Goal: Task Accomplishment & Management: Manage account settings

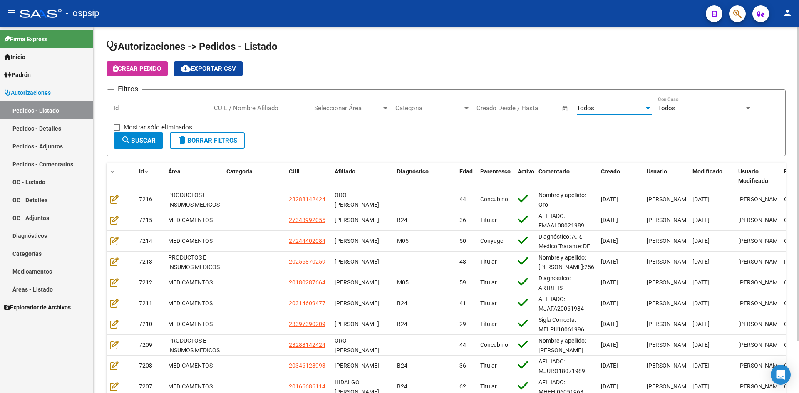
click at [599, 107] on div "Todos" at bounding box center [610, 107] width 67 height 7
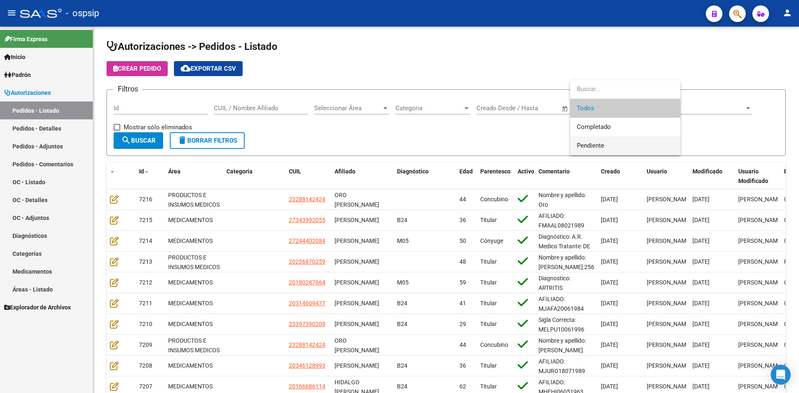
click at [596, 141] on span "Pendiente" at bounding box center [625, 146] width 97 height 19
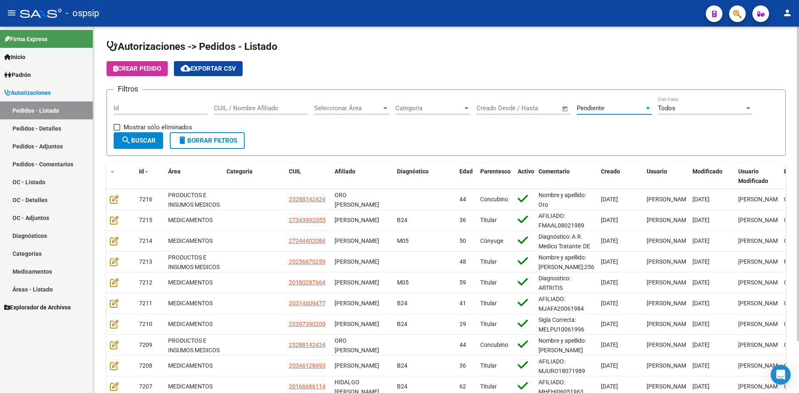
click at [145, 147] on button "search Buscar" at bounding box center [139, 140] width 50 height 17
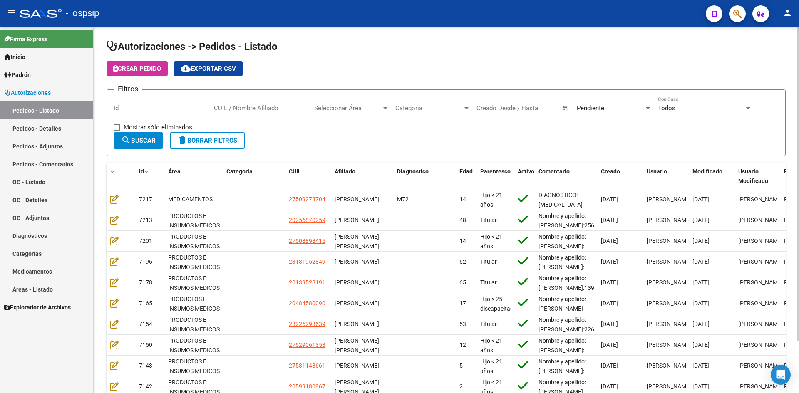
click at [319, 47] on h1 "Autorizaciones -> Pedidos - Listado" at bounding box center [446, 47] width 679 height 15
click at [248, 104] on input "CUIL / Nombre Afiliado" at bounding box center [261, 107] width 94 height 7
click at [605, 106] on div "Pendiente" at bounding box center [610, 107] width 67 height 7
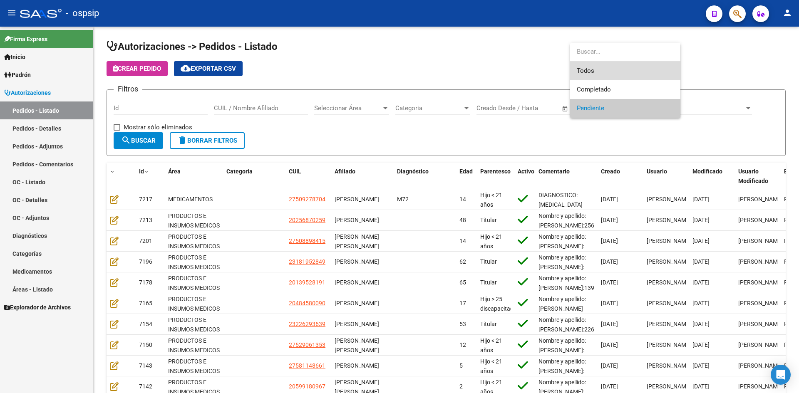
click at [602, 70] on span "Todos" at bounding box center [625, 71] width 97 height 19
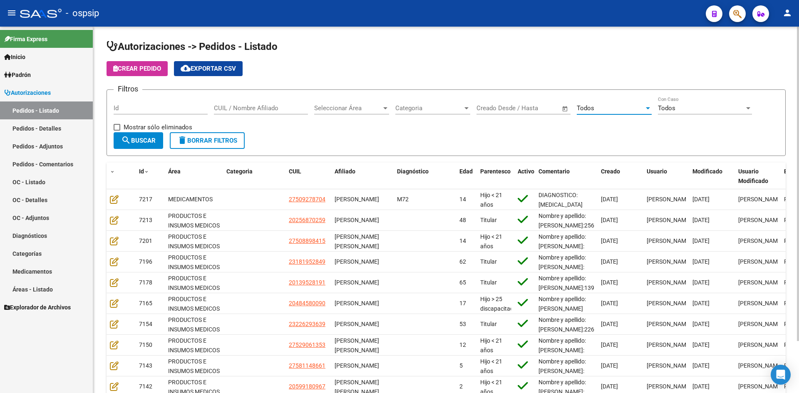
click at [262, 106] on input "CUIL / Nombre Afiliado" at bounding box center [261, 107] width 94 height 7
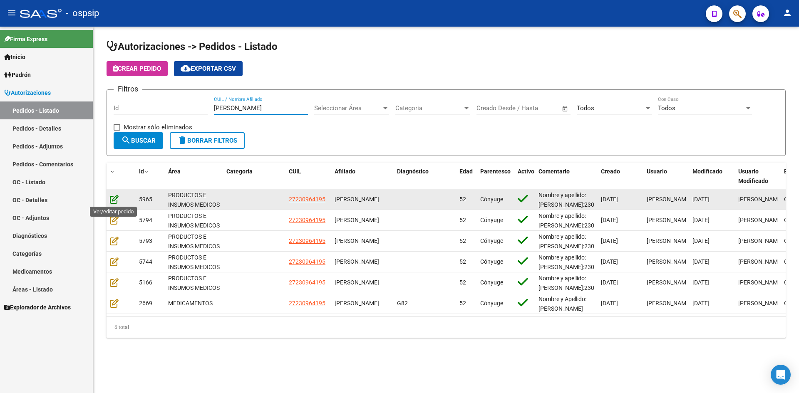
type input "[PERSON_NAME]"
click at [115, 199] on icon at bounding box center [114, 199] width 9 height 9
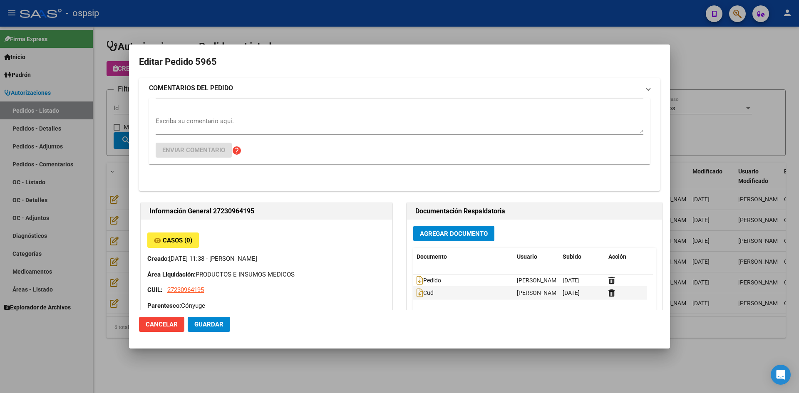
type input "[GEOGRAPHIC_DATA], [PERSON_NAME], [PERSON_NAME][STREET_ADDRESS]"
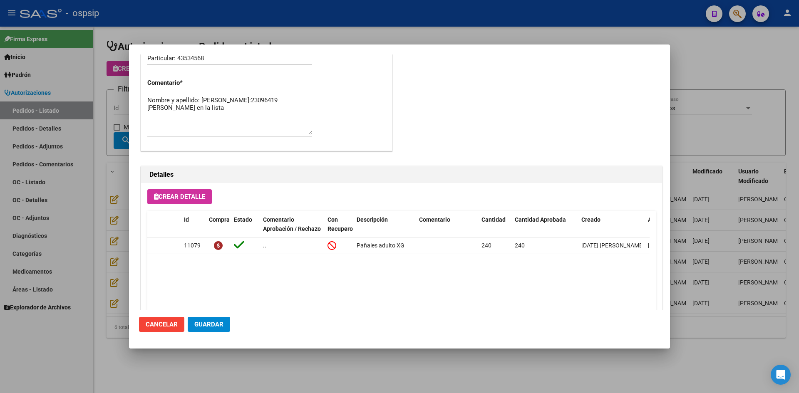
scroll to position [492, 0]
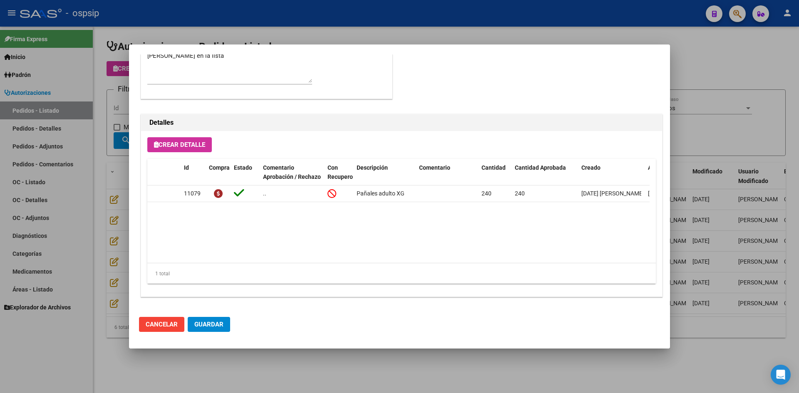
drag, startPoint x: 95, startPoint y: 242, endPoint x: 104, endPoint y: 223, distance: 21.6
click at [96, 242] on div at bounding box center [399, 196] width 799 height 393
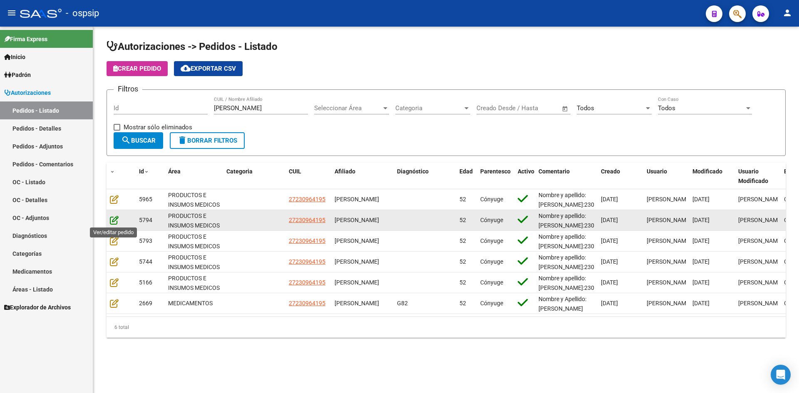
click at [111, 218] on icon at bounding box center [114, 220] width 9 height 9
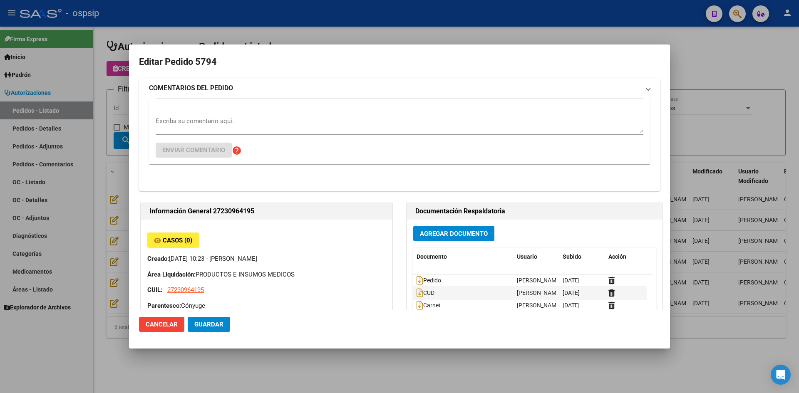
type input "[GEOGRAPHIC_DATA], [PERSON_NAME], [PERSON_NAME][STREET_ADDRESS]"
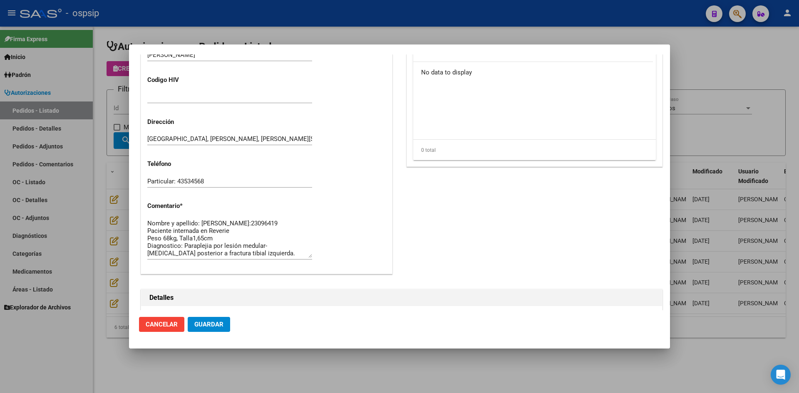
scroll to position [458, 0]
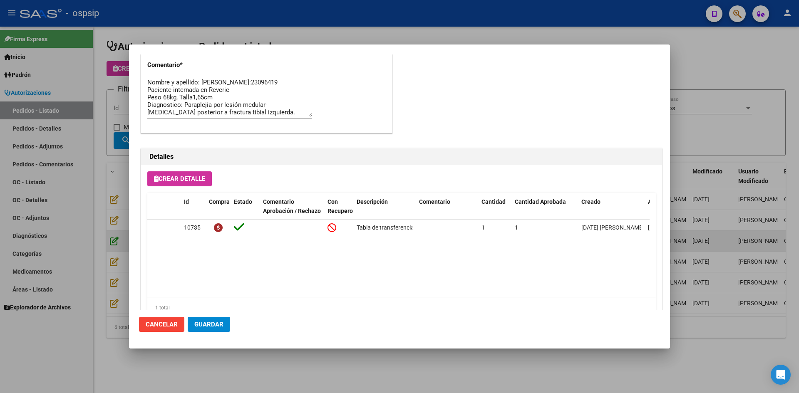
drag, startPoint x: 99, startPoint y: 268, endPoint x: 113, endPoint y: 240, distance: 31.5
click at [99, 268] on div at bounding box center [399, 196] width 799 height 393
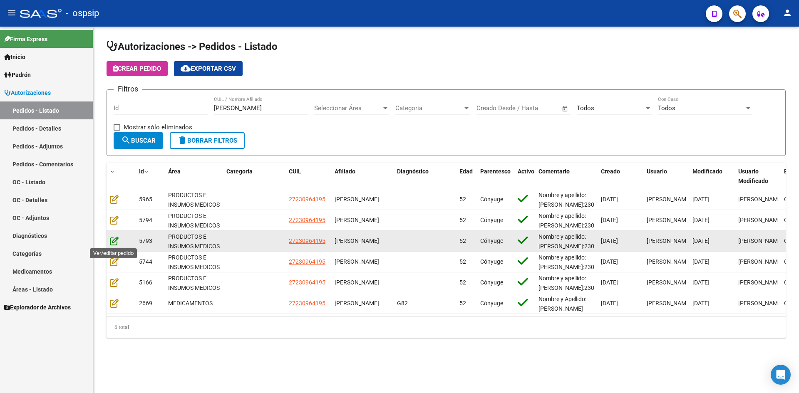
click at [114, 238] on icon at bounding box center [114, 240] width 9 height 9
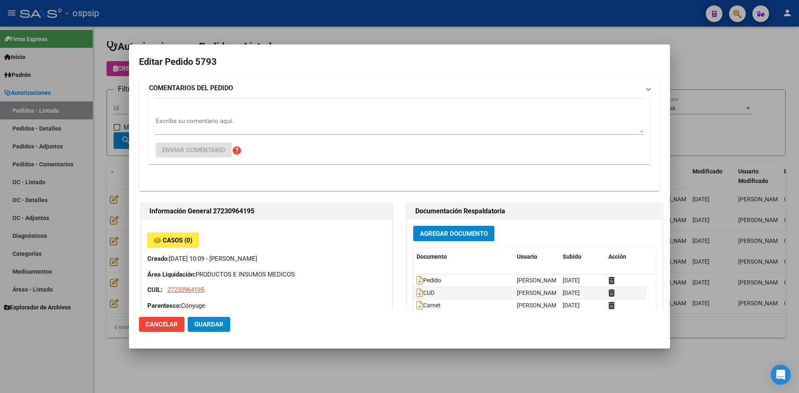
type input "[GEOGRAPHIC_DATA], [PERSON_NAME], [PERSON_NAME][STREET_ADDRESS]"
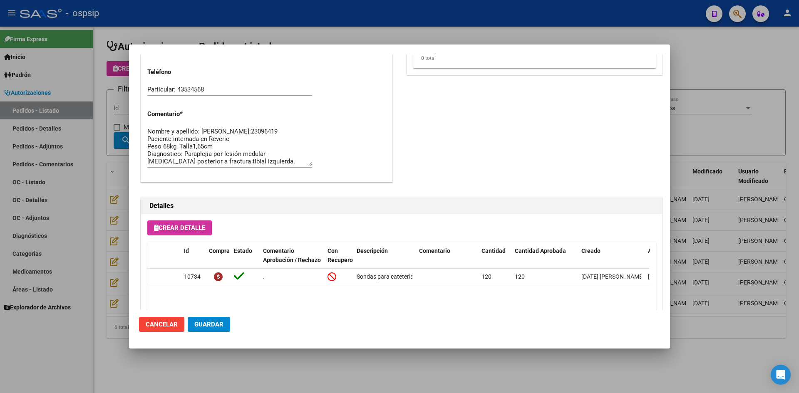
scroll to position [492, 0]
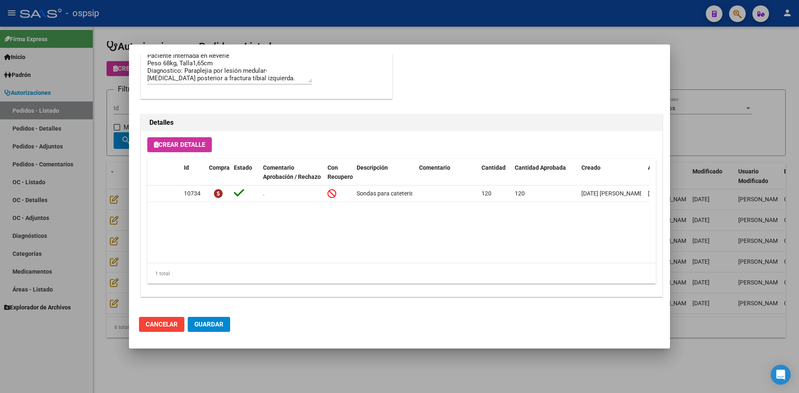
click at [104, 261] on div at bounding box center [399, 196] width 799 height 393
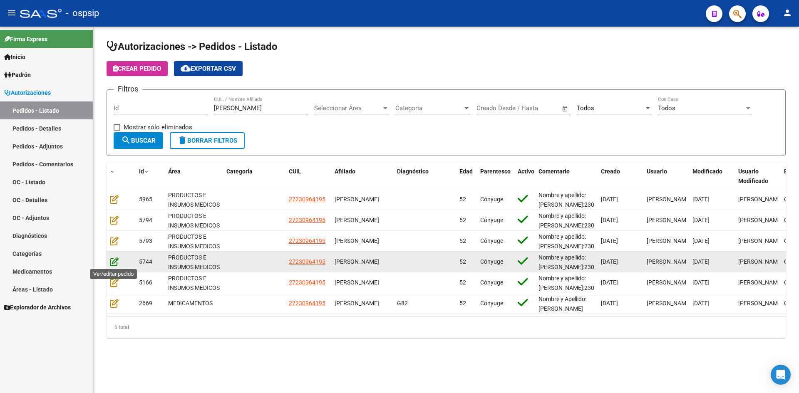
click at [112, 263] on icon at bounding box center [114, 261] width 9 height 9
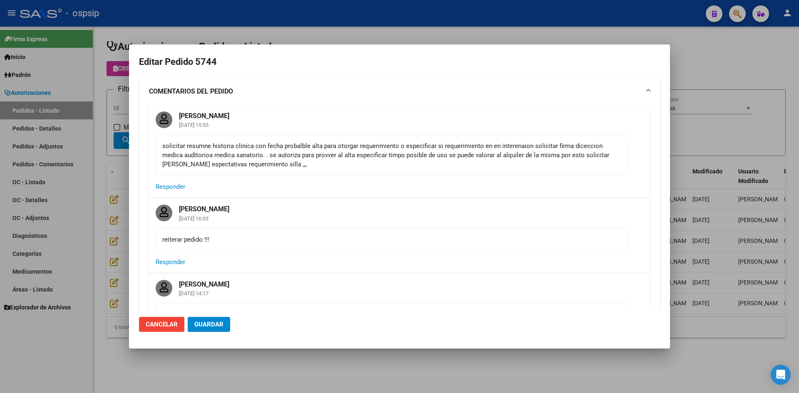
type input "[GEOGRAPHIC_DATA], [PERSON_NAME], [PERSON_NAME][STREET_ADDRESS]"
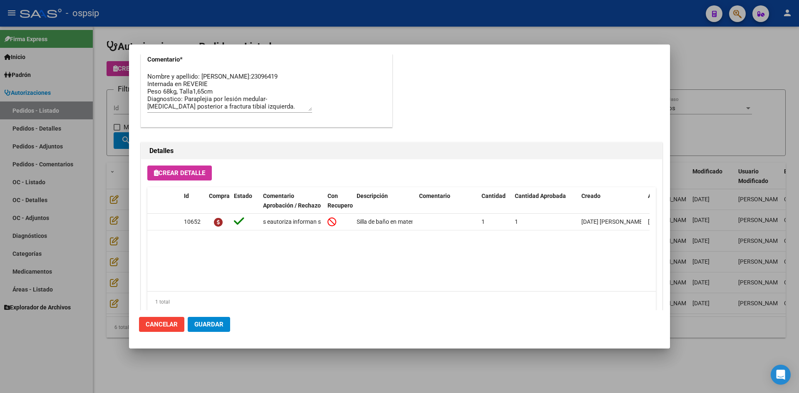
scroll to position [835, 0]
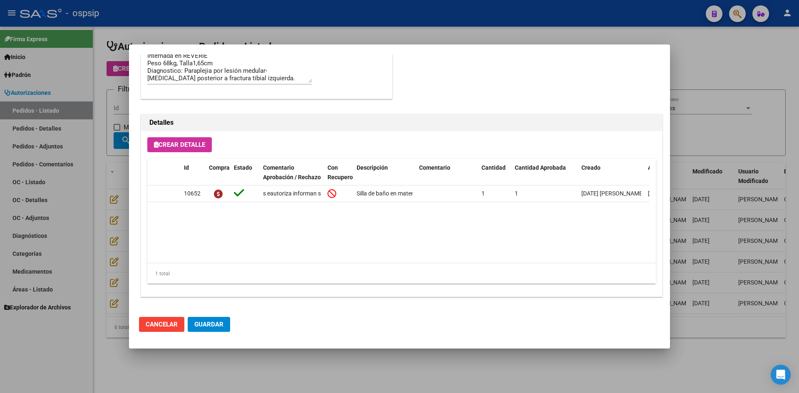
click at [100, 285] on div at bounding box center [399, 196] width 799 height 393
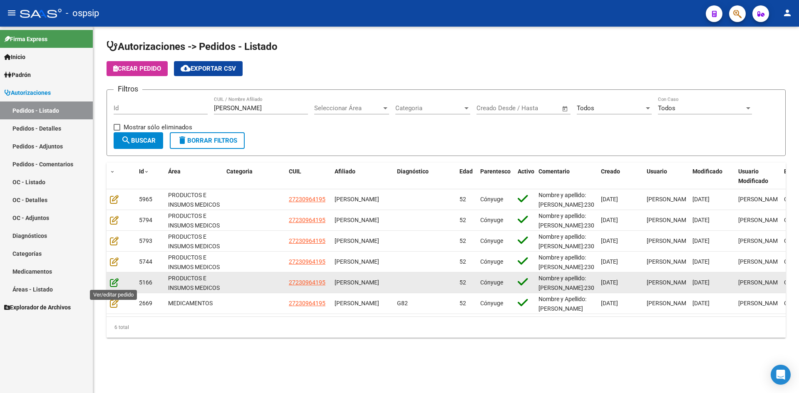
click at [110, 282] on icon at bounding box center [114, 282] width 9 height 9
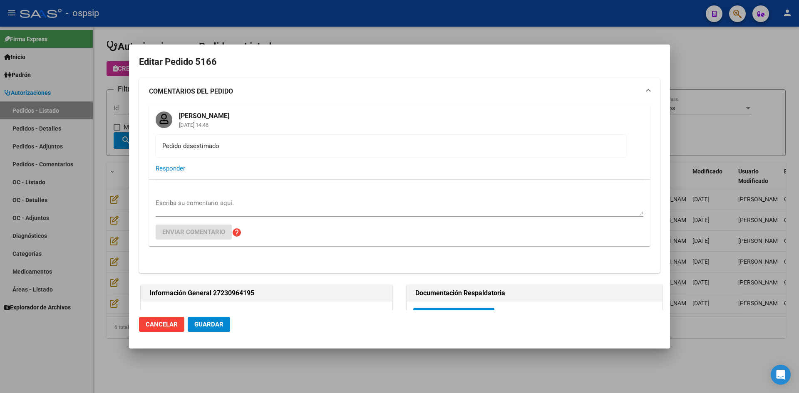
type input "[GEOGRAPHIC_DATA], [PERSON_NAME], [PERSON_NAME][STREET_ADDRESS]"
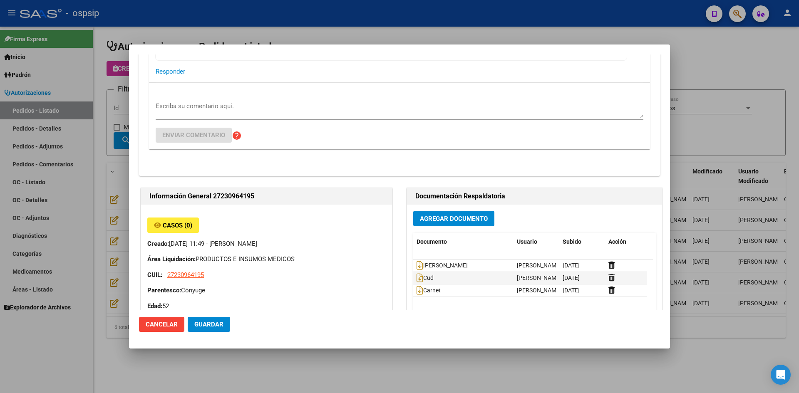
scroll to position [83, 0]
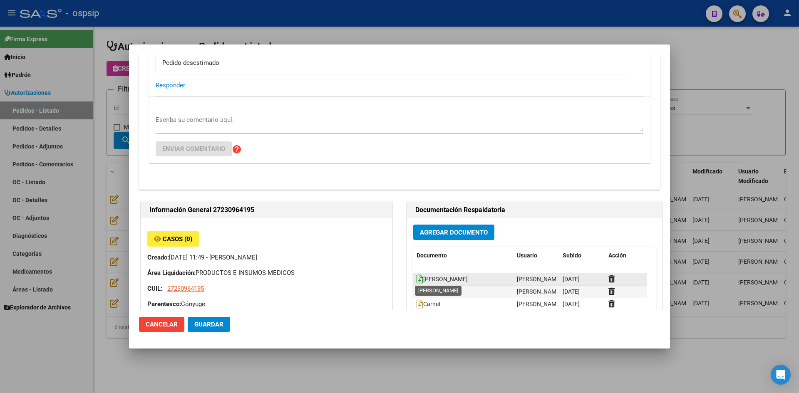
click at [417, 276] on icon at bounding box center [420, 279] width 7 height 9
click at [353, 21] on div at bounding box center [399, 196] width 799 height 393
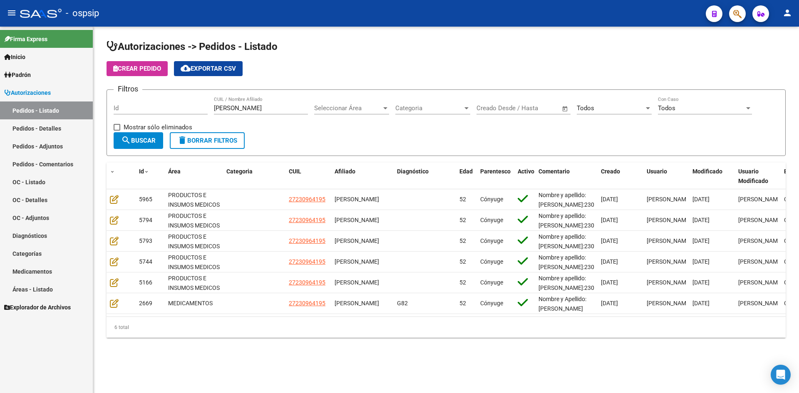
click at [251, 109] on input "[PERSON_NAME]" at bounding box center [261, 107] width 94 height 7
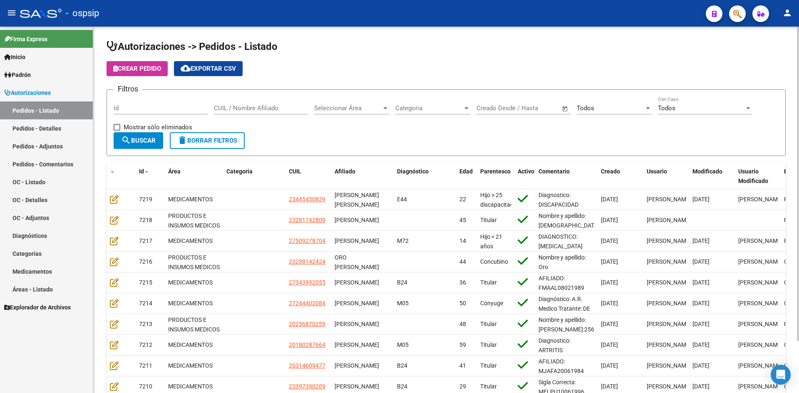
click at [594, 102] on div "Todos Seleccionar Estado" at bounding box center [614, 106] width 75 height 18
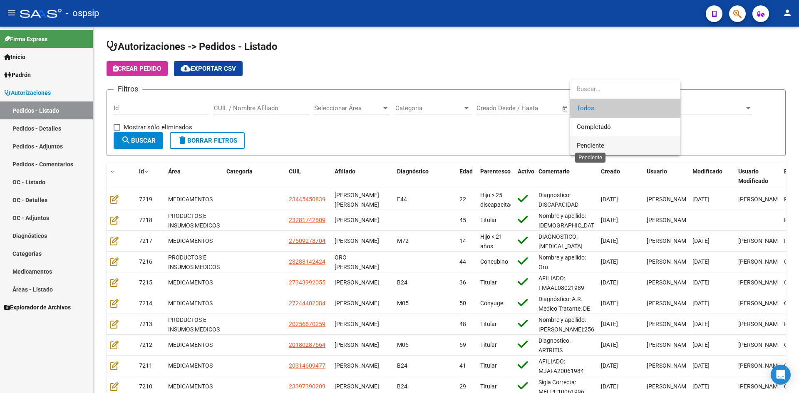
click at [590, 149] on span "Pendiente" at bounding box center [590, 145] width 27 height 7
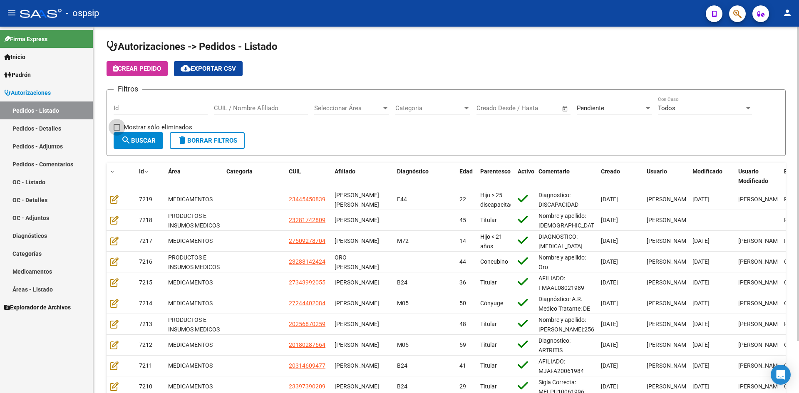
click at [135, 130] on span "Mostrar sólo eliminados" at bounding box center [158, 127] width 69 height 10
click at [117, 131] on input "Mostrar sólo eliminados" at bounding box center [117, 131] width 0 height 0
click at [118, 129] on span at bounding box center [117, 127] width 7 height 7
click at [117, 131] on input "Mostrar sólo eliminados" at bounding box center [117, 131] width 0 height 0
checkbox input "false"
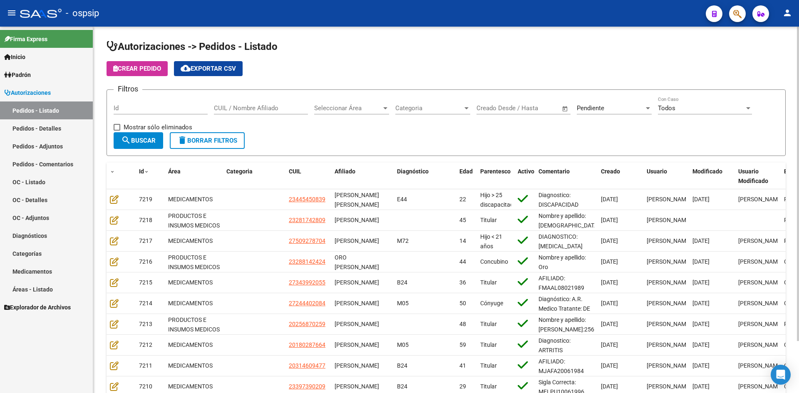
click at [129, 143] on mat-icon "search" at bounding box center [126, 140] width 10 height 10
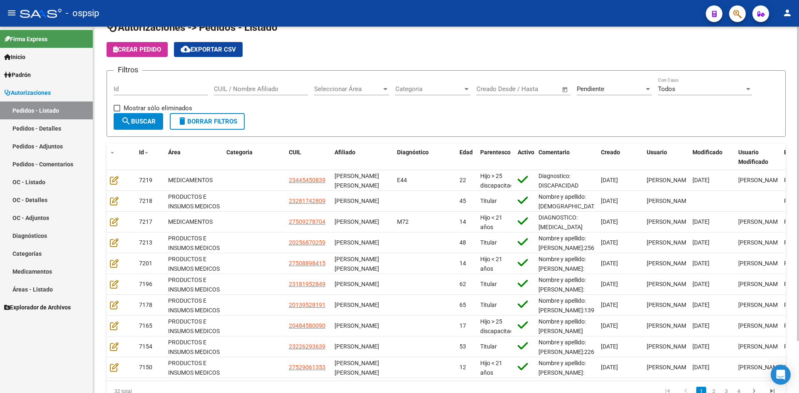
scroll to position [0, 0]
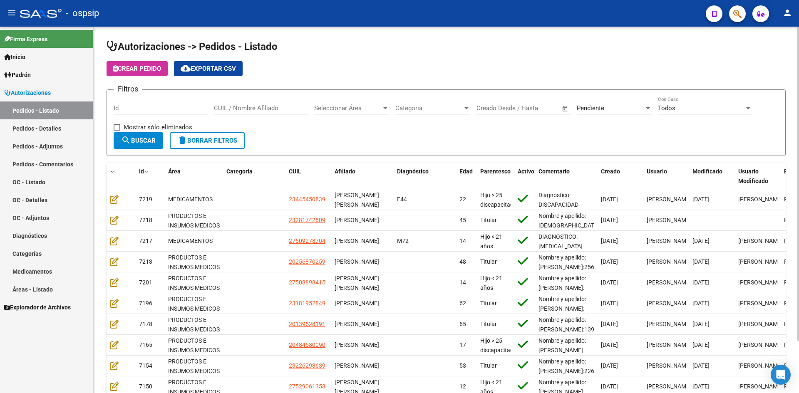
click at [590, 109] on span "Pendiente" at bounding box center [590, 107] width 27 height 7
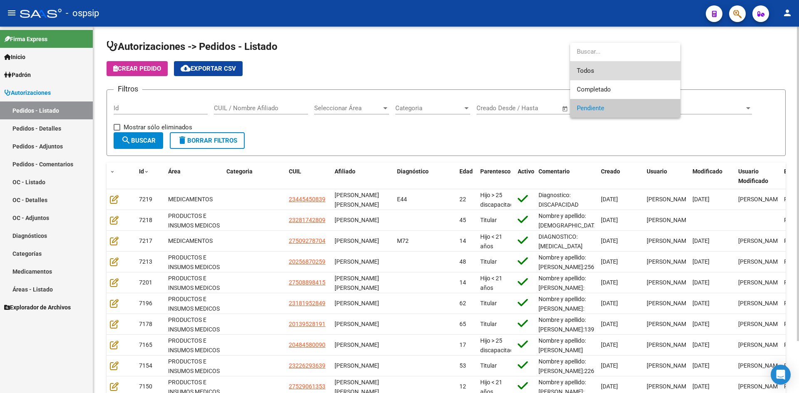
drag, startPoint x: 590, startPoint y: 70, endPoint x: 375, endPoint y: 87, distance: 216.3
click at [583, 72] on span "Todos" at bounding box center [625, 71] width 97 height 19
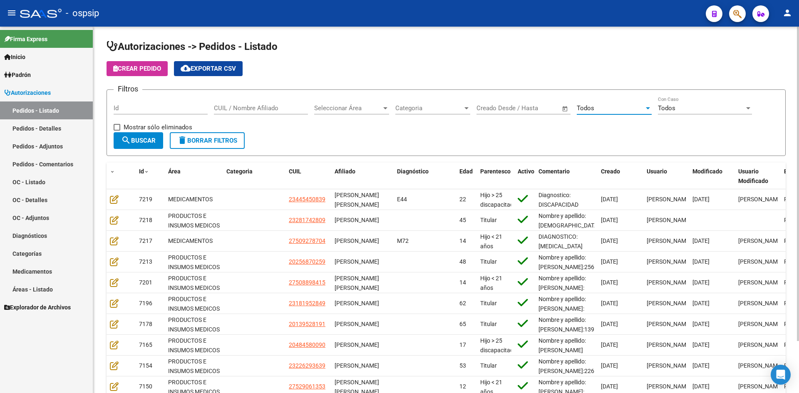
click at [194, 107] on input "Id" at bounding box center [161, 107] width 94 height 7
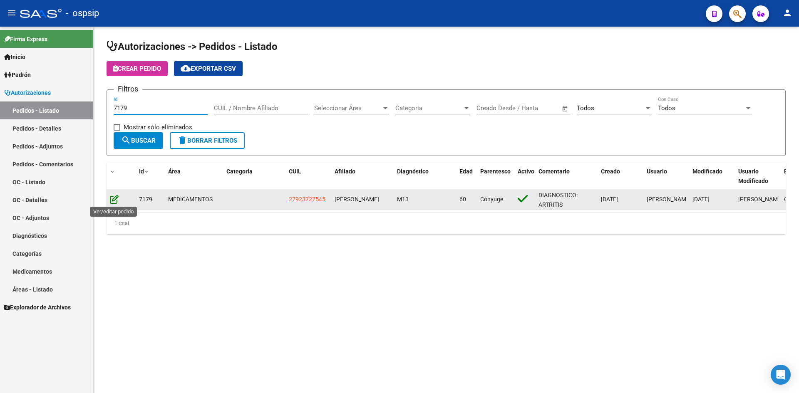
type input "7179"
click at [114, 199] on icon at bounding box center [114, 199] width 9 height 9
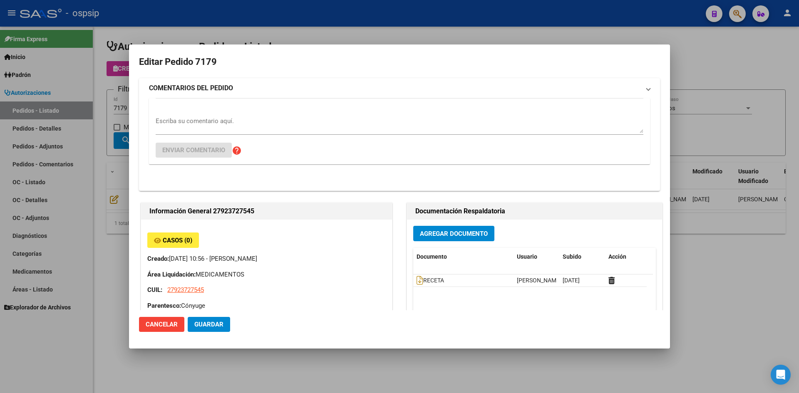
type input "[GEOGRAPHIC_DATA], [PERSON_NAME][STREET_ADDRESS][PERSON_NAME]"
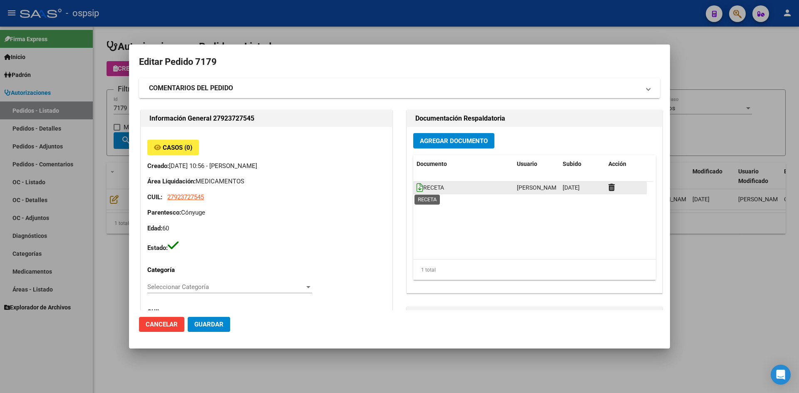
click at [418, 189] on icon at bounding box center [420, 187] width 7 height 9
click at [285, 32] on div at bounding box center [399, 196] width 799 height 393
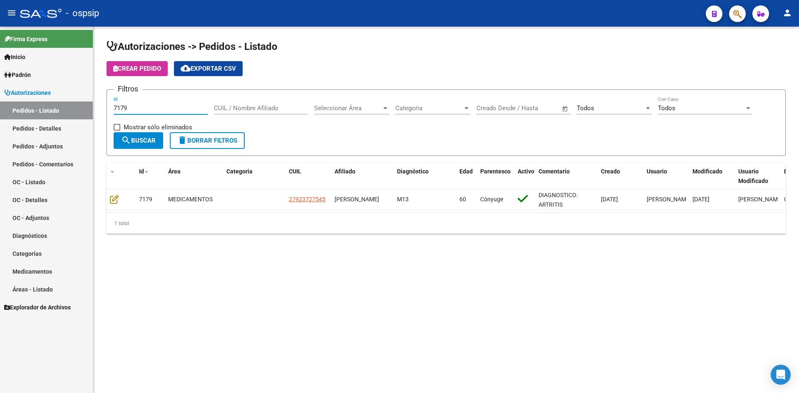
click at [153, 109] on input "7179" at bounding box center [161, 107] width 94 height 7
click at [254, 109] on input "CUIL / Nombre Afiliado" at bounding box center [261, 107] width 94 height 7
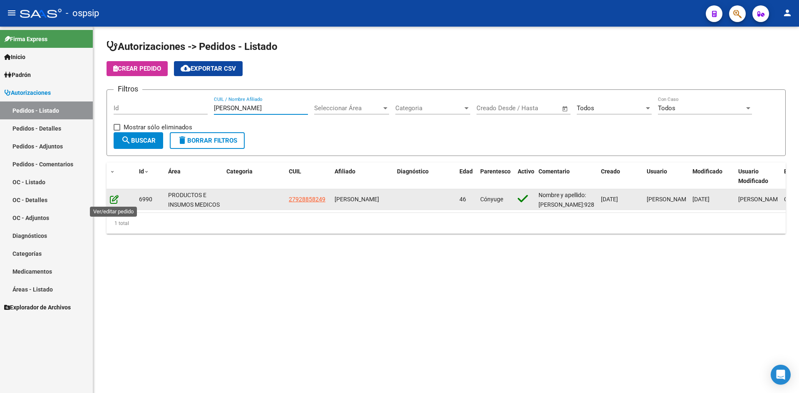
type input "[PERSON_NAME]"
click at [116, 200] on icon at bounding box center [114, 199] width 9 height 9
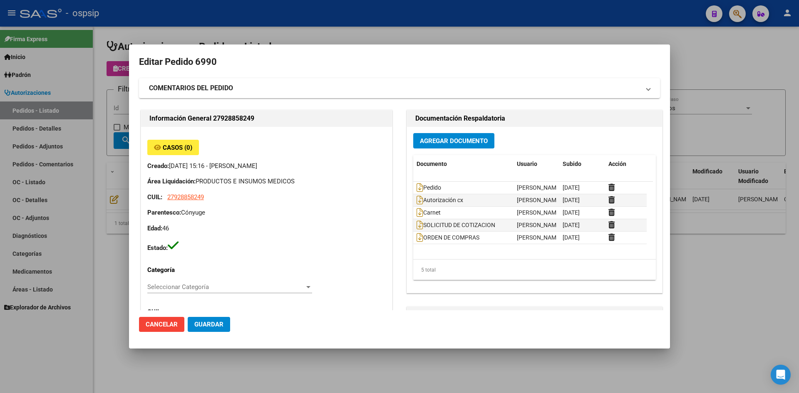
type input "[GEOGRAPHIC_DATA], [PERSON_NAME], [GEOGRAPHIC_DATA] 130"
click at [417, 242] on div "ORDEN DE COMPRAS" at bounding box center [464, 238] width 94 height 10
click at [417, 239] on icon at bounding box center [420, 237] width 7 height 9
click at [393, 144] on div "Información General 27928858249 Casos (0) Creado: [DATE] 15:16 - [PERSON_NAME] …" at bounding box center [399, 356] width 521 height 496
click at [355, 63] on h2 "Editar Pedido 6990" at bounding box center [399, 62] width 521 height 16
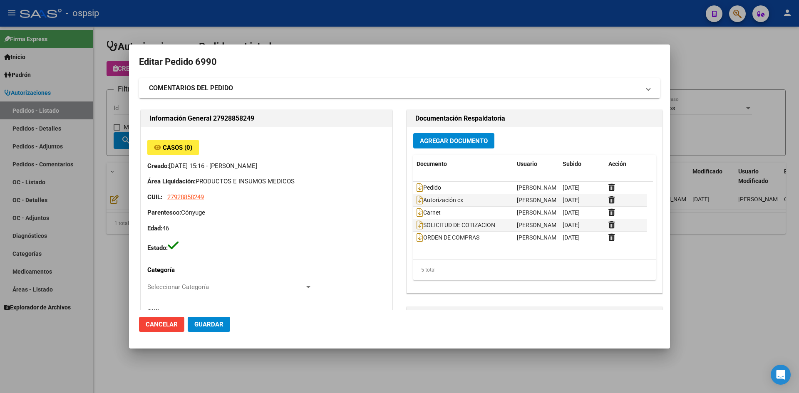
click at [431, 147] on button "Agregar Documento" at bounding box center [453, 140] width 81 height 15
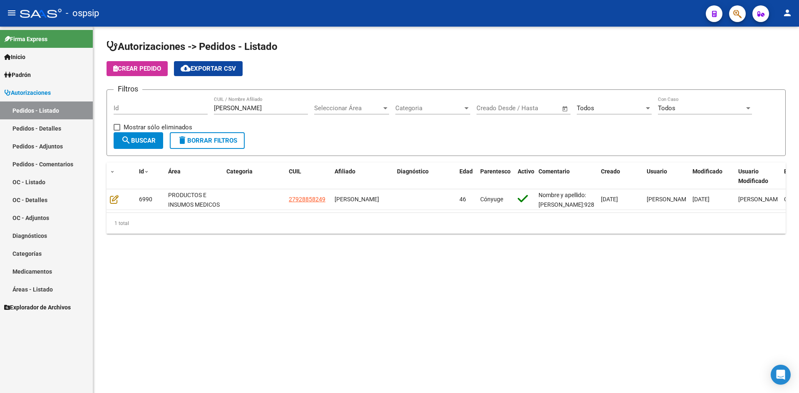
drag, startPoint x: 218, startPoint y: 101, endPoint x: 218, endPoint y: 109, distance: 8.3
click at [218, 104] on div "[PERSON_NAME] CUIL / Nombre Afiliado" at bounding box center [261, 106] width 94 height 18
click at [218, 109] on input "[PERSON_NAME]" at bounding box center [261, 107] width 94 height 7
click at [196, 107] on input "Id" at bounding box center [161, 107] width 94 height 7
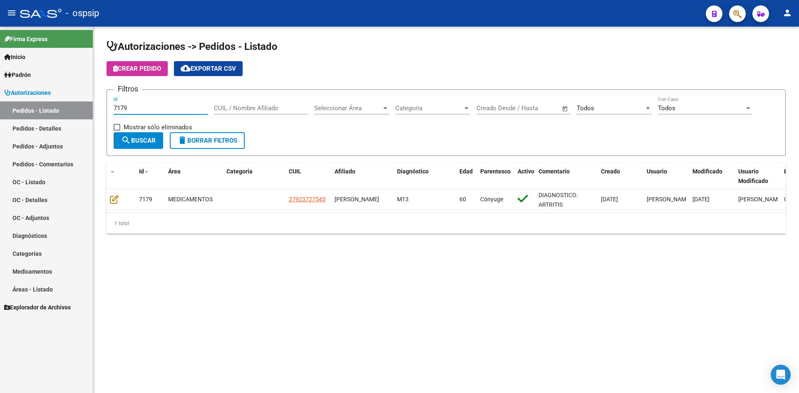
type input "7179"
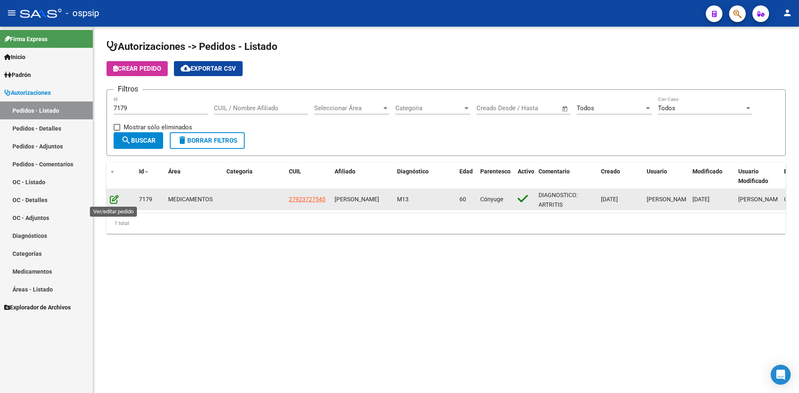
click at [116, 200] on icon at bounding box center [114, 199] width 9 height 9
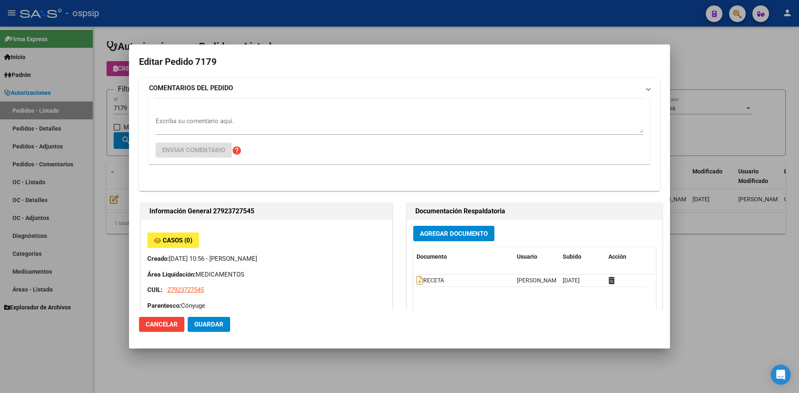
type input "[GEOGRAPHIC_DATA], [PERSON_NAME][STREET_ADDRESS][PERSON_NAME]"
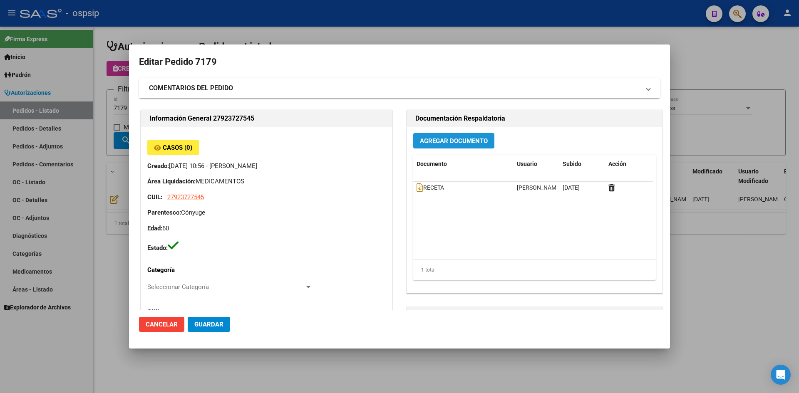
click at [460, 144] on span "Agregar Documento" at bounding box center [454, 140] width 68 height 7
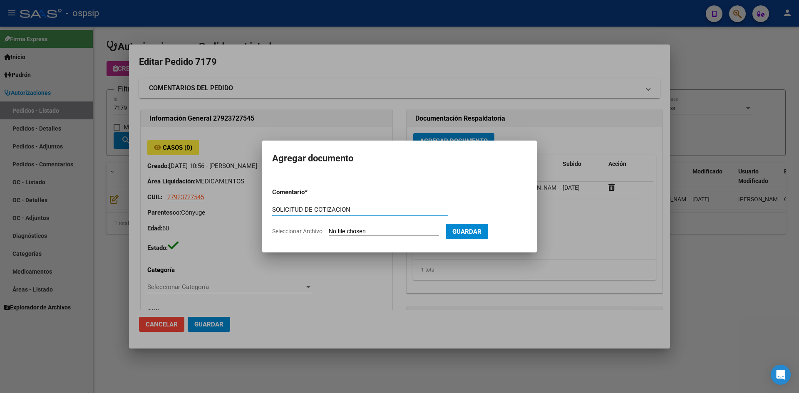
type input "SOLICITUD DE COTIZACION"
click at [329, 228] on input "Seleccionar Archivo" at bounding box center [384, 232] width 110 height 8
type input "C:\fakepath\SOLICITUD DE COTIZACION N°7179.pdf"
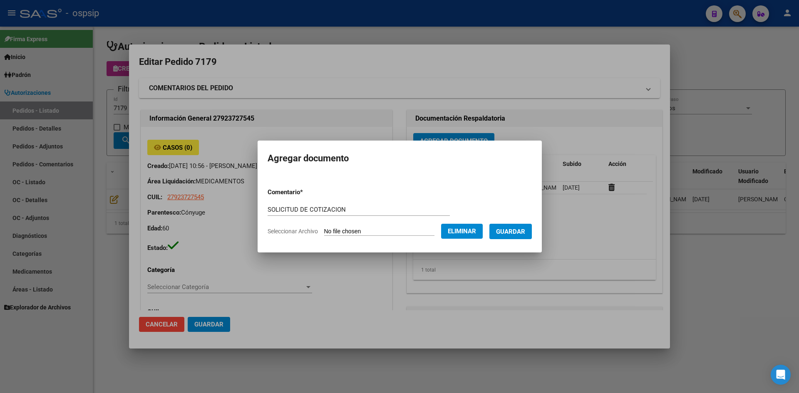
click at [507, 228] on span "Guardar" at bounding box center [510, 231] width 29 height 7
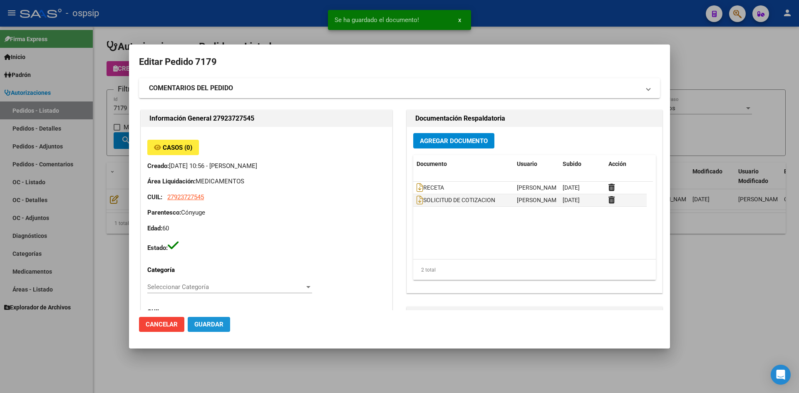
click at [203, 330] on button "Guardar" at bounding box center [209, 324] width 42 height 15
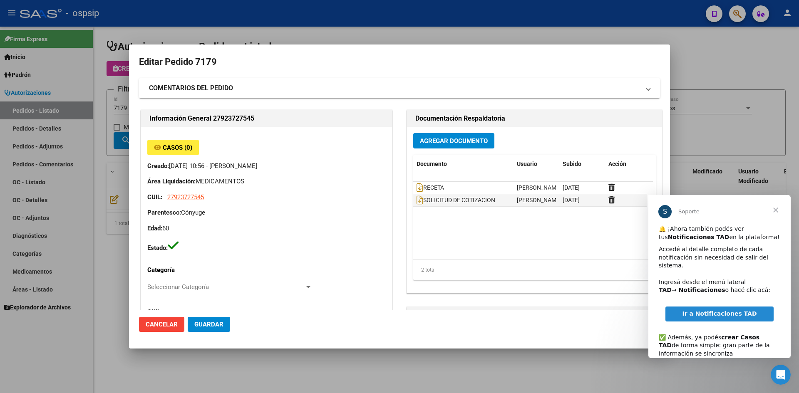
click at [220, 20] on div at bounding box center [399, 196] width 799 height 393
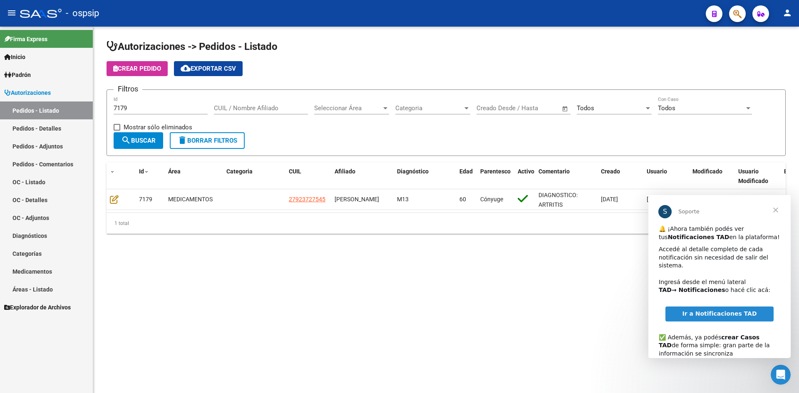
click at [772, 205] on span "Cerrar" at bounding box center [776, 210] width 30 height 30
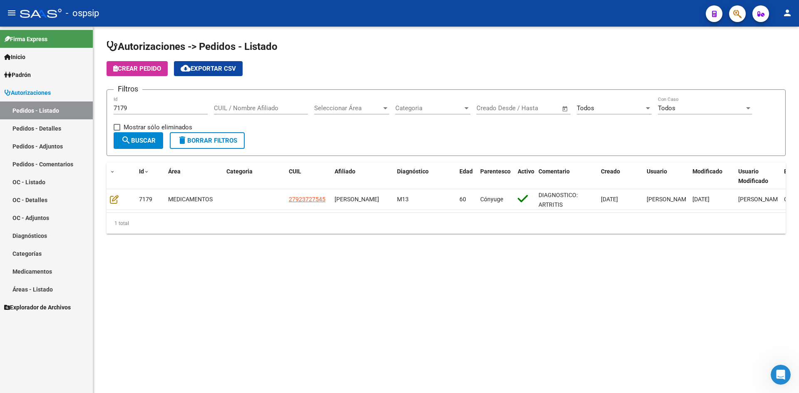
click at [194, 112] on input "7179" at bounding box center [161, 107] width 94 height 7
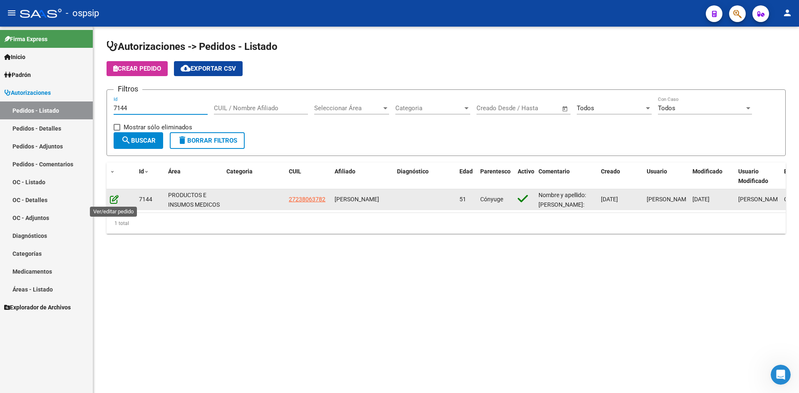
type input "7144"
click at [115, 199] on icon at bounding box center [114, 199] width 9 height 9
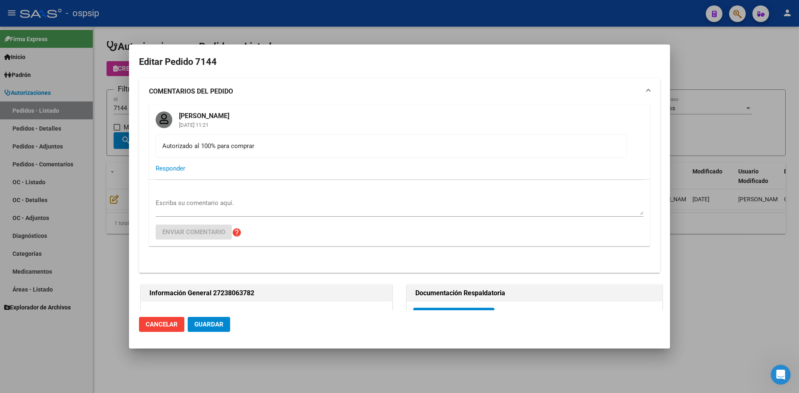
type input "[GEOGRAPHIC_DATA], [PERSON_NAME], AV [PERSON_NAME] 720, Departamento: 3"
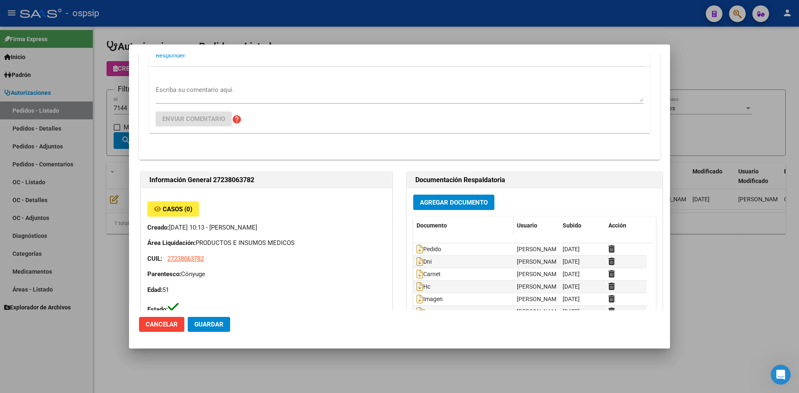
scroll to position [125, 0]
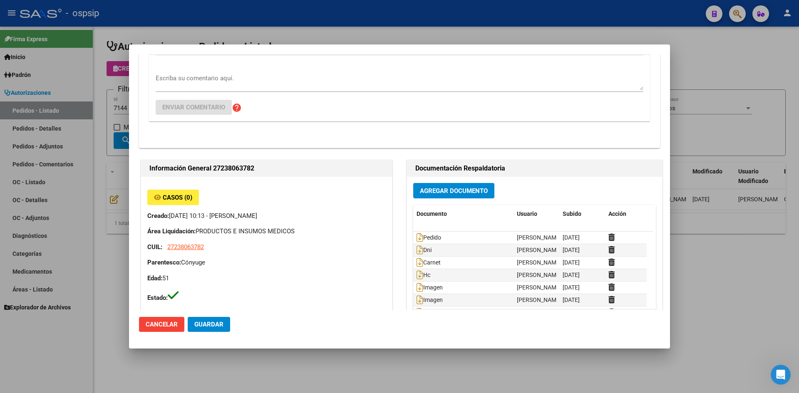
click at [426, 194] on span "Agregar Documento" at bounding box center [454, 190] width 68 height 7
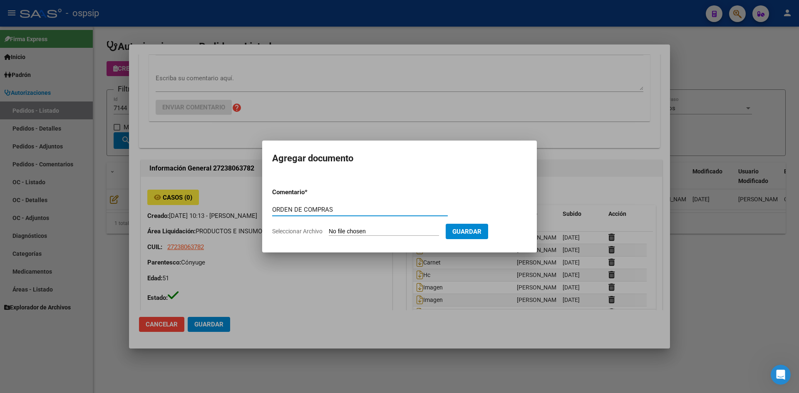
type input "ORDEN DE COMPRAS"
click at [329, 228] on input "Seleccionar Archivo" at bounding box center [384, 232] width 110 height 8
type input "C:\fakepath\OC N°7144 - [PERSON_NAME].pdf"
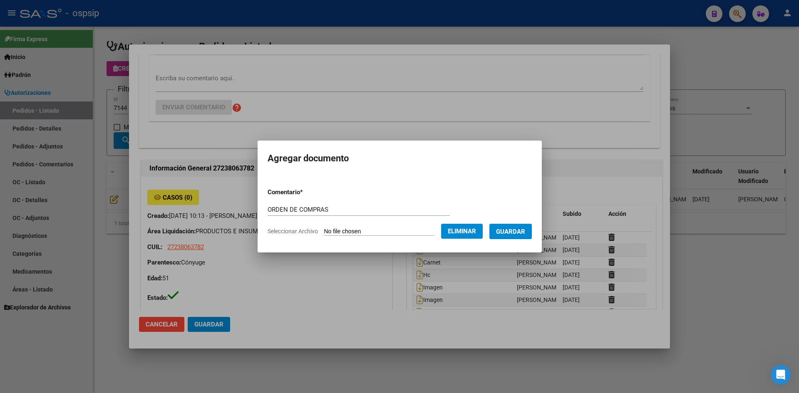
drag, startPoint x: 520, startPoint y: 230, endPoint x: 382, endPoint y: 274, distance: 145.5
click at [520, 230] on span "Guardar" at bounding box center [510, 231] width 29 height 7
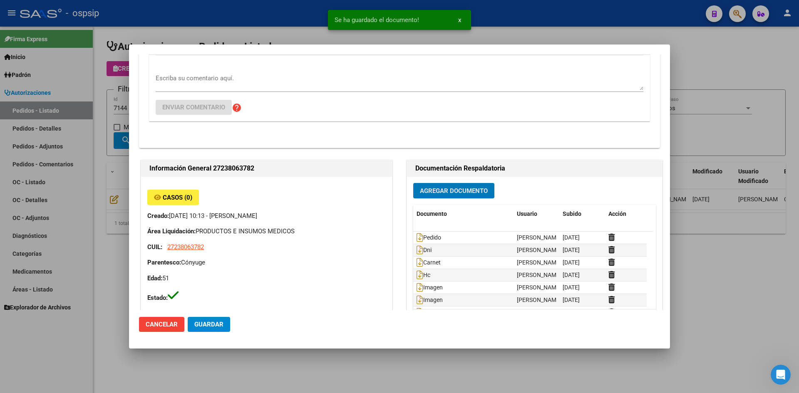
click at [207, 327] on span "Guardar" at bounding box center [208, 324] width 29 height 7
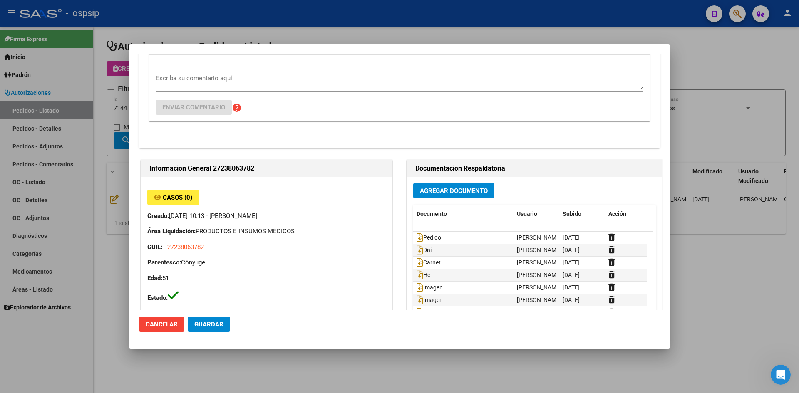
click at [442, 33] on div at bounding box center [399, 196] width 799 height 393
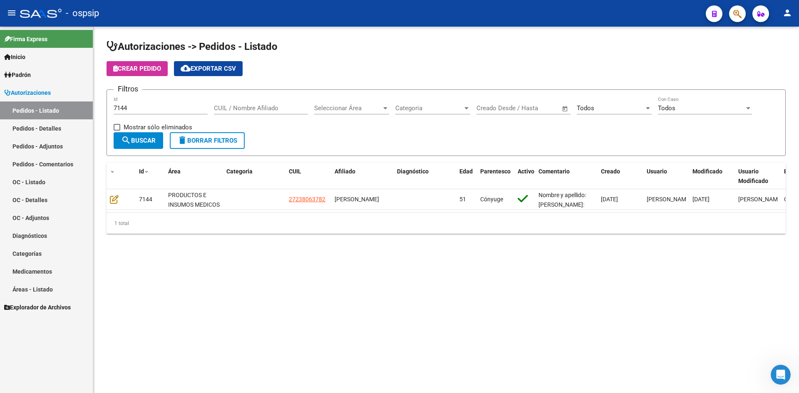
click at [181, 107] on input "7144" at bounding box center [161, 107] width 94 height 7
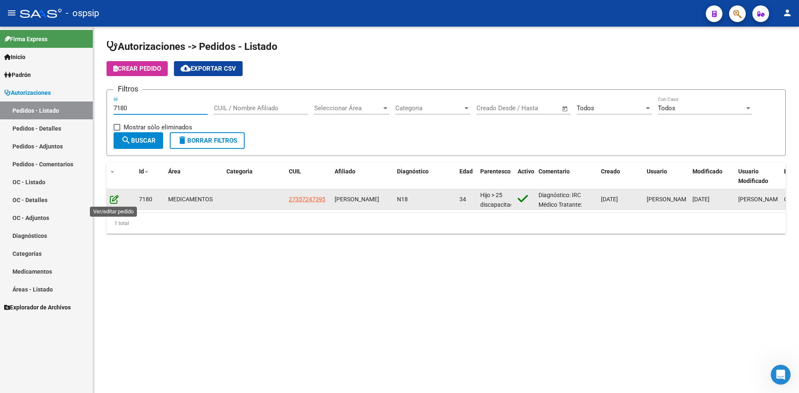
type input "7180"
click at [114, 200] on icon at bounding box center [114, 199] width 9 height 9
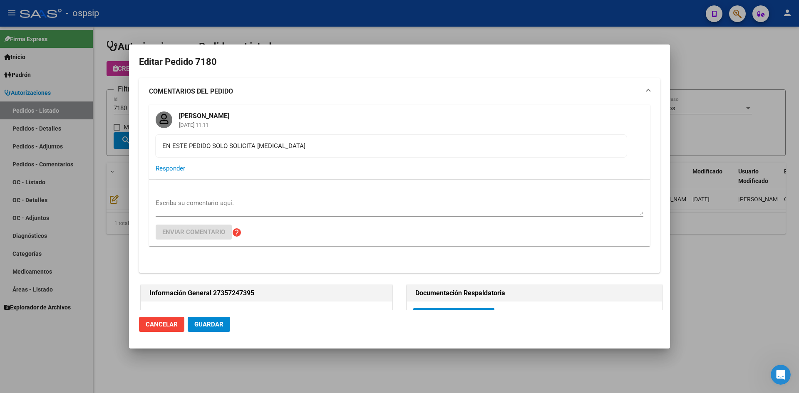
type input "[PERSON_NAME]"
type input "[GEOGRAPHIC_DATA], [PERSON_NAME], CAMPICHUELO 2985"
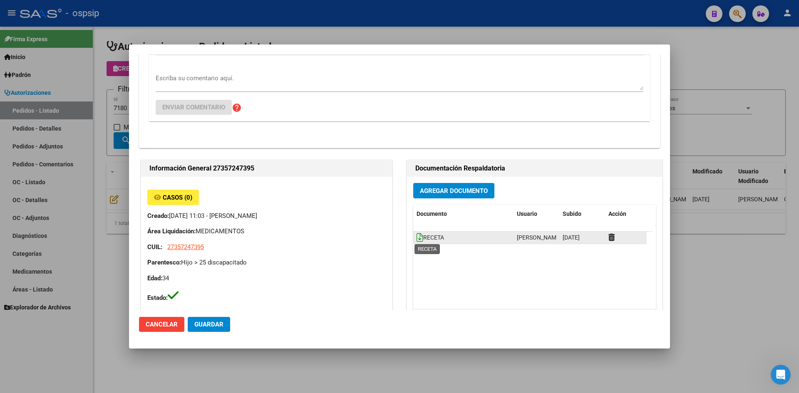
click at [417, 239] on icon at bounding box center [420, 237] width 7 height 9
click at [442, 187] on span "Agregar Documento" at bounding box center [454, 190] width 68 height 7
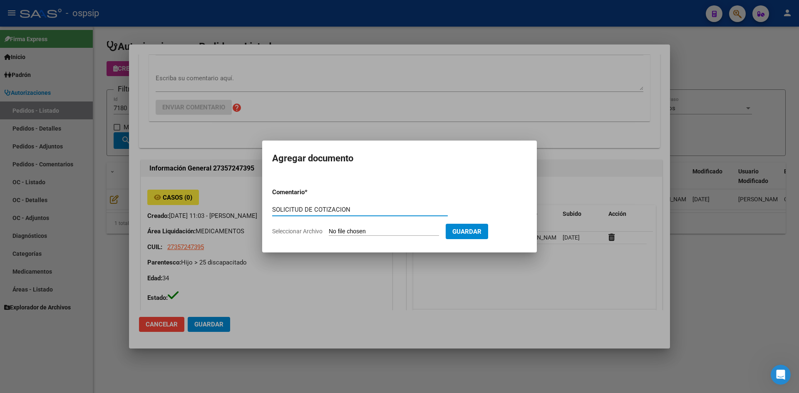
type input "SOLICITUD DE COTIZACION"
click at [329, 228] on input "Seleccionar Archivo" at bounding box center [384, 232] width 110 height 8
type input "C:\fakepath\SOLICITUD DE COTIZACION N°7180.pdf"
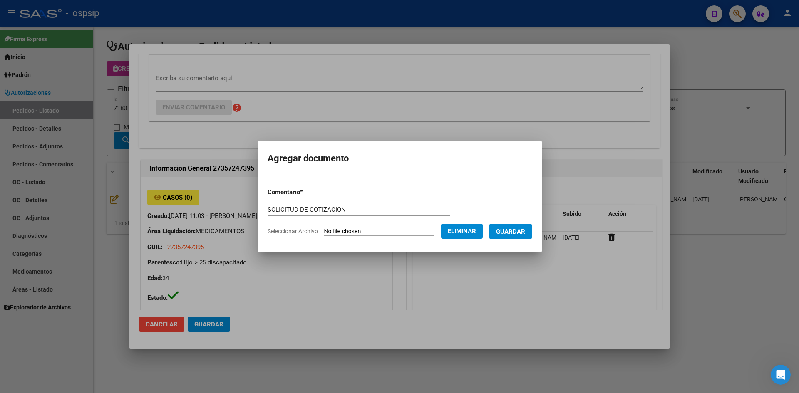
click at [517, 231] on span "Guardar" at bounding box center [510, 231] width 29 height 7
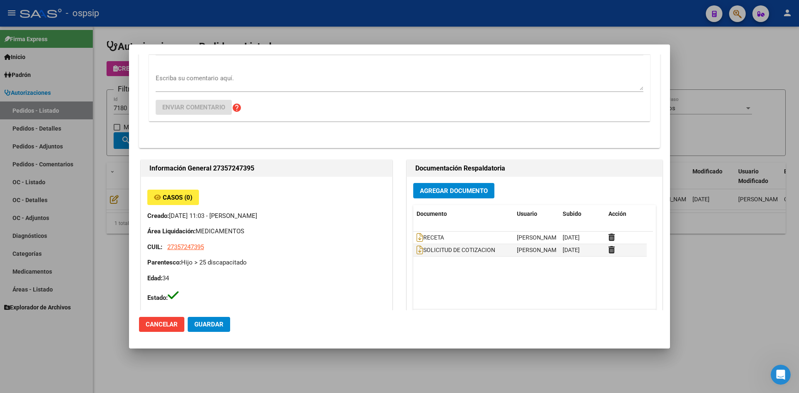
drag, startPoint x: 226, startPoint y: 38, endPoint x: 148, endPoint y: 56, distance: 79.5
click at [224, 38] on div at bounding box center [399, 196] width 799 height 393
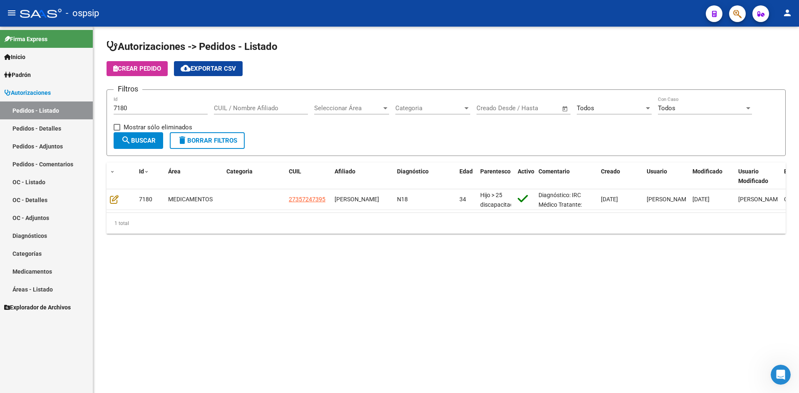
click at [134, 107] on input "7180" at bounding box center [161, 107] width 94 height 7
type input "7169"
click at [144, 140] on span "search Buscar" at bounding box center [138, 140] width 35 height 7
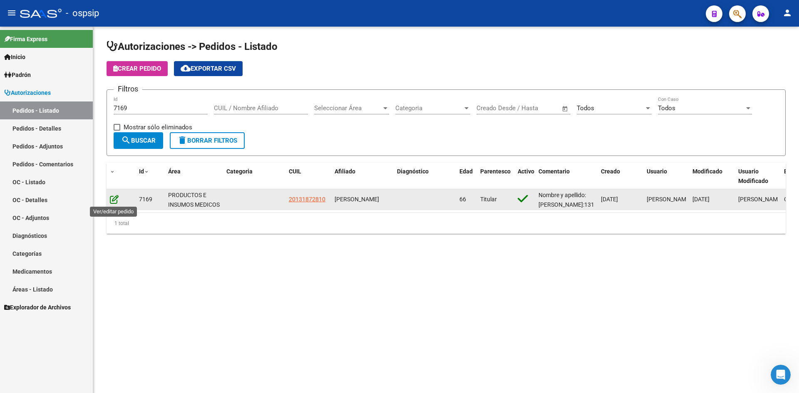
click at [115, 200] on icon at bounding box center [114, 199] width 9 height 9
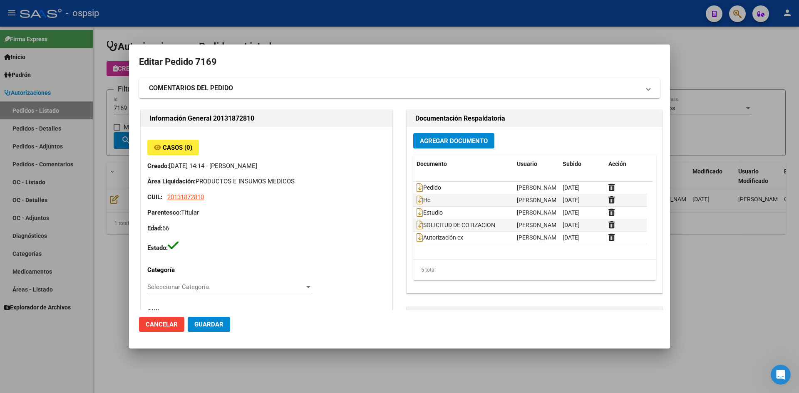
type input "Capital Federal, CABA, [GEOGRAPHIC_DATA] 921, Piso: PB"
click at [232, 92] on strong "COMENTARIOS DEL PEDIDO" at bounding box center [191, 88] width 84 height 10
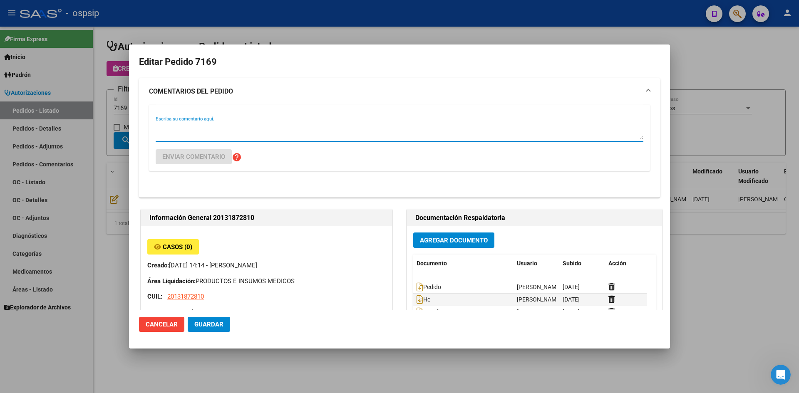
click at [302, 129] on textarea "Escriba su comentario aquí." at bounding box center [400, 131] width 488 height 17
type textarea "E"
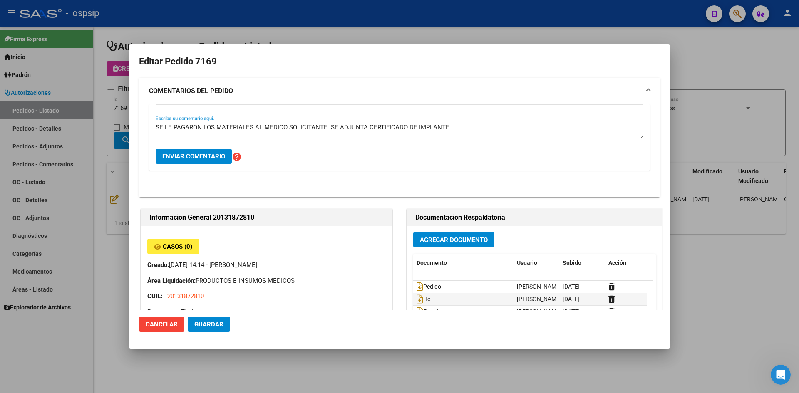
scroll to position [0, 0]
type textarea "SE LE PAGARON LOS MATERIALES AL MEDICO SOLICITANTE. SE ADJUNTA CERTIFICADO DE I…"
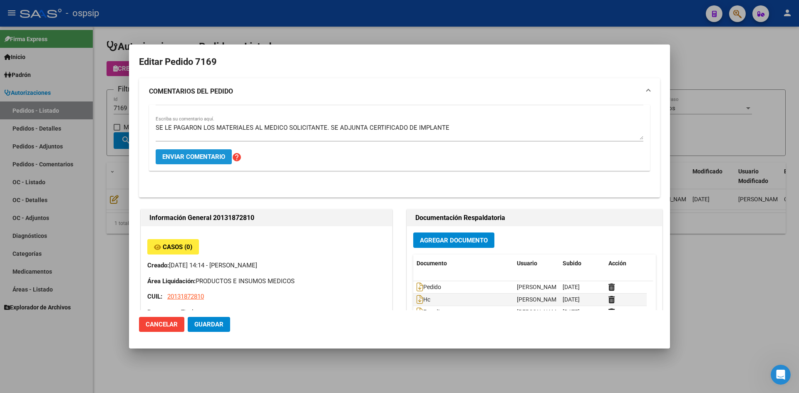
click at [214, 159] on span "Enviar comentario" at bounding box center [193, 156] width 63 height 7
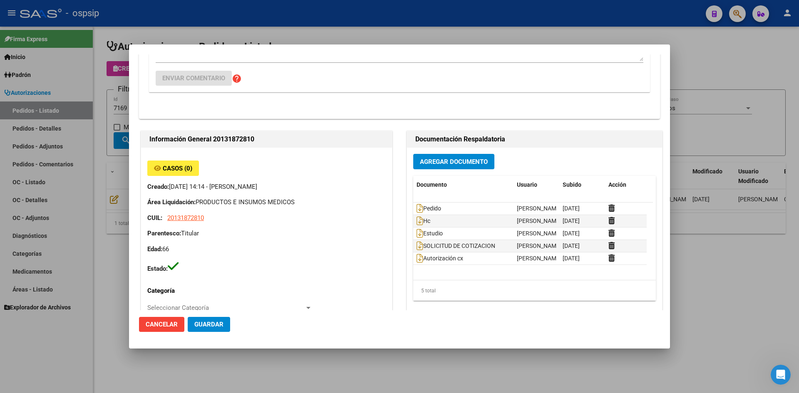
scroll to position [166, 0]
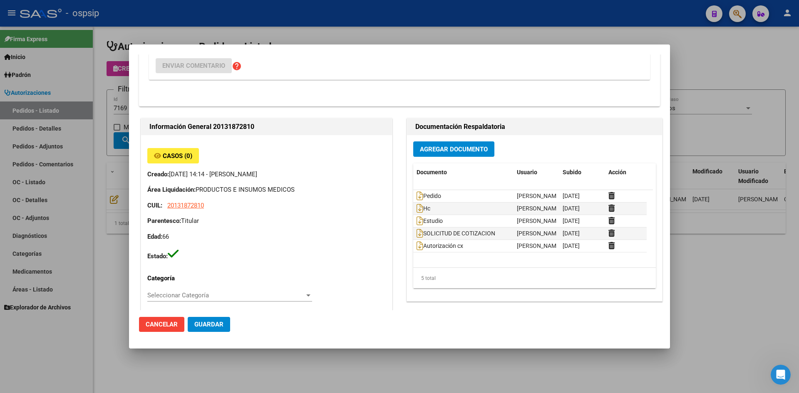
click at [439, 147] on span "Agregar Documento" at bounding box center [454, 149] width 68 height 7
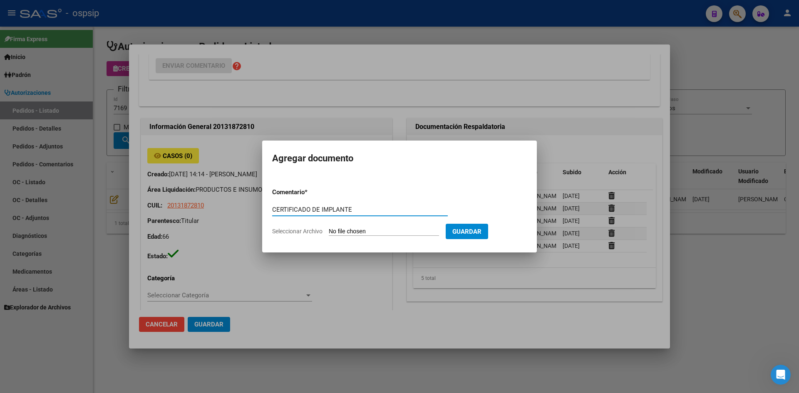
type input "CERTIFICADO DE IMPLANTE"
click at [329, 228] on input "Seleccionar Archivo" at bounding box center [384, 232] width 110 height 8
type input "C:\fakepath\WhatsApp Scan [DATE] 15.59.27.pdf"
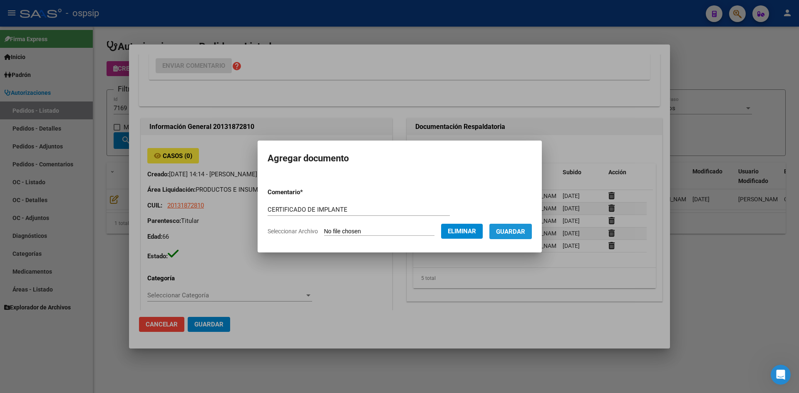
click at [522, 230] on span "Guardar" at bounding box center [510, 231] width 29 height 7
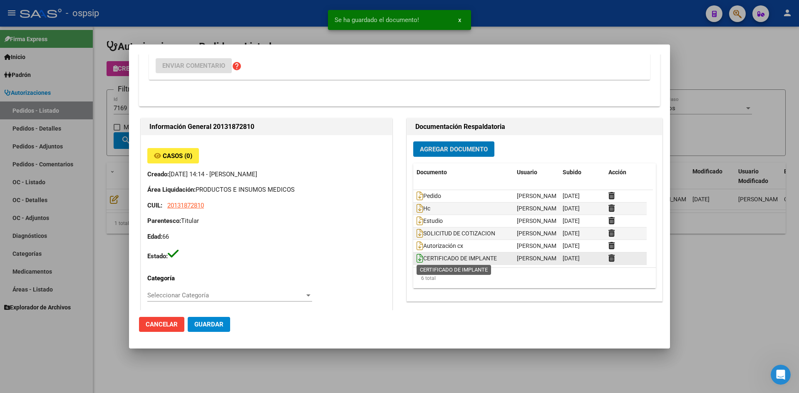
click at [417, 262] on icon at bounding box center [420, 258] width 7 height 9
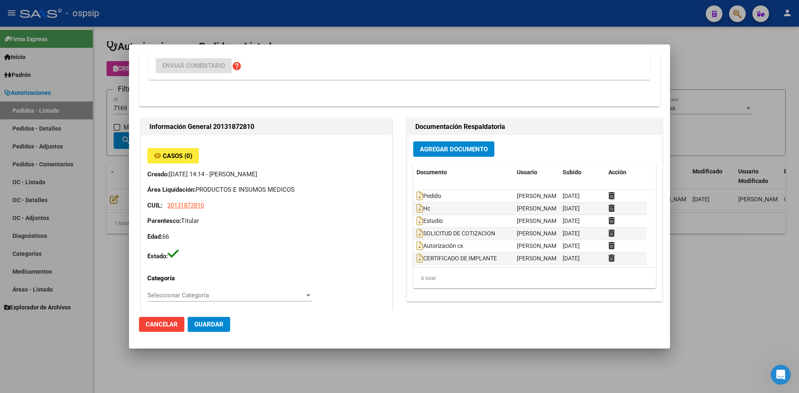
click at [370, 26] on div at bounding box center [399, 196] width 799 height 393
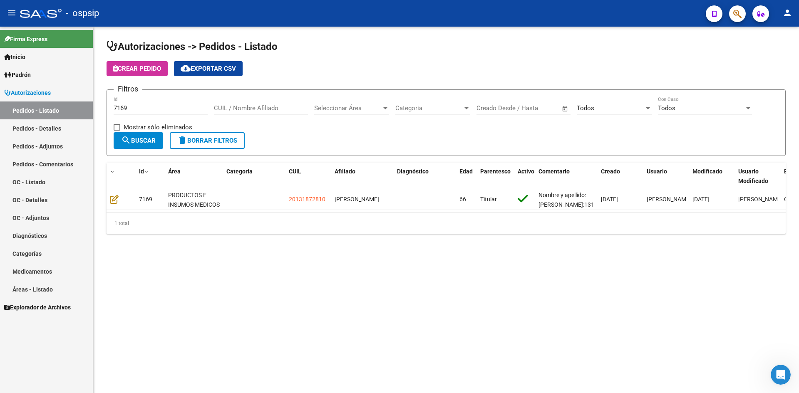
click at [153, 108] on input "7169" at bounding box center [161, 107] width 94 height 7
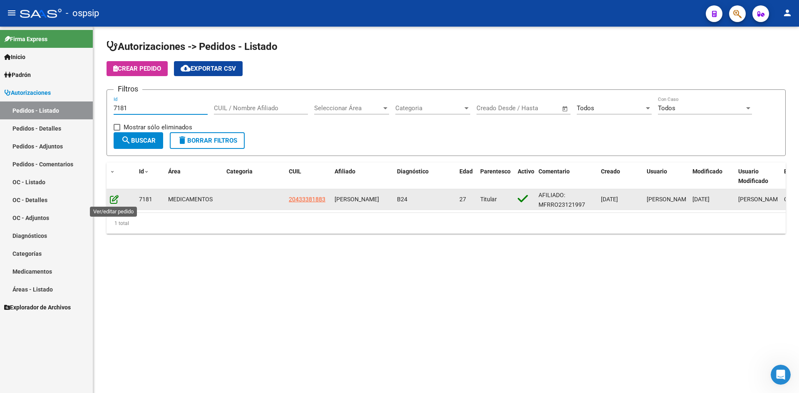
type input "7181"
click at [111, 202] on icon at bounding box center [114, 199] width 9 height 9
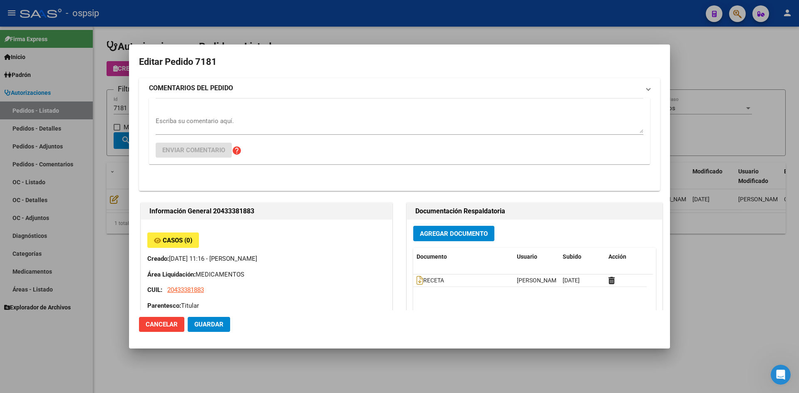
type input "[GEOGRAPHIC_DATA], SARANDI, GENERAL [PERSON_NAME] 3629"
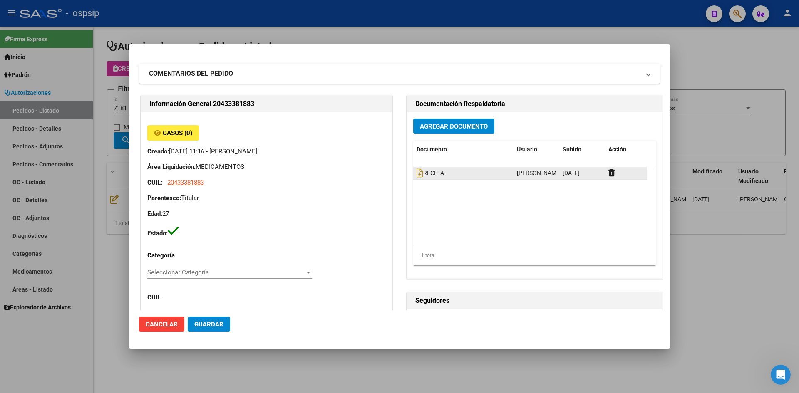
scroll to position [0, 0]
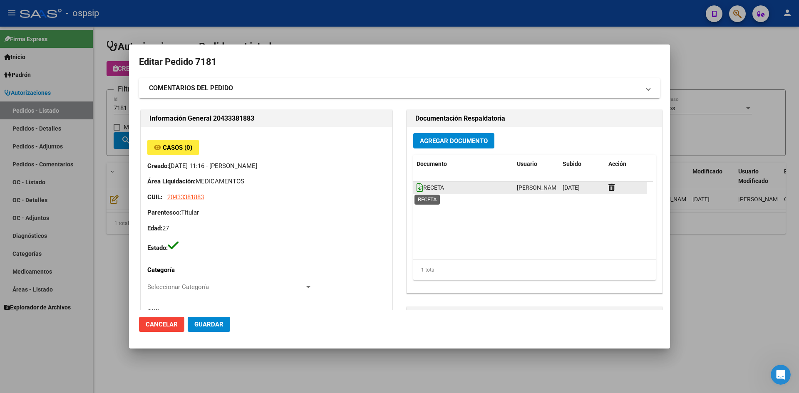
click at [419, 187] on span "RECETA" at bounding box center [430, 187] width 27 height 7
click at [418, 188] on icon at bounding box center [420, 187] width 7 height 9
click at [440, 138] on span "Agregar Documento" at bounding box center [454, 140] width 68 height 7
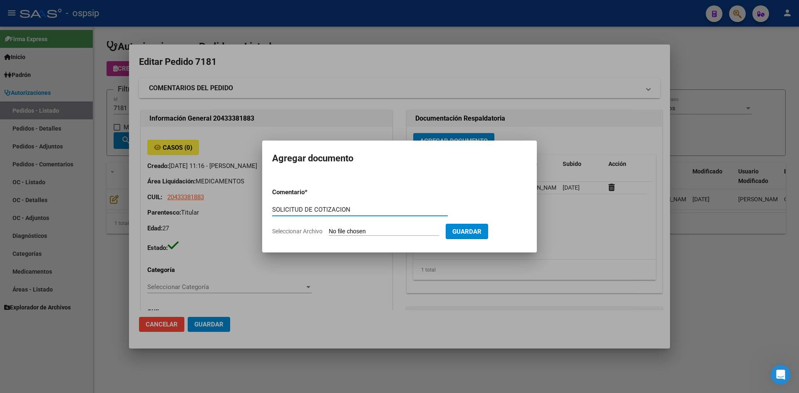
type input "SOLICITUD DE COTIZACION"
click at [329, 228] on input "Seleccionar Archivo" at bounding box center [384, 232] width 110 height 8
type input "C:\fakepath\SOLICITUD DE COTIZACION N°7181.pdf"
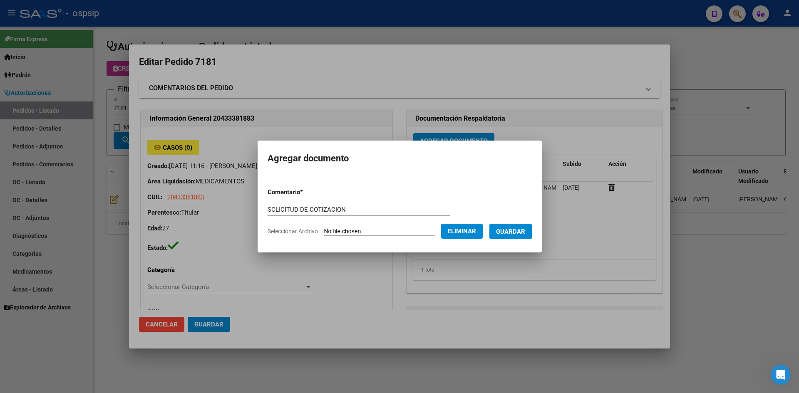
click at [509, 235] on span "Guardar" at bounding box center [510, 231] width 29 height 7
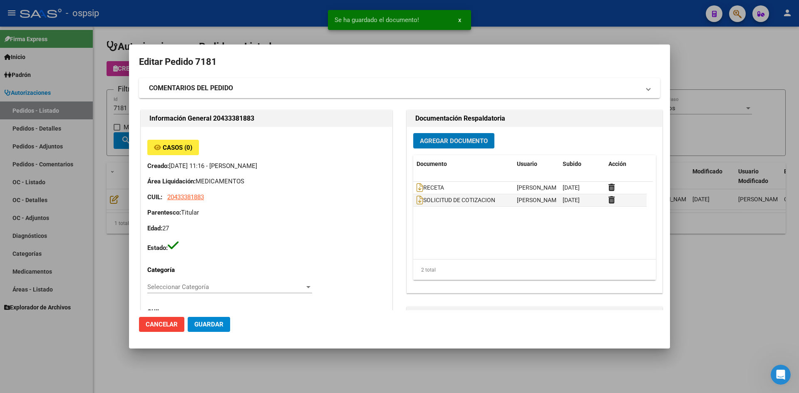
click at [217, 323] on span "Guardar" at bounding box center [208, 324] width 29 height 7
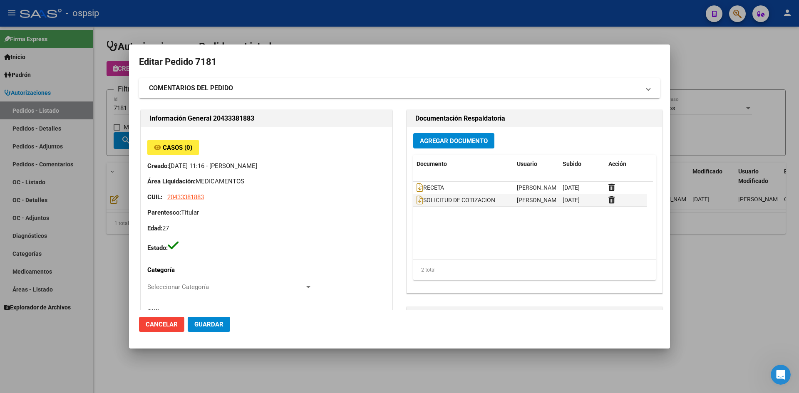
click at [201, 32] on div at bounding box center [399, 196] width 799 height 393
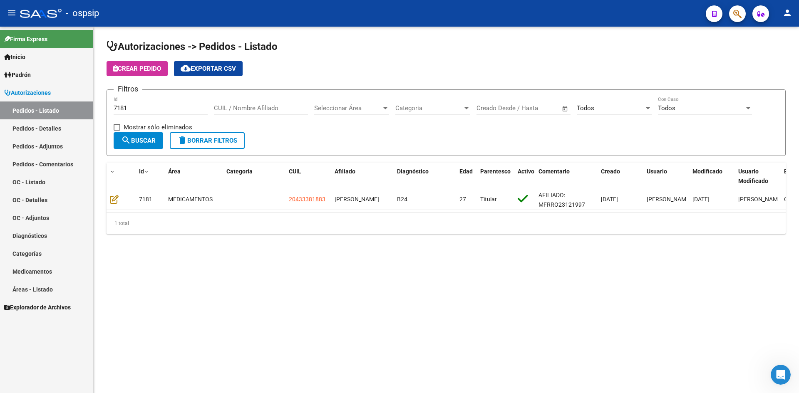
click at [180, 107] on input "7181" at bounding box center [161, 107] width 94 height 7
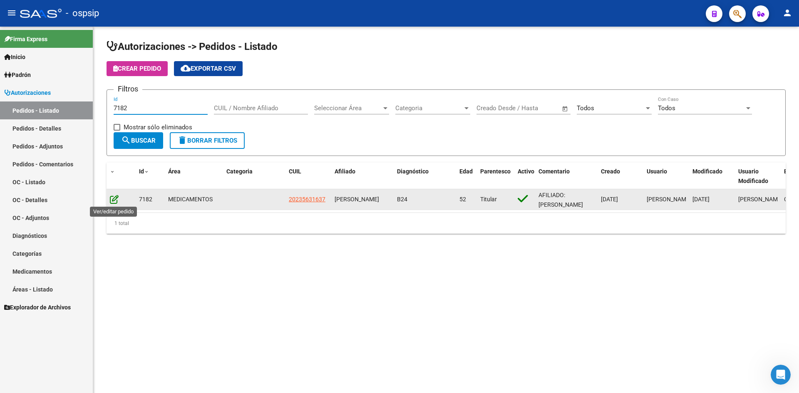
type input "7182"
click at [110, 201] on icon at bounding box center [114, 199] width 9 height 9
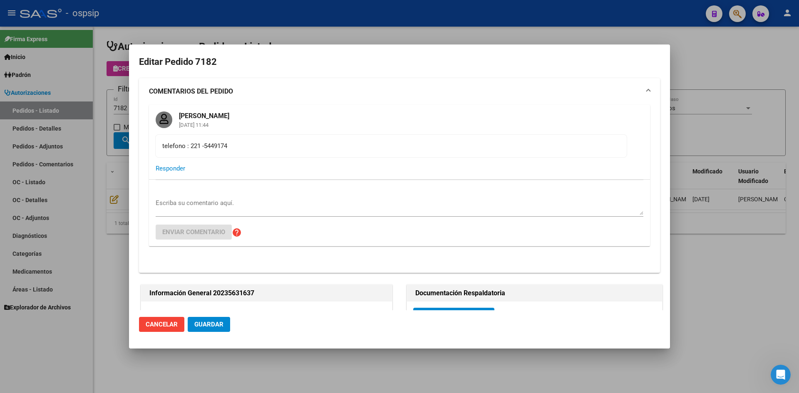
type input "[GEOGRAPHIC_DATA], [GEOGRAPHIC_DATA], 156 420, Departamento: CAS"
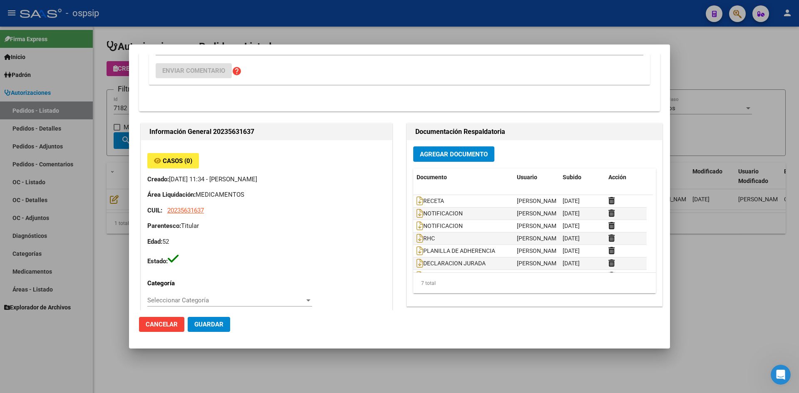
scroll to position [83, 0]
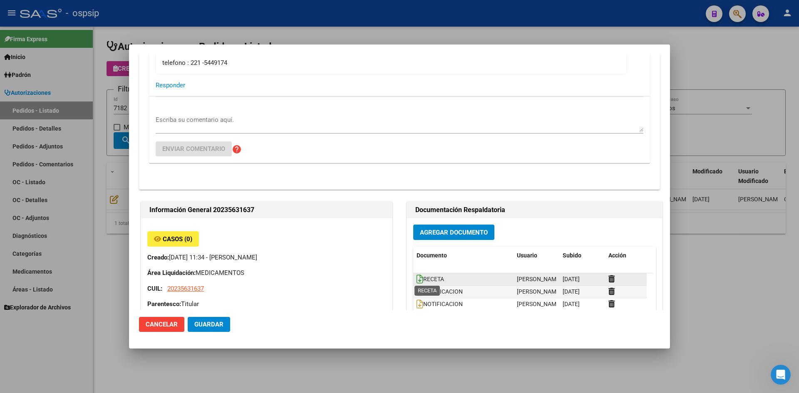
click at [417, 277] on icon at bounding box center [420, 279] width 7 height 9
click at [427, 230] on span "Agregar Documento" at bounding box center [454, 232] width 68 height 7
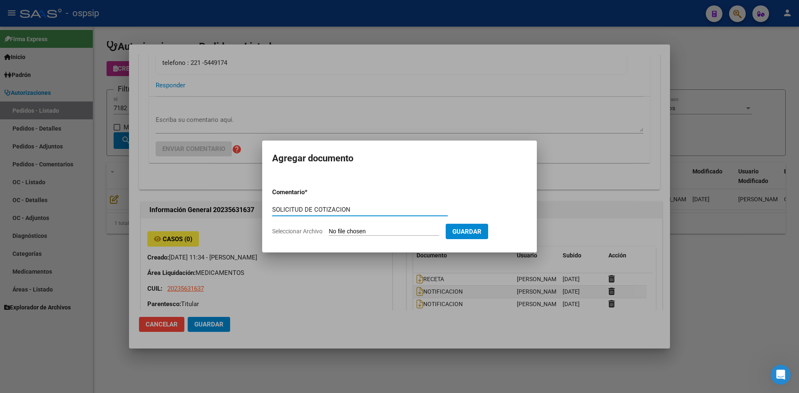
type input "SOLICITUD DE COTIZACION"
click at [329, 228] on input "Seleccionar Archivo" at bounding box center [384, 232] width 110 height 8
type input "C:\fakepath\SOLICITUD DE COTIZACION N°7182.pdf"
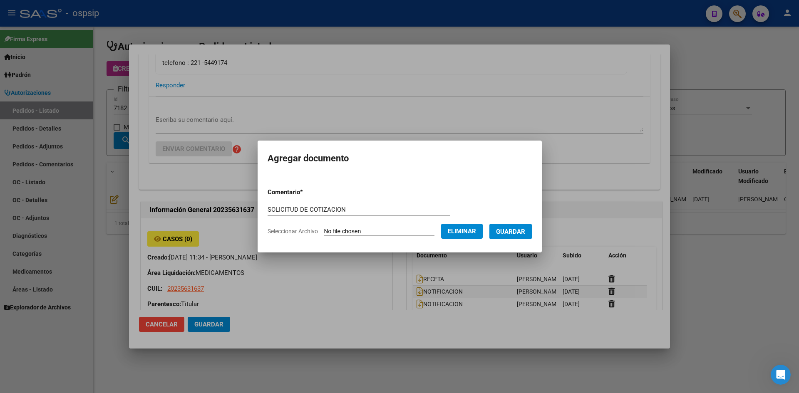
click at [521, 234] on span "Guardar" at bounding box center [510, 231] width 29 height 7
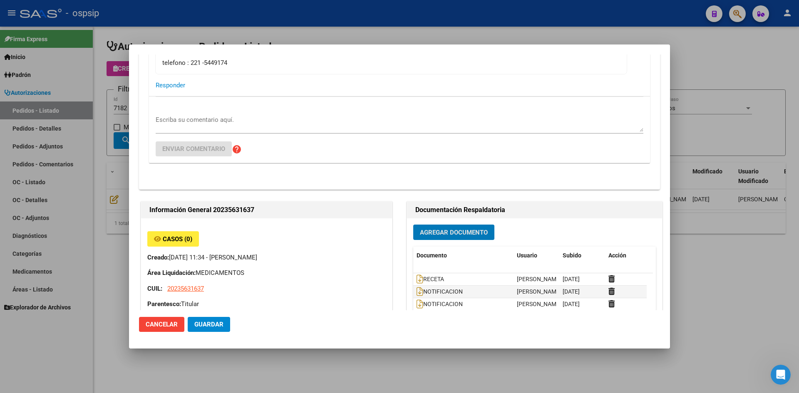
click at [388, 35] on div at bounding box center [399, 196] width 799 height 393
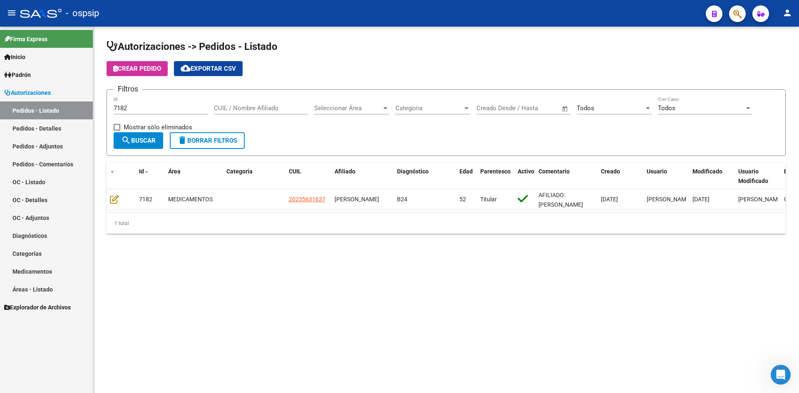
click at [178, 105] on input "7182" at bounding box center [161, 107] width 94 height 7
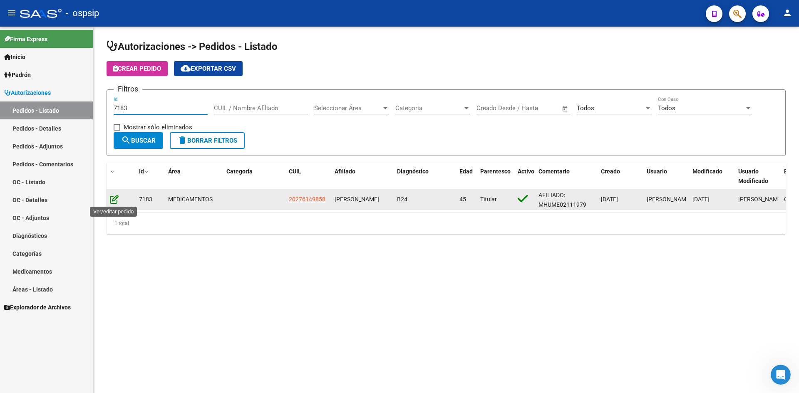
type input "7183"
click at [114, 199] on icon at bounding box center [114, 199] width 9 height 9
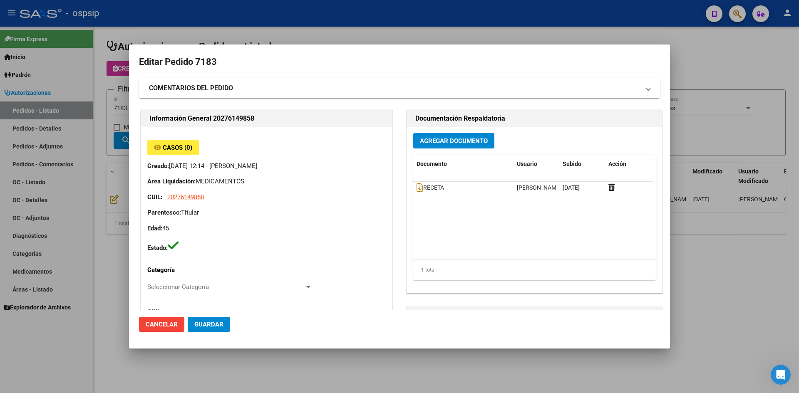
type input "Capital Federal, CABA, PJE. CERRITO 975"
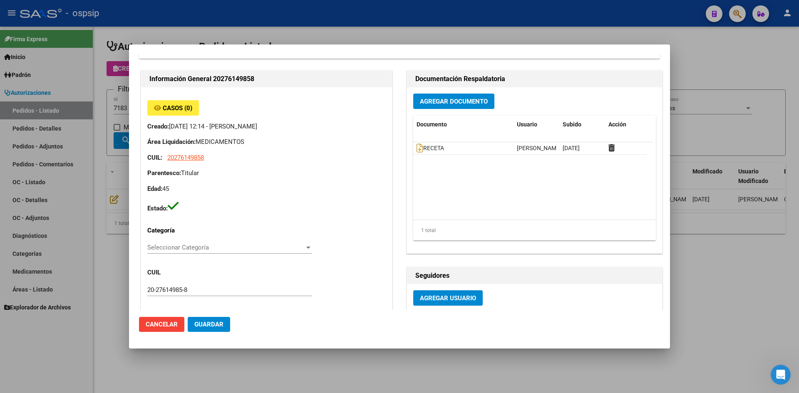
scroll to position [0, 0]
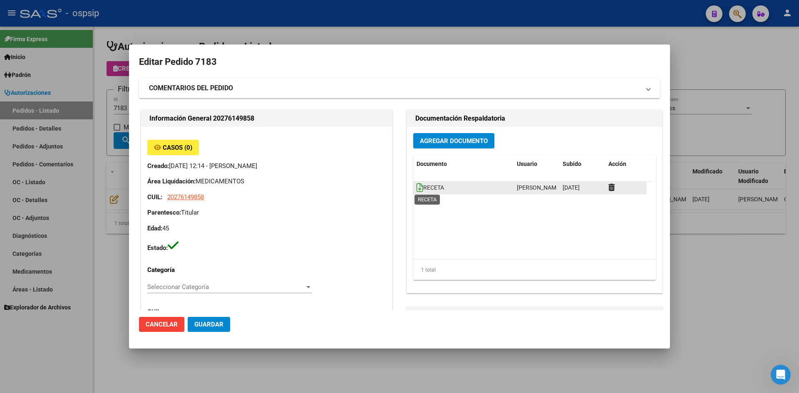
click at [417, 188] on icon at bounding box center [420, 187] width 7 height 9
click at [394, 202] on div "Información General 20276149858 Casos (0) Creado: [DATE] 12:14 - [PERSON_NAME] …" at bounding box center [399, 377] width 521 height 538
click at [439, 142] on span "Agregar Documento" at bounding box center [454, 140] width 68 height 7
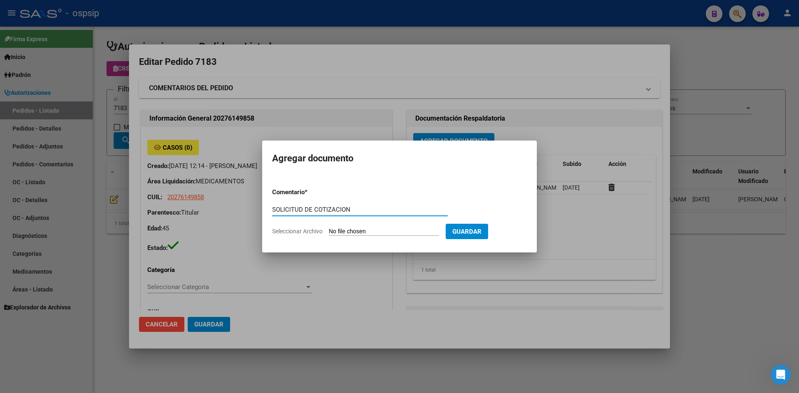
type input "SOLICITUD DE COTIZACION"
click at [329, 228] on input "Seleccionar Archivo" at bounding box center [384, 232] width 110 height 8
type input "C:\fakepath\SOLICITUD DE COTIZACION N°7183.pdf"
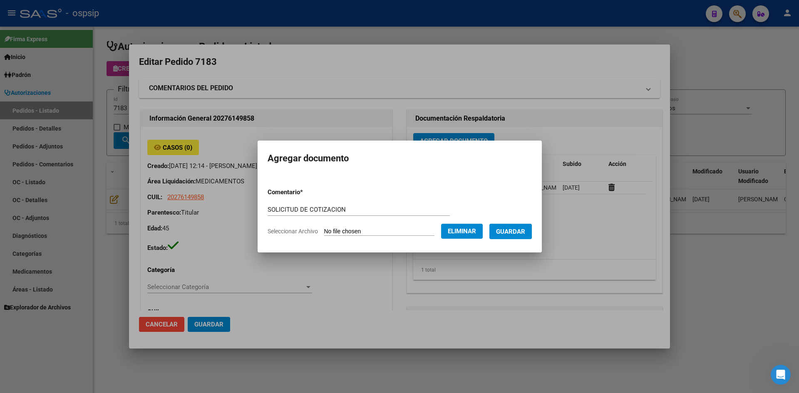
click at [515, 230] on span "Guardar" at bounding box center [510, 231] width 29 height 7
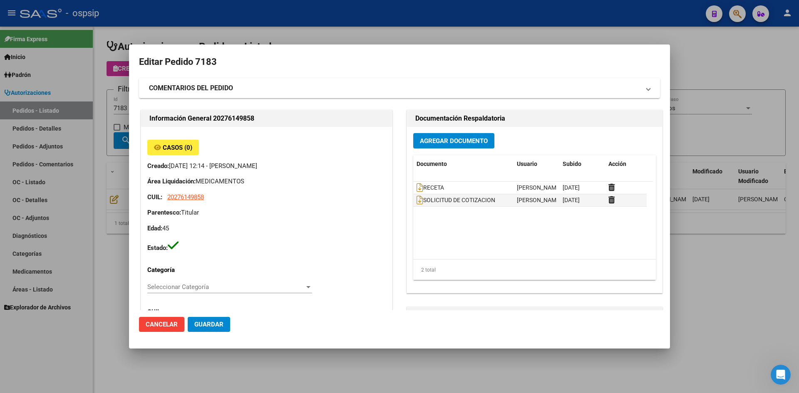
click at [301, 43] on div at bounding box center [399, 196] width 799 height 393
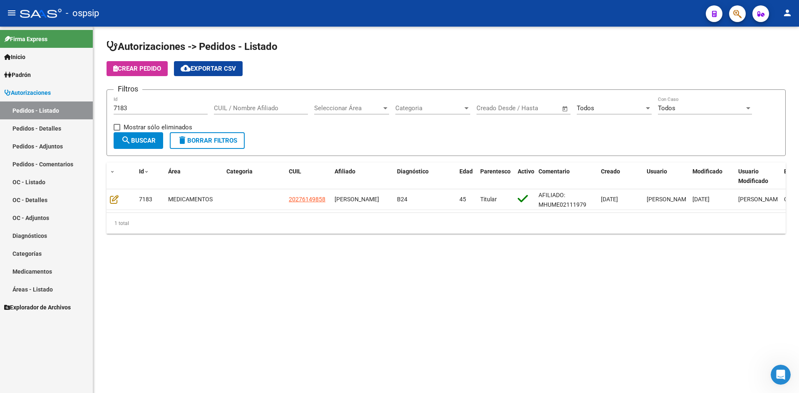
click at [150, 113] on div "7183 Id" at bounding box center [161, 106] width 94 height 18
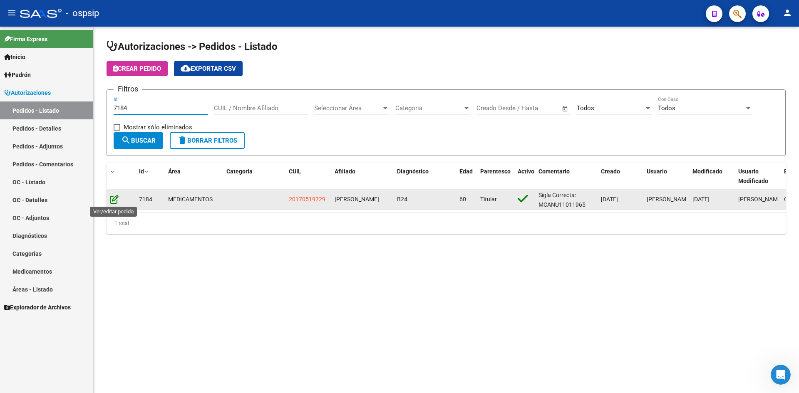
type input "7184"
click at [117, 197] on icon at bounding box center [114, 199] width 9 height 9
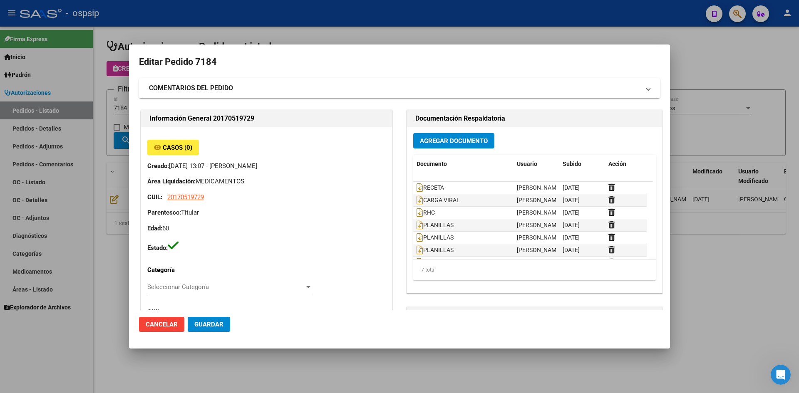
type input "[GEOGRAPHIC_DATA][PERSON_NAME][GEOGRAPHIC_DATA], [GEOGRAPHIC_DATA], [GEOGRAPHIC…"
click at [419, 186] on icon at bounding box center [420, 187] width 7 height 9
click at [445, 144] on span "Agregar Documento" at bounding box center [454, 140] width 68 height 7
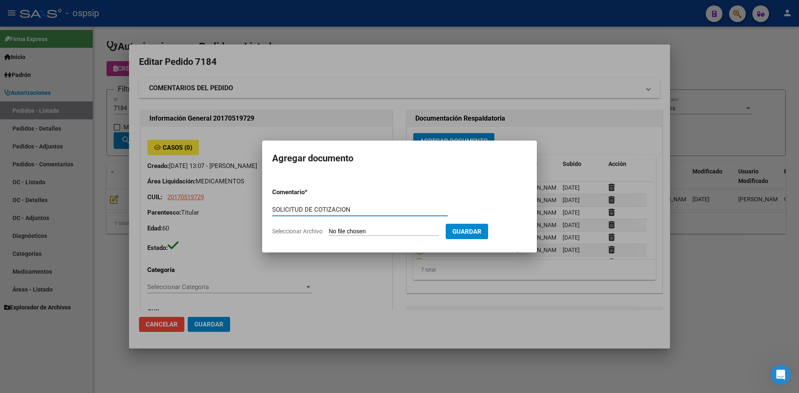
type input "SOLICITUD DE COTIZACION"
click at [329, 228] on input "Seleccionar Archivo" at bounding box center [384, 232] width 110 height 8
type input "C:\fakepath\SOLICITUD DE COTIZACION N°7184.pdf"
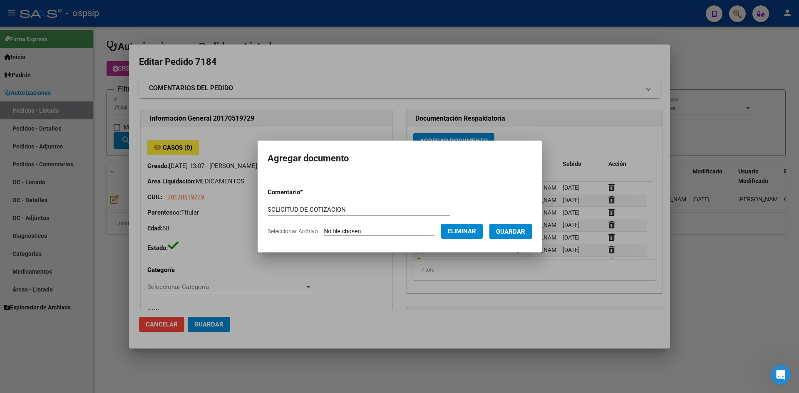
click at [511, 231] on span "Guardar" at bounding box center [510, 231] width 29 height 7
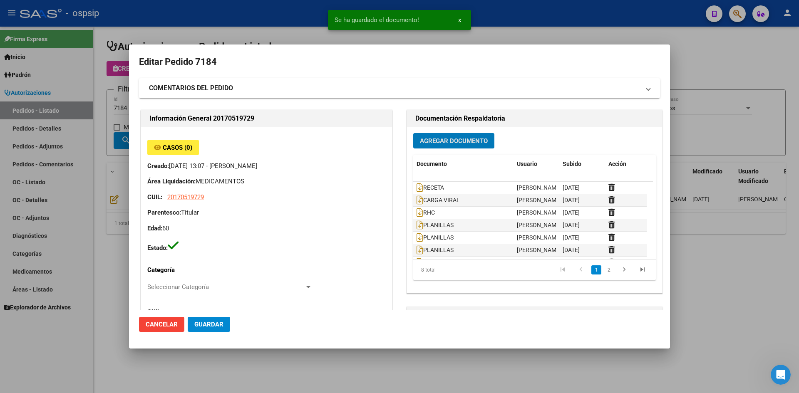
click at [209, 326] on span "Guardar" at bounding box center [208, 324] width 29 height 7
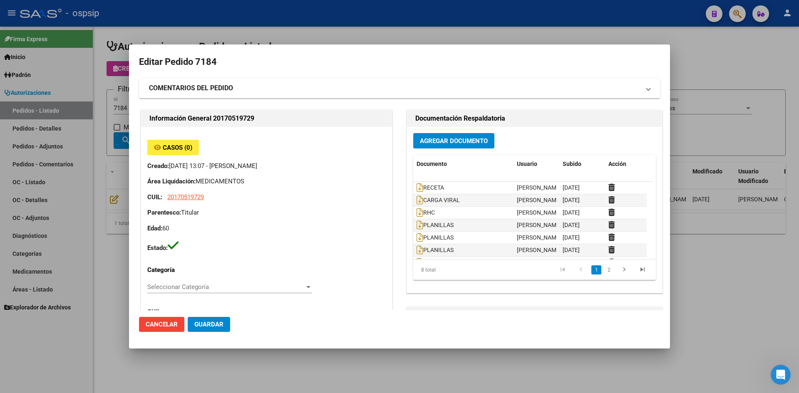
click at [199, 33] on div at bounding box center [399, 196] width 799 height 393
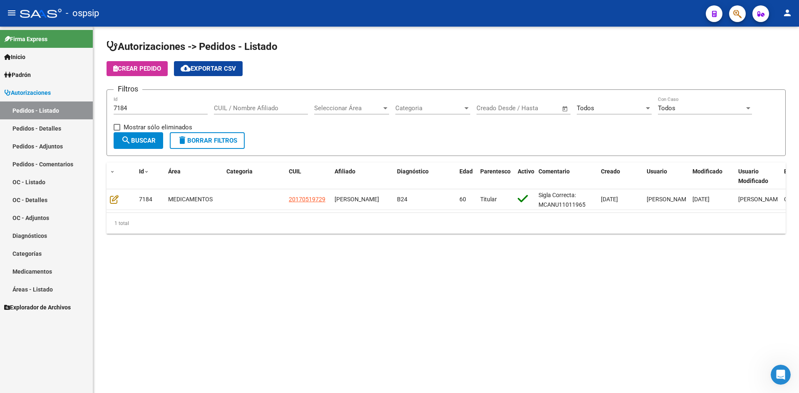
click at [135, 105] on input "7184" at bounding box center [161, 107] width 94 height 7
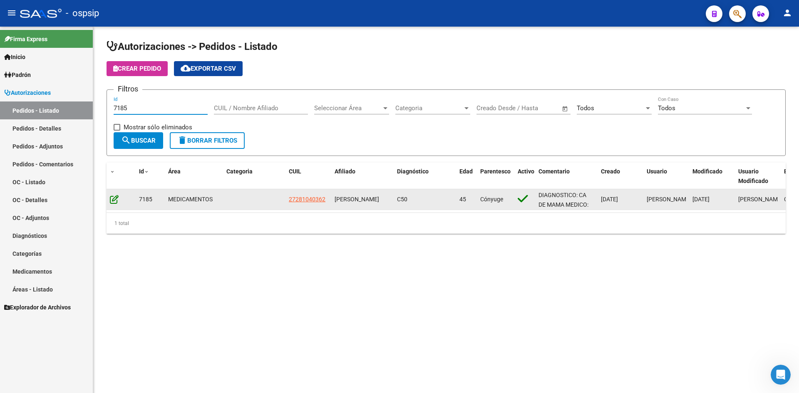
type input "7185"
click at [112, 201] on icon at bounding box center [114, 199] width 9 height 9
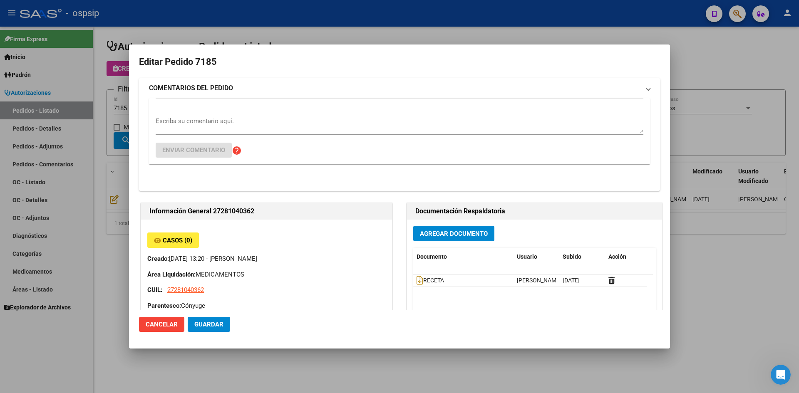
type input "[GEOGRAPHIC_DATA], [PERSON_NAME][STREET_ADDRESS], Piso: 01, Departamento: 1"
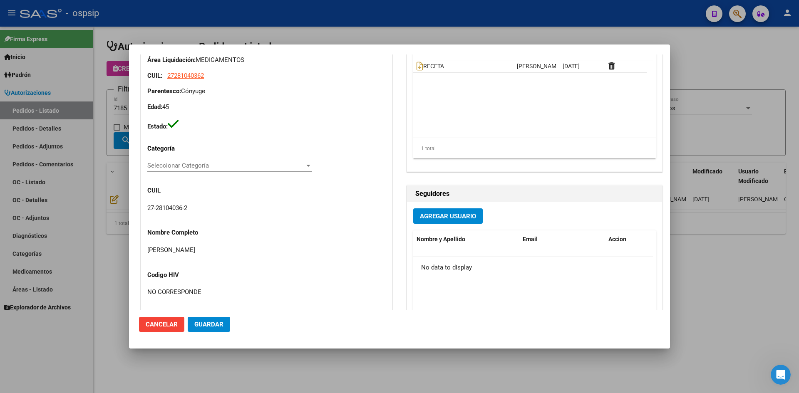
scroll to position [35, 0]
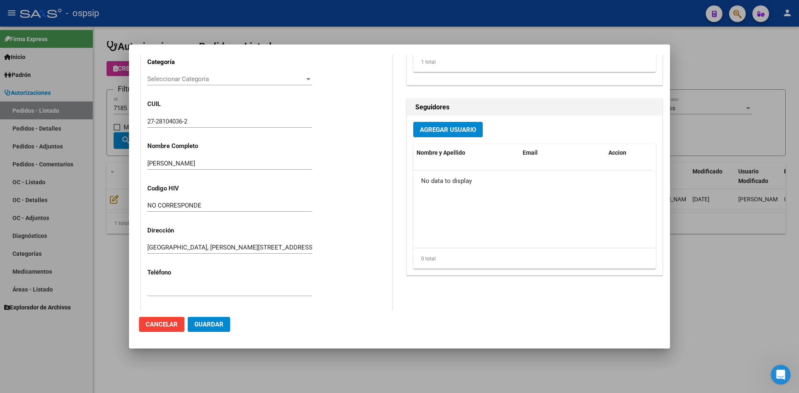
scroll to position [83, 0]
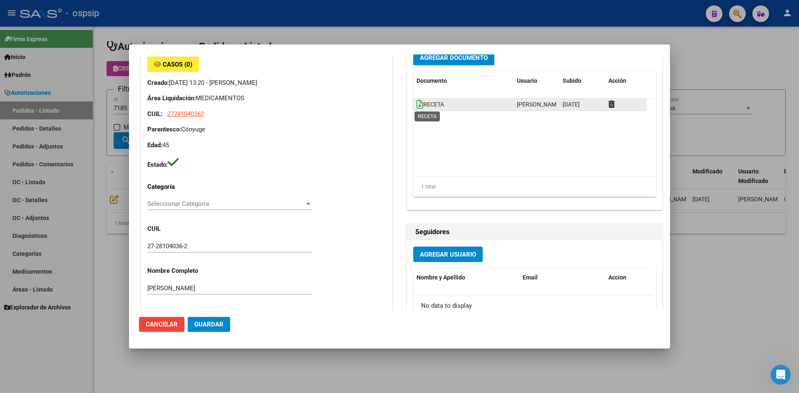
click at [417, 106] on icon at bounding box center [420, 104] width 7 height 9
click at [454, 62] on button "Agregar Documento" at bounding box center [453, 57] width 81 height 15
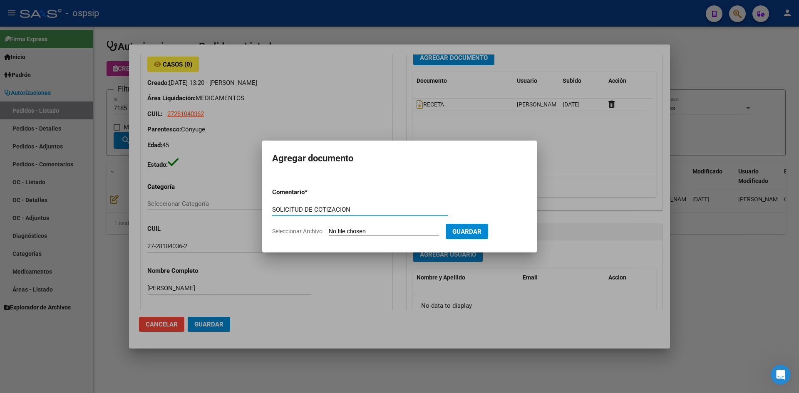
type input "SOLICITUD DE COTIZACION"
click at [329, 228] on input "Seleccionar Archivo" at bounding box center [384, 232] width 110 height 8
type input "C:\fakepath\SOLICITUD DE COTIZACION N°7185.pdf"
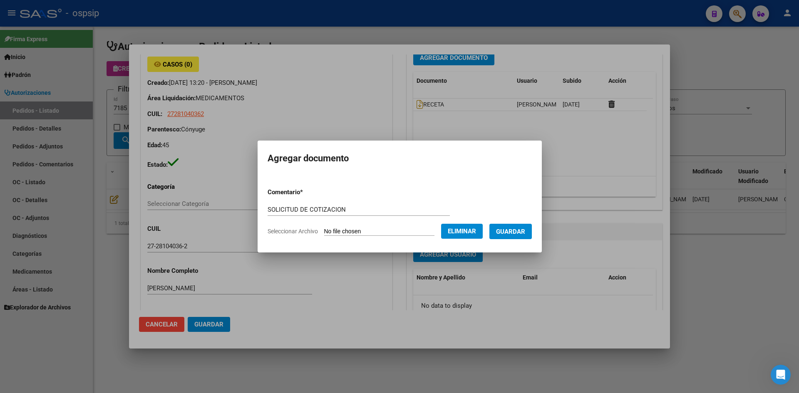
click at [505, 231] on span "Guardar" at bounding box center [510, 231] width 29 height 7
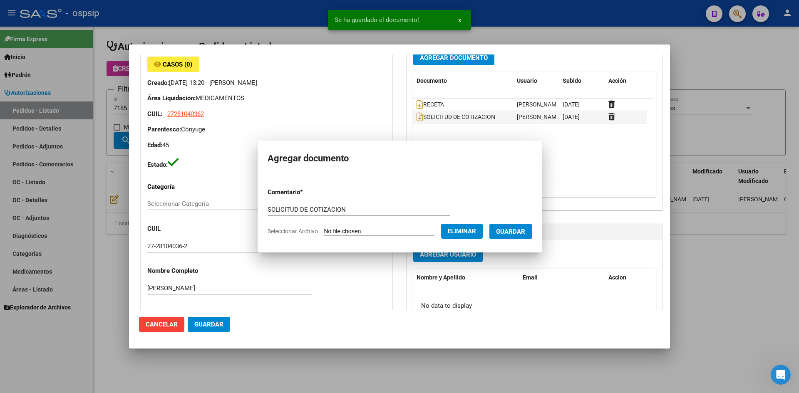
scroll to position [79, 0]
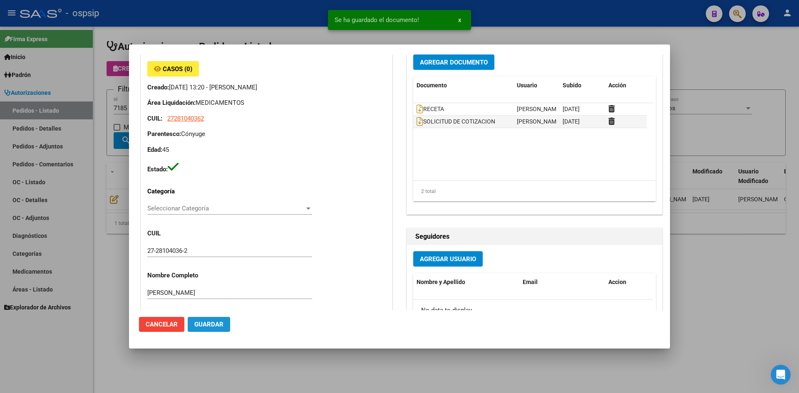
drag, startPoint x: 199, startPoint y: 328, endPoint x: 313, endPoint y: 251, distance: 137.4
click at [200, 328] on span "Guardar" at bounding box center [208, 324] width 29 height 7
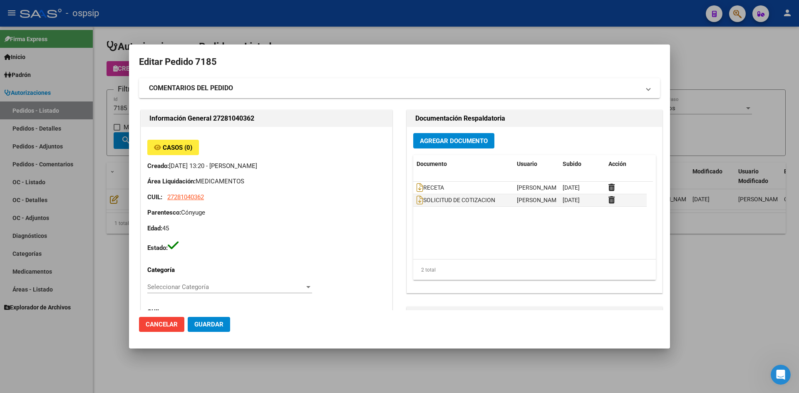
click at [256, 27] on div at bounding box center [399, 196] width 799 height 393
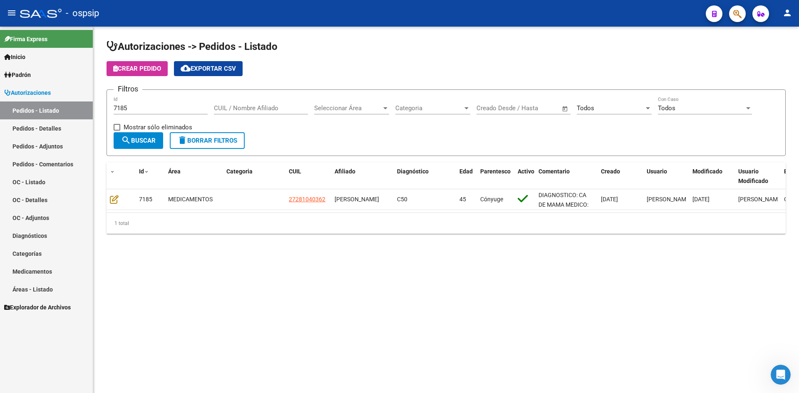
click at [152, 114] on div "7185 Id" at bounding box center [161, 106] width 94 height 18
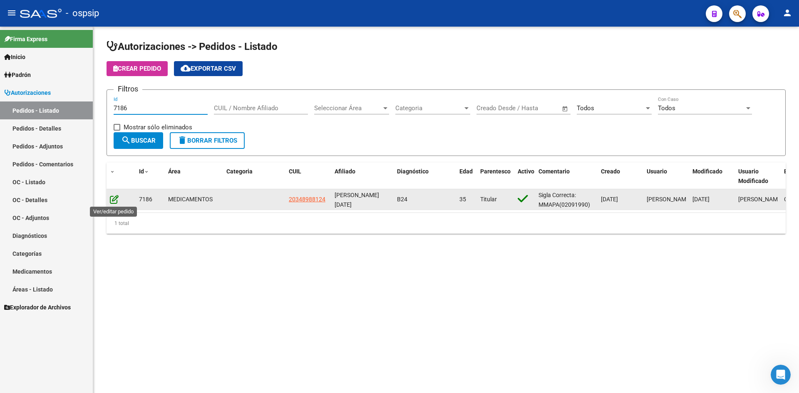
type input "7186"
click at [112, 201] on icon at bounding box center [114, 199] width 9 height 9
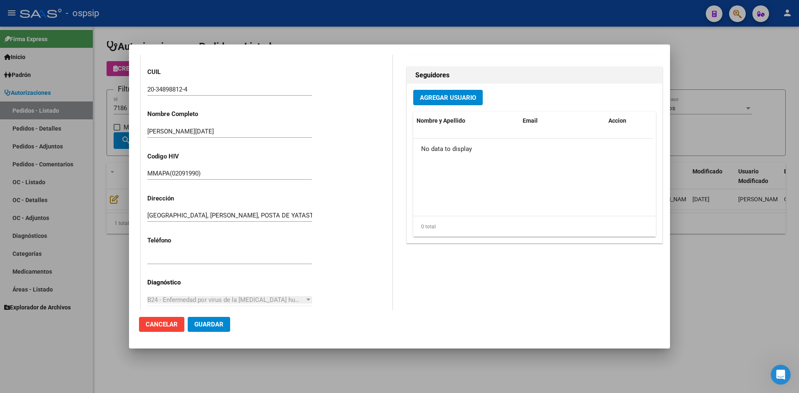
scroll to position [250, 0]
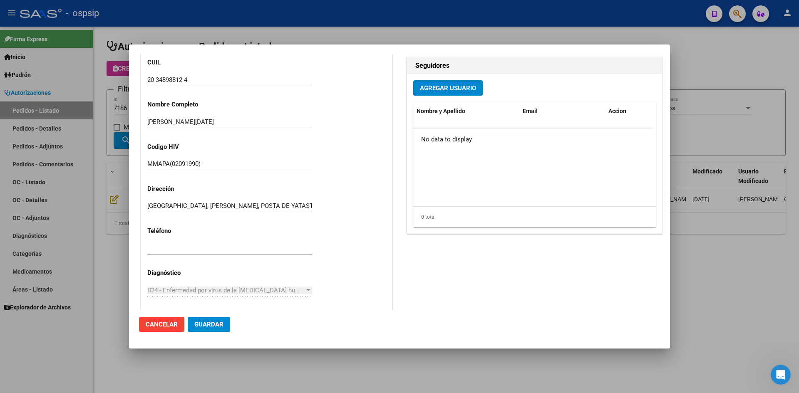
drag, startPoint x: 360, startPoint y: 10, endPoint x: 352, endPoint y: 21, distance: 14.0
click at [360, 10] on div at bounding box center [399, 196] width 799 height 393
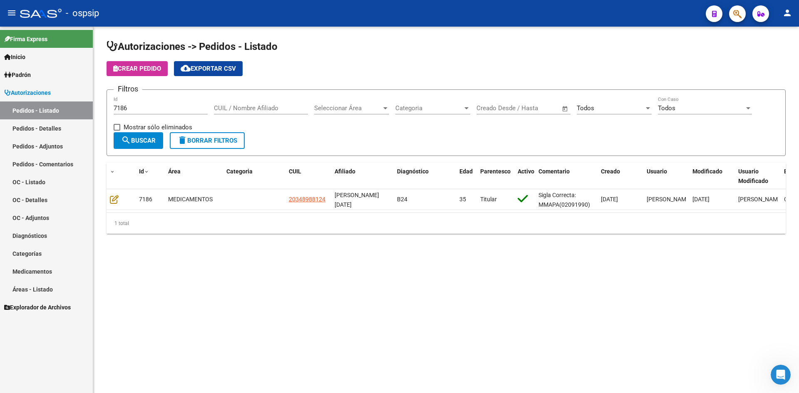
click at [165, 109] on input "7186" at bounding box center [161, 107] width 94 height 7
click at [581, 106] on span "Todos" at bounding box center [585, 107] width 17 height 7
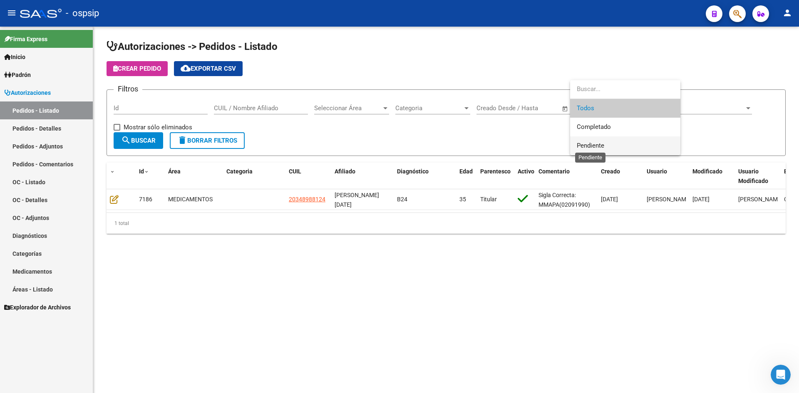
click at [586, 146] on span "Pendiente" at bounding box center [590, 145] width 27 height 7
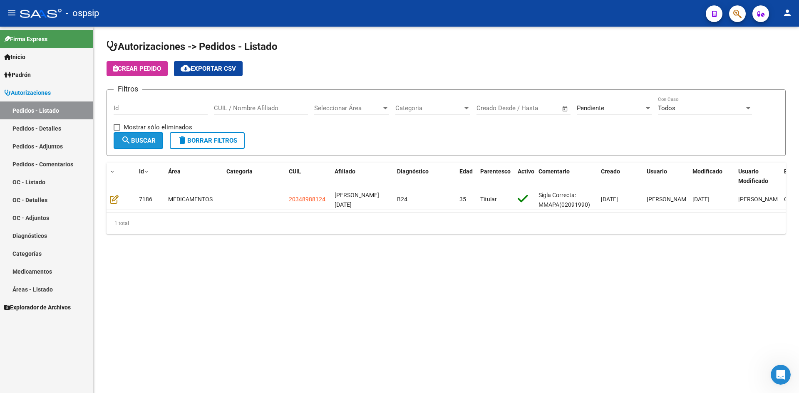
click at [140, 148] on button "search Buscar" at bounding box center [139, 140] width 50 height 17
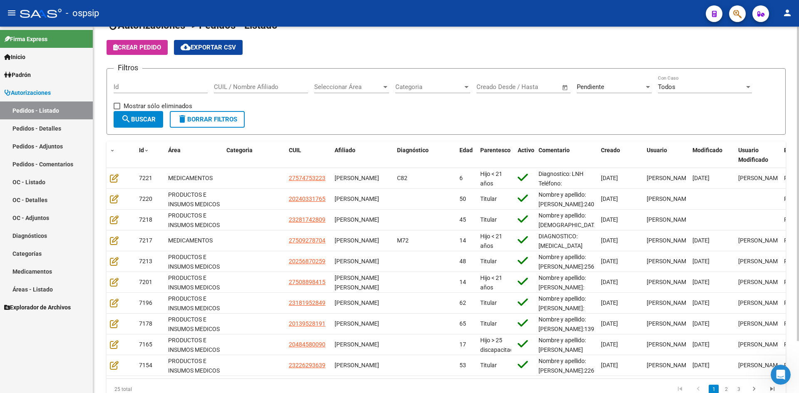
scroll to position [0, 0]
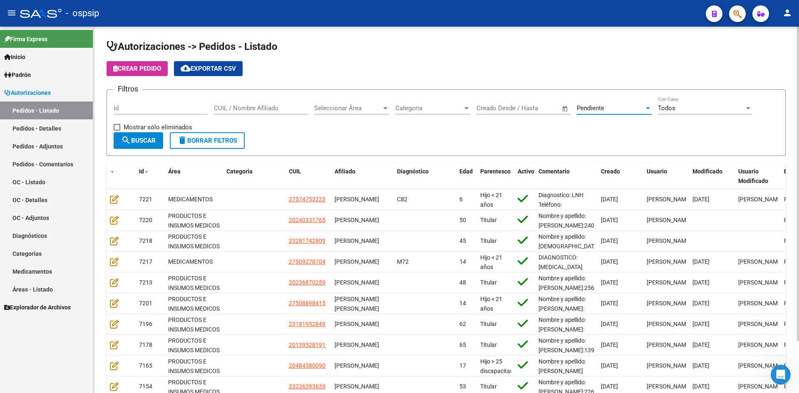
click at [613, 106] on div "Pendiente" at bounding box center [610, 107] width 67 height 7
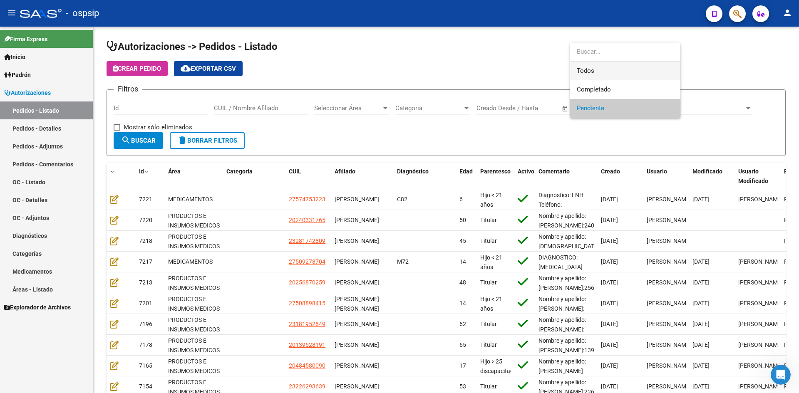
click at [599, 67] on span "Todos" at bounding box center [625, 71] width 97 height 19
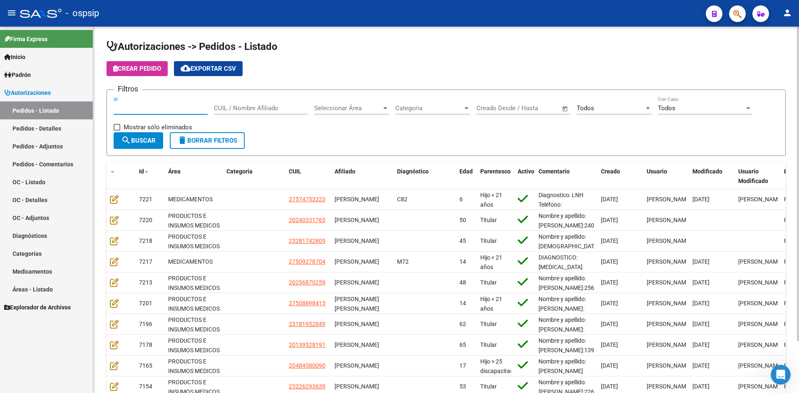
click at [174, 109] on input "Id" at bounding box center [161, 107] width 94 height 7
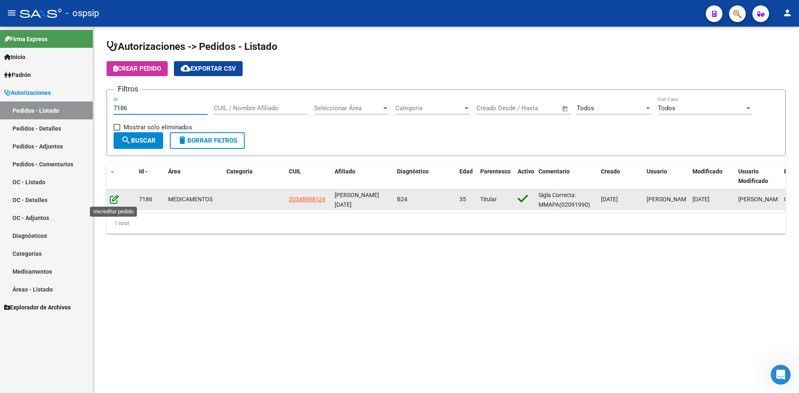
type input "7186"
click at [114, 203] on icon at bounding box center [114, 199] width 9 height 9
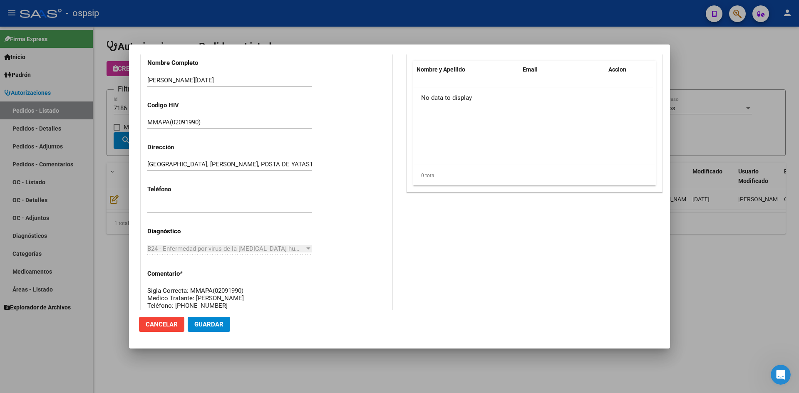
scroll to position [83, 0]
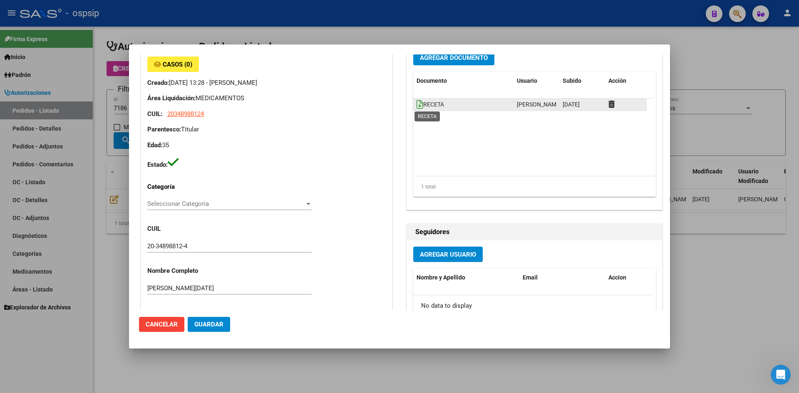
click at [417, 105] on icon at bounding box center [420, 104] width 7 height 9
click at [442, 63] on button "Agregar Documento" at bounding box center [453, 57] width 81 height 15
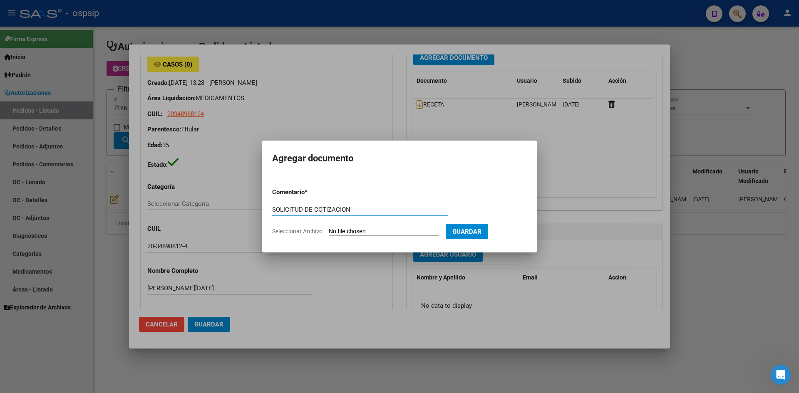
type input "SOLICITUD DE COTIZACION"
click at [329, 228] on input "Seleccionar Archivo" at bounding box center [384, 232] width 110 height 8
type input "C:\fakepath\SOLICITUD DE COTIZACION N°7186.pdf"
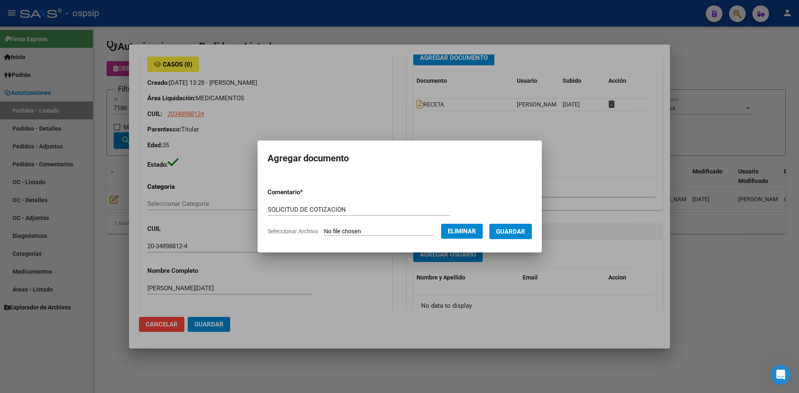
click at [506, 235] on span "Guardar" at bounding box center [510, 231] width 29 height 7
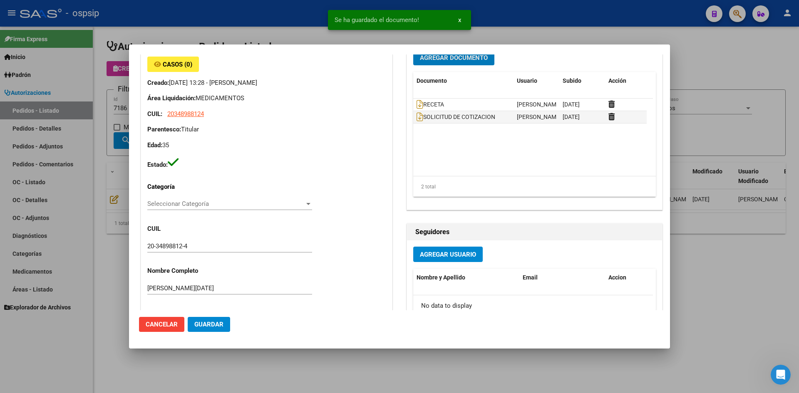
scroll to position [79, 0]
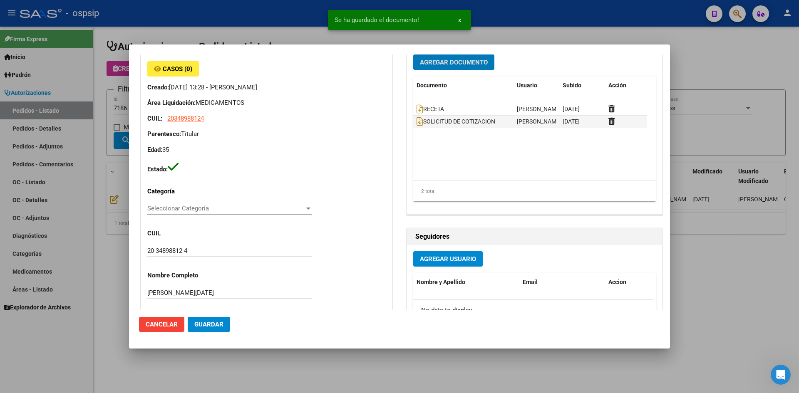
click at [216, 325] on span "Guardar" at bounding box center [208, 324] width 29 height 7
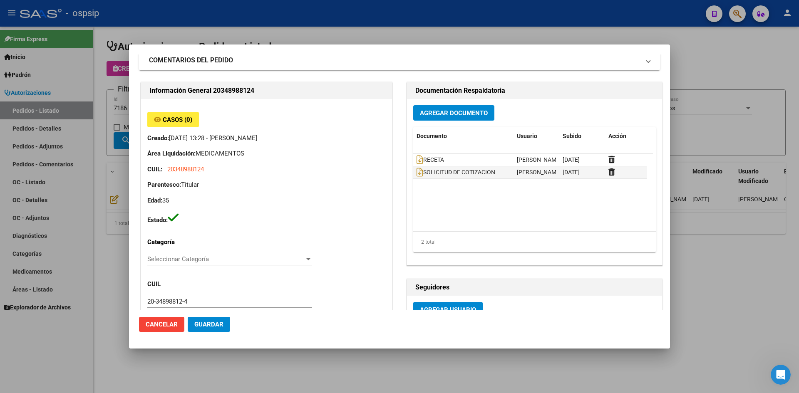
scroll to position [42, 0]
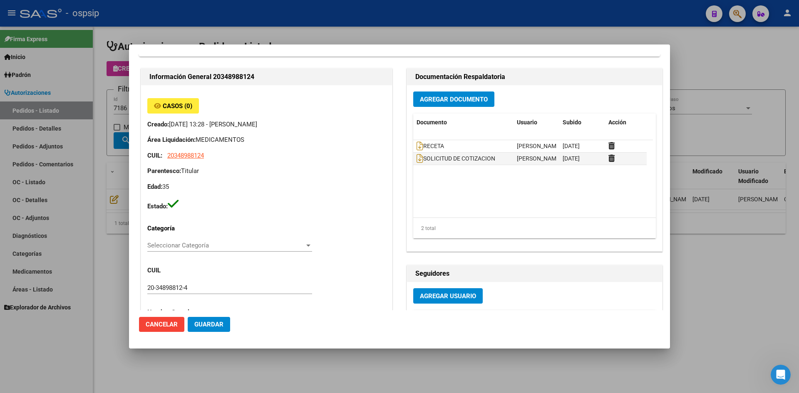
click at [258, 32] on div at bounding box center [399, 196] width 799 height 393
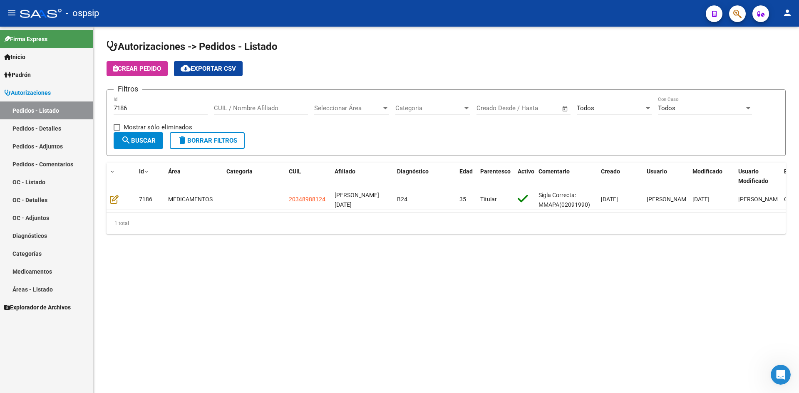
drag, startPoint x: 157, startPoint y: 115, endPoint x: 157, endPoint y: 109, distance: 5.8
click at [156, 112] on div "7186 Id" at bounding box center [161, 110] width 94 height 26
click at [157, 109] on input "7186" at bounding box center [161, 107] width 94 height 7
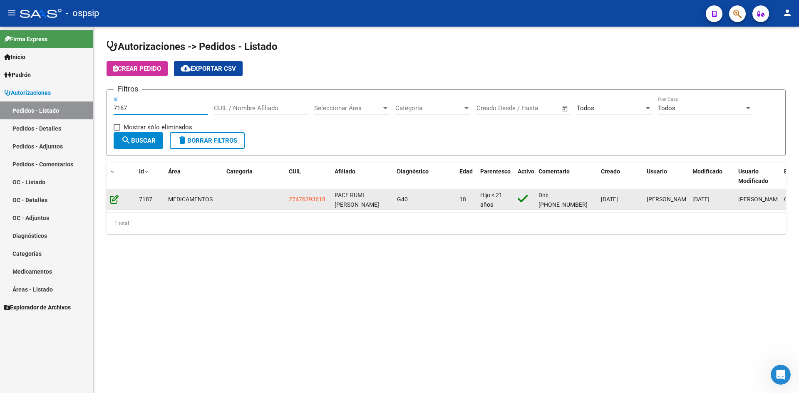
type input "7187"
click at [110, 200] on icon at bounding box center [114, 199] width 9 height 9
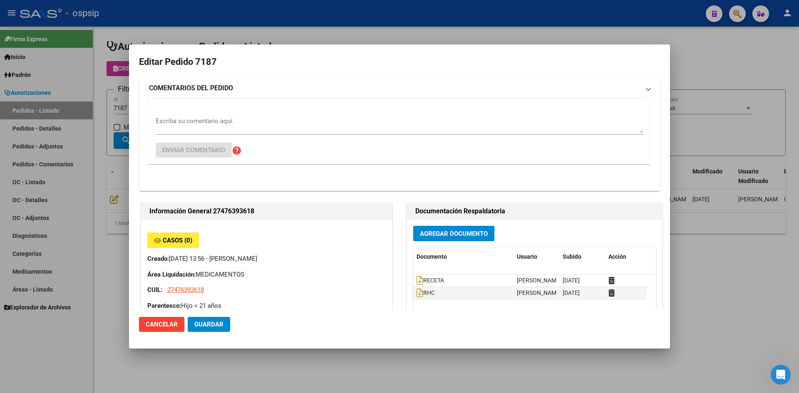
type input "VICTORIA JAZMIN PACE RUMI"
type input "Capital Federal, CABA, CORTEJARENA 3080, Piso: 03, Departamento: B"
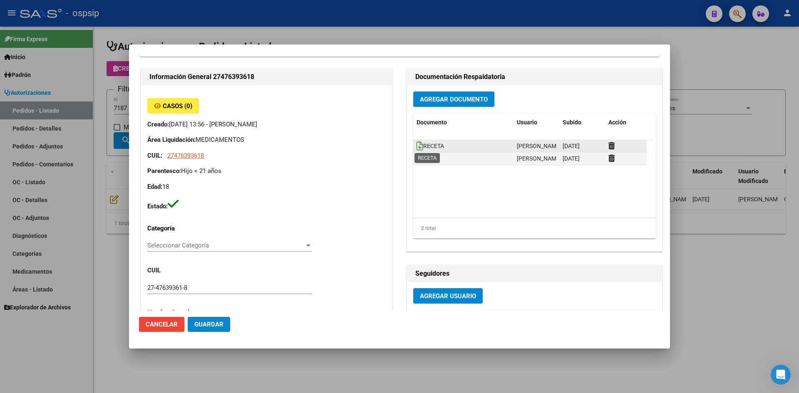
click at [417, 144] on icon at bounding box center [420, 146] width 7 height 9
click at [428, 94] on button "Agregar Documento" at bounding box center [453, 99] width 81 height 15
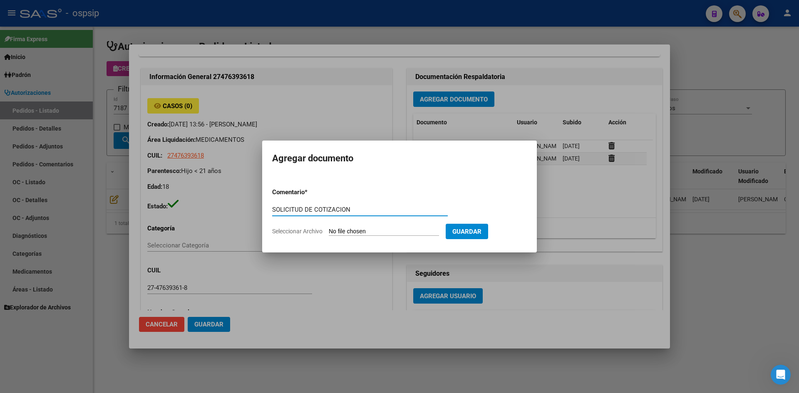
type input "SOLICITUD DE COTIZACION"
click at [329, 228] on input "Seleccionar Archivo" at bounding box center [384, 232] width 110 height 8
type input "C:\fakepath\SOLICITUD DE COTIZACION N°7187.pdf"
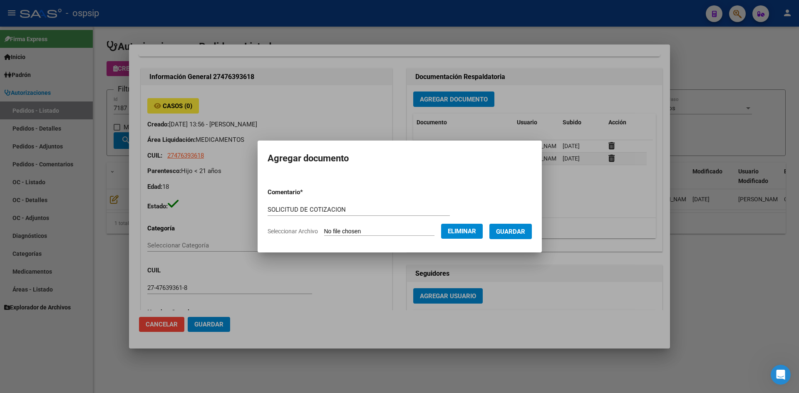
click at [513, 235] on span "Guardar" at bounding box center [510, 231] width 29 height 7
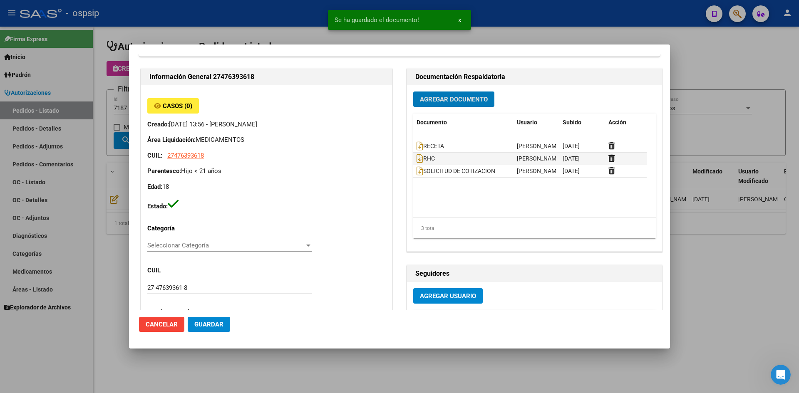
click at [204, 324] on span "Guardar" at bounding box center [208, 324] width 29 height 7
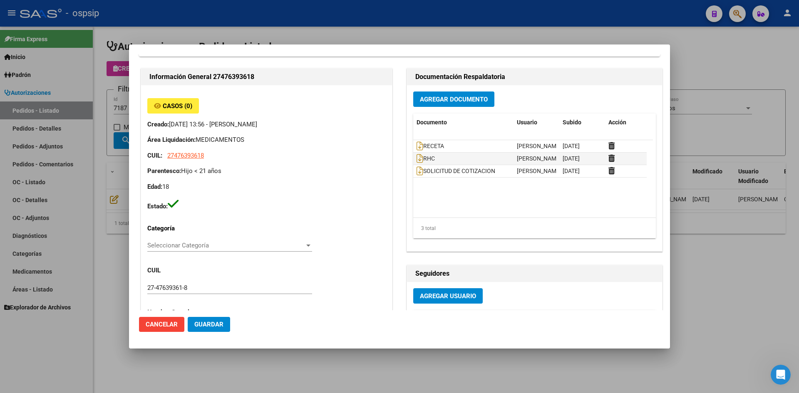
drag, startPoint x: 308, startPoint y: 15, endPoint x: 271, endPoint y: 49, distance: 49.8
click at [308, 16] on div at bounding box center [399, 196] width 799 height 393
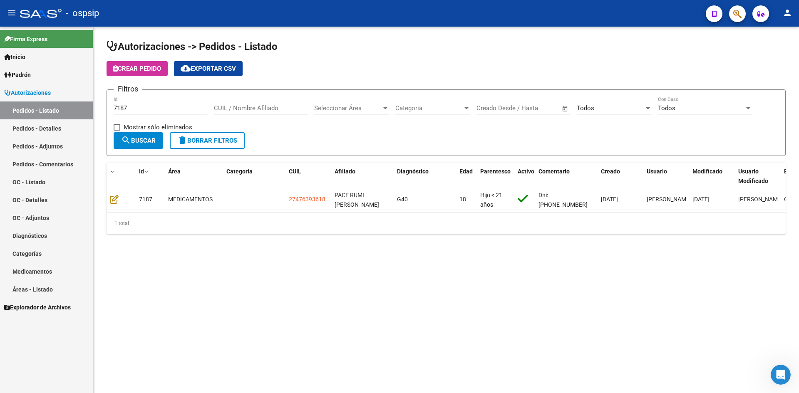
click at [185, 111] on input "7187" at bounding box center [161, 107] width 94 height 7
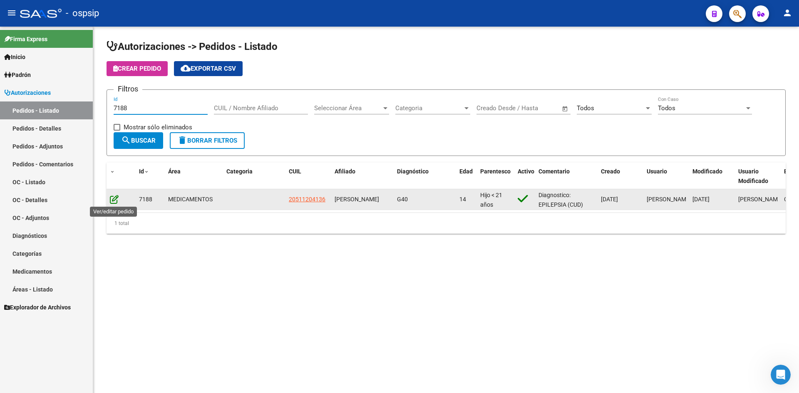
type input "7188"
click at [115, 202] on icon at bounding box center [114, 199] width 9 height 9
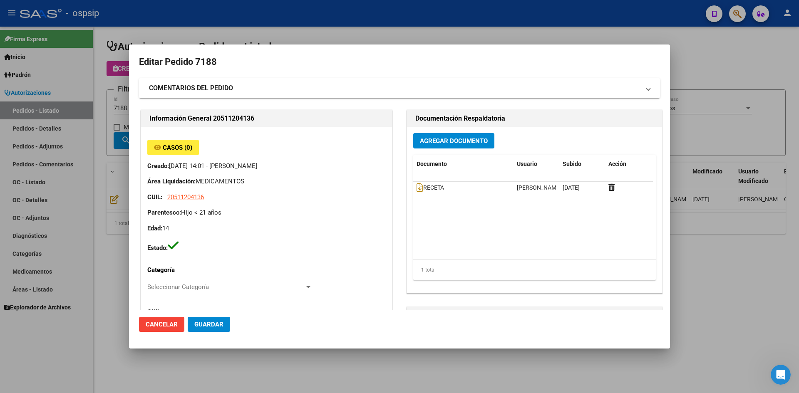
type input "Buenos Aires, GARIN, BRASIL 134"
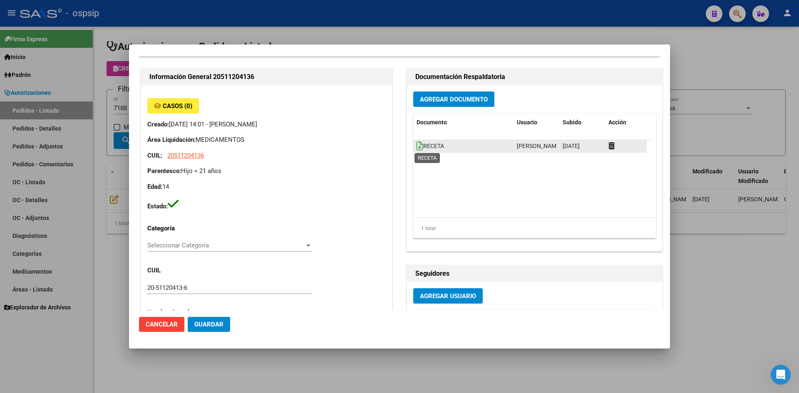
click at [417, 149] on icon at bounding box center [420, 146] width 7 height 9
click at [420, 96] on span "Agregar Documento" at bounding box center [454, 99] width 68 height 7
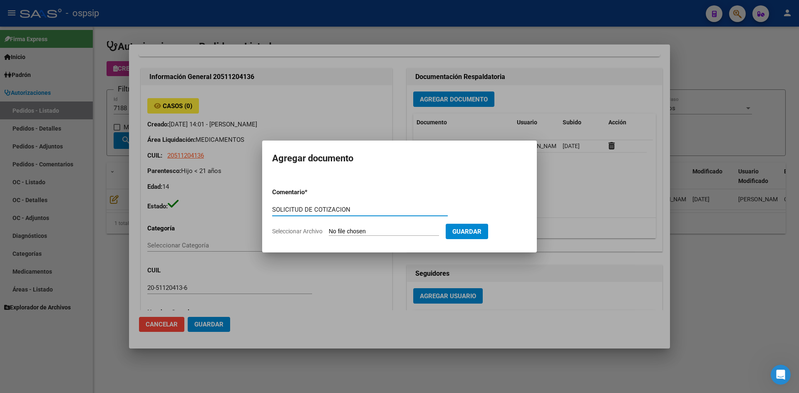
type input "SOLICITUD DE COTIZACION"
click at [329, 228] on input "Seleccionar Archivo" at bounding box center [384, 232] width 110 height 8
type input "C:\fakepath\SOLICITUD DE COTIZACION N°7188.pdf"
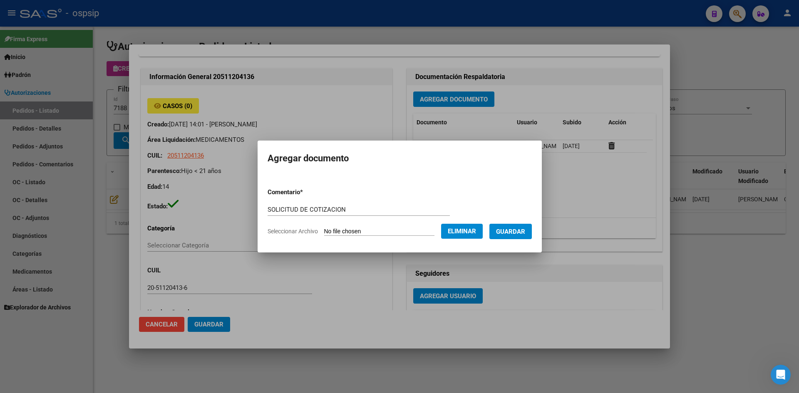
click at [515, 231] on span "Guardar" at bounding box center [510, 231] width 29 height 7
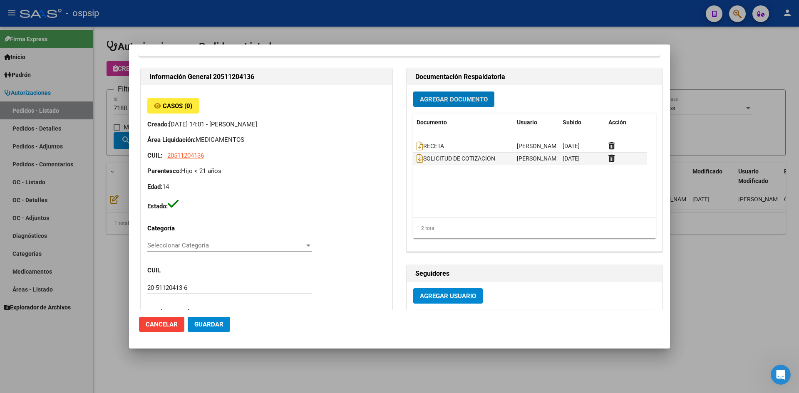
click at [510, 23] on div at bounding box center [399, 196] width 799 height 393
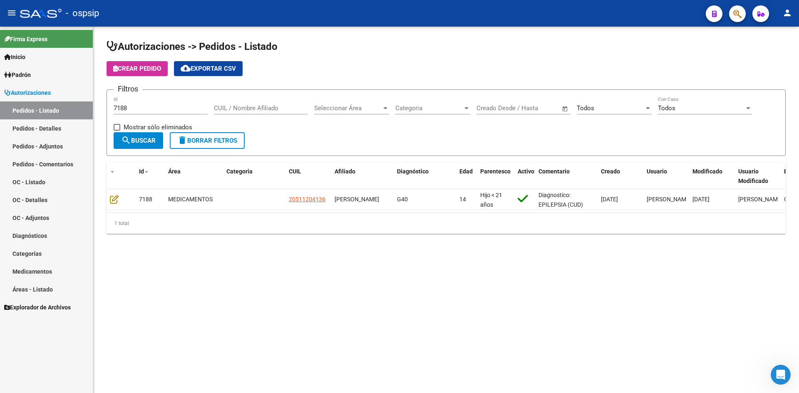
click at [171, 109] on input "7188" at bounding box center [161, 107] width 94 height 7
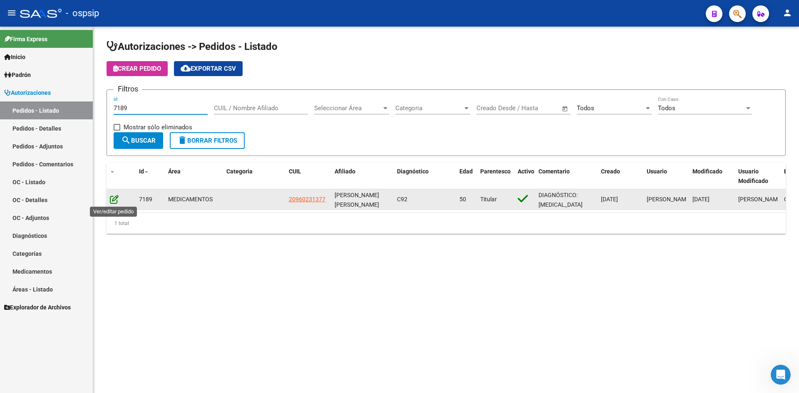
type input "7189"
click at [116, 201] on icon at bounding box center [114, 199] width 9 height 9
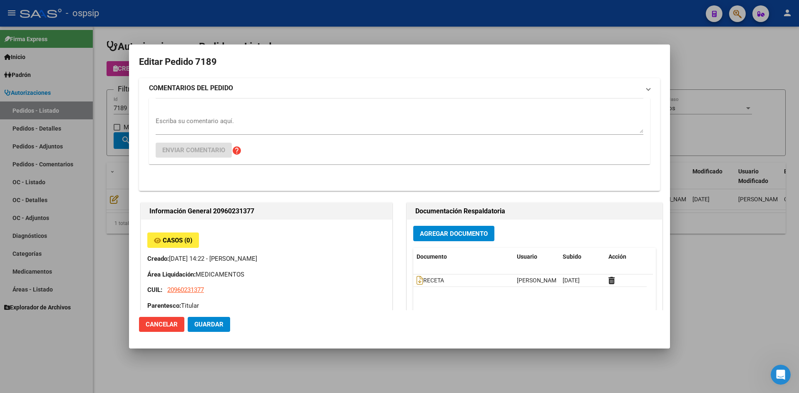
type input "JOSE LUIS SOSA ARIAS"
type input "Buenos Aires, RAMOS MEJIA, BOEDO 313, Piso: PB, Departamento: 2"
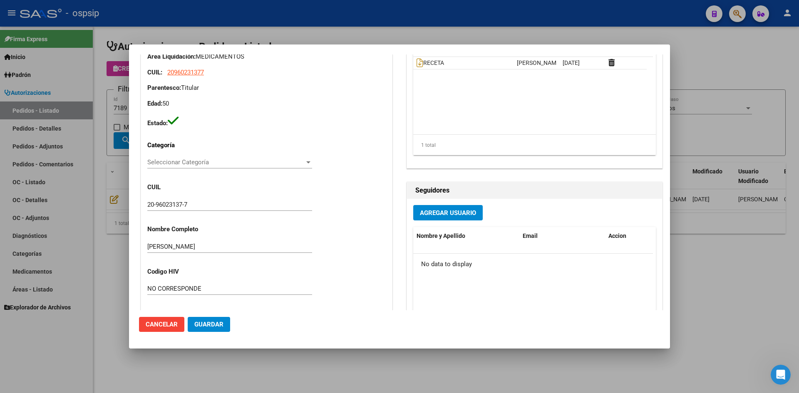
scroll to position [0, 0]
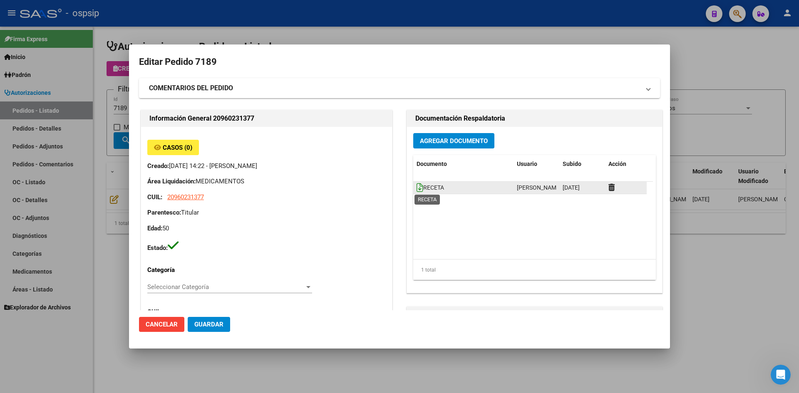
click at [417, 189] on icon at bounding box center [420, 187] width 7 height 9
click at [435, 147] on button "Agregar Documento" at bounding box center [453, 140] width 81 height 15
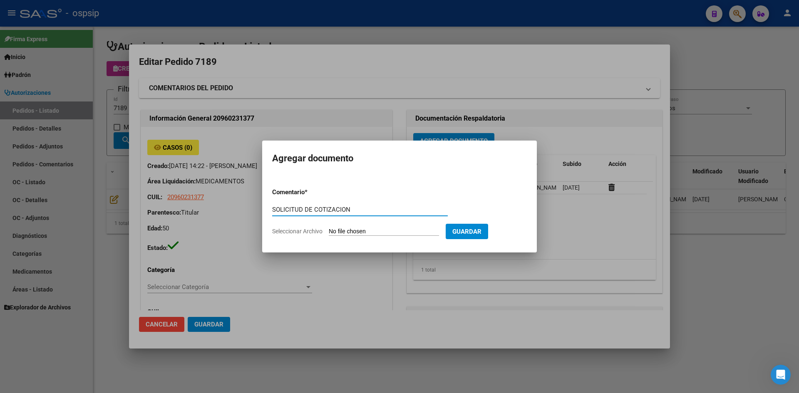
type input "SOLICITUD DE COTIZACION"
click at [329, 228] on input "Seleccionar Archivo" at bounding box center [384, 232] width 110 height 8
type input "C:\fakepath\SOLICITUD DE COTIZACION N°7189.pdf"
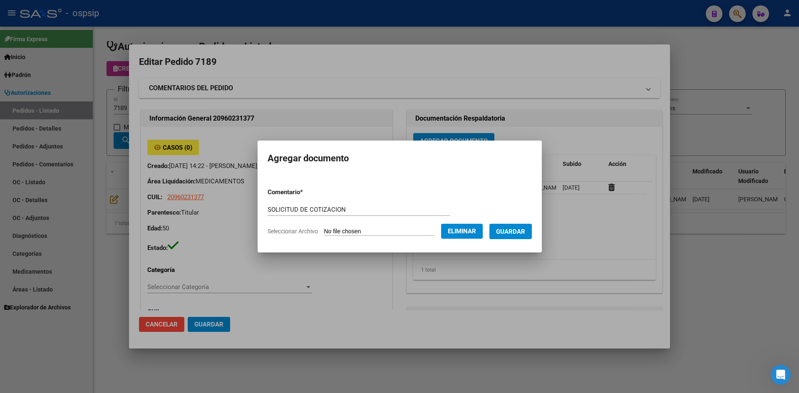
click at [524, 227] on button "Guardar" at bounding box center [511, 231] width 42 height 15
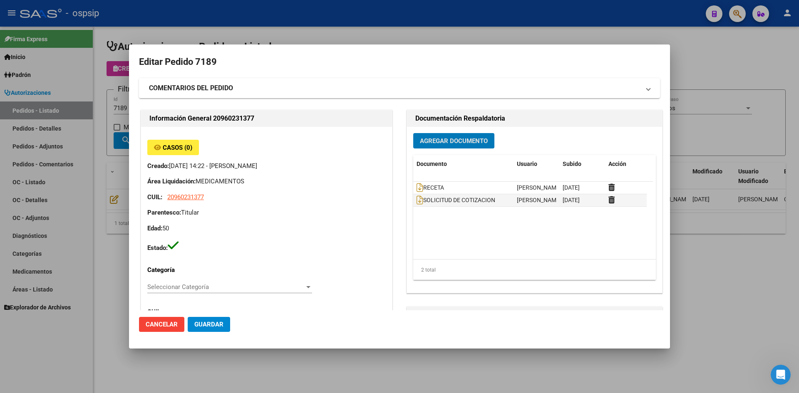
click at [271, 35] on div at bounding box center [399, 196] width 799 height 393
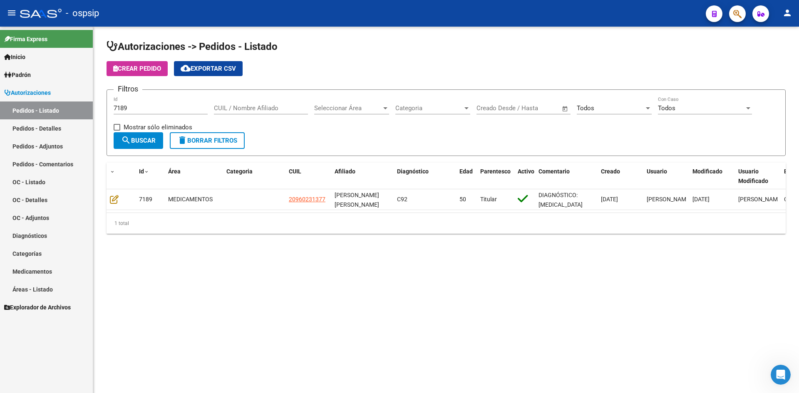
click at [138, 107] on input "7189" at bounding box center [161, 107] width 94 height 7
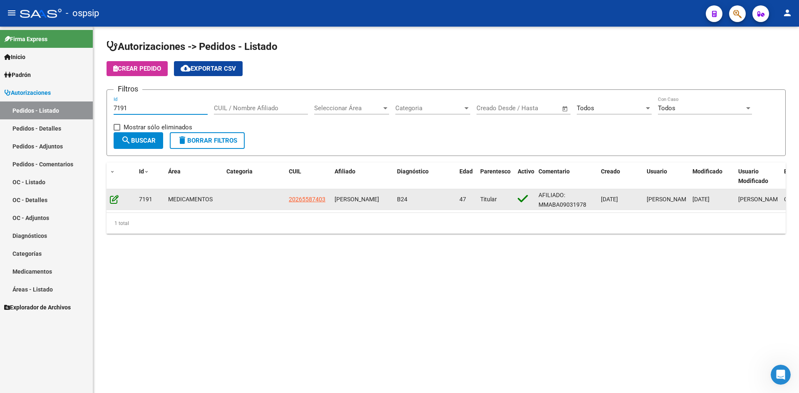
type input "7191"
click at [117, 199] on icon at bounding box center [114, 199] width 9 height 9
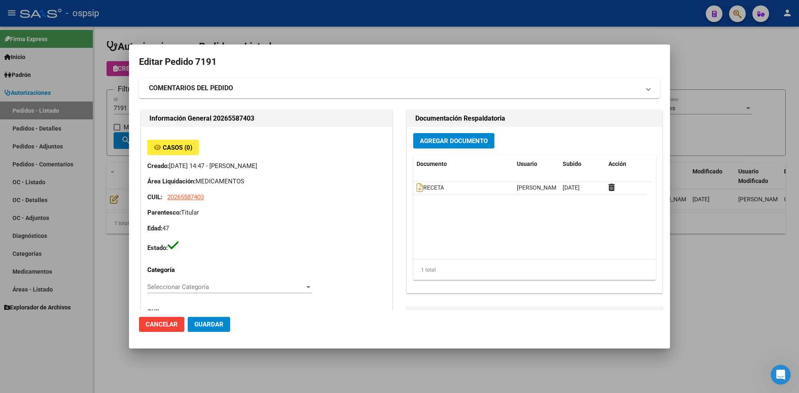
type input "Buenos Aires, QUILMES, LIBERTAD 1753"
click at [417, 188] on icon at bounding box center [420, 187] width 7 height 9
click at [443, 136] on button "Agregar Documento" at bounding box center [453, 140] width 81 height 15
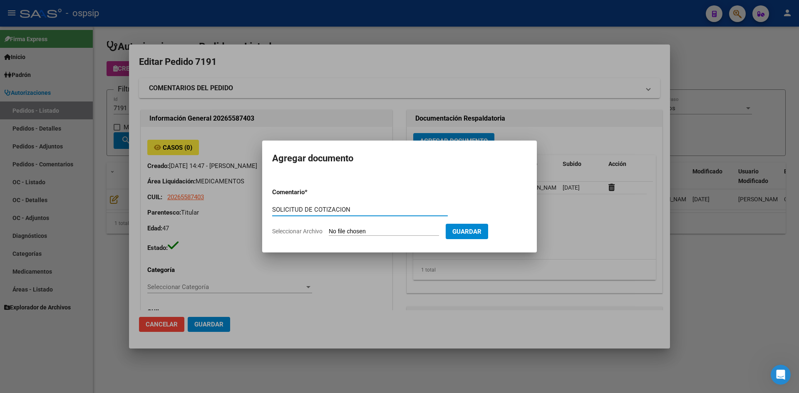
type input "SOLICITUD DE COTIZACION"
click at [329, 228] on input "Seleccionar Archivo" at bounding box center [384, 232] width 110 height 8
type input "C:\fakepath\SOLICITUD DE COTIZACION N°7191.pdf"
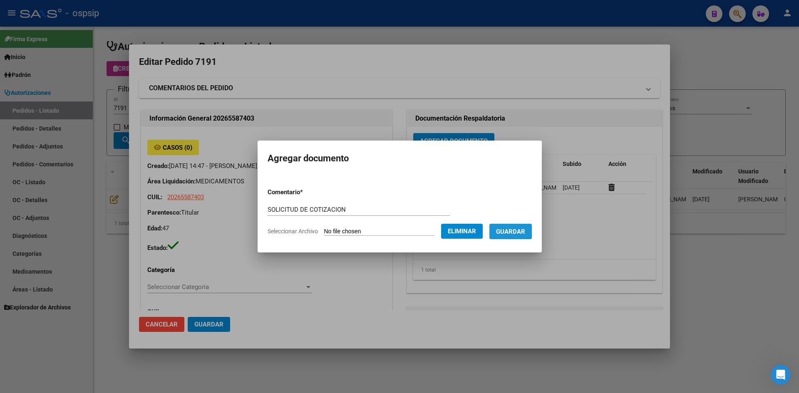
click at [524, 235] on span "Guardar" at bounding box center [510, 231] width 29 height 7
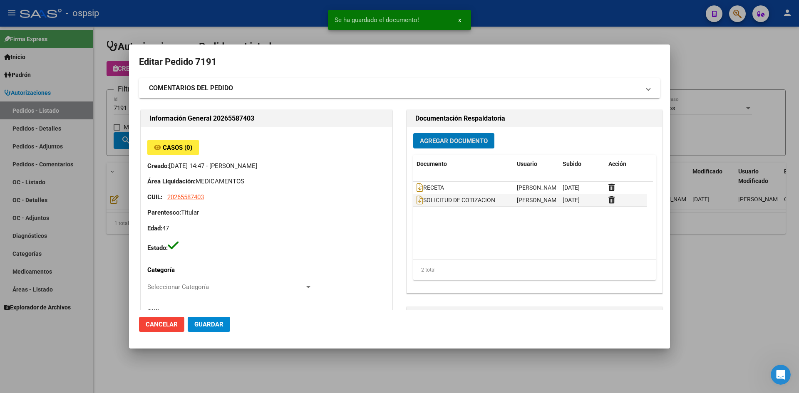
click at [213, 320] on button "Guardar" at bounding box center [209, 324] width 42 height 15
click at [245, 27] on div at bounding box center [399, 196] width 799 height 393
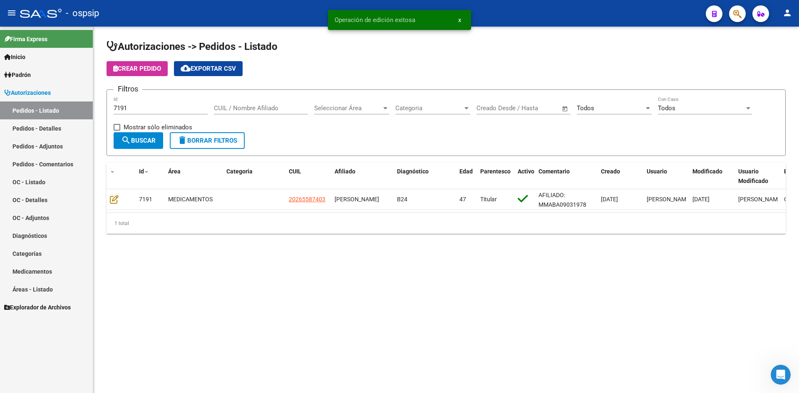
click at [190, 109] on input "7191" at bounding box center [161, 107] width 94 height 7
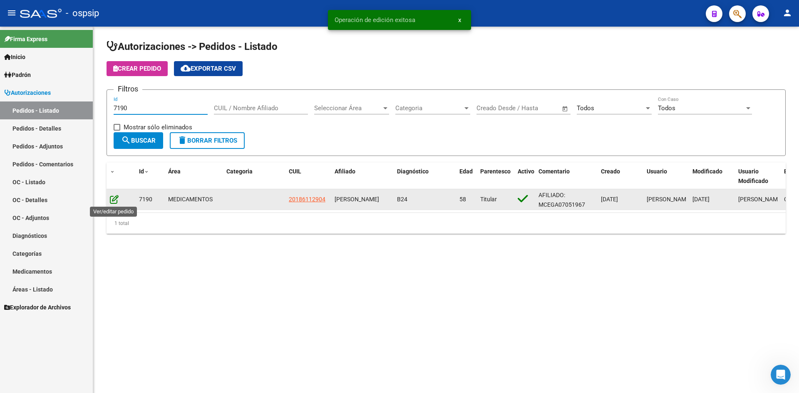
type input "7190"
click at [118, 198] on icon at bounding box center [114, 199] width 9 height 9
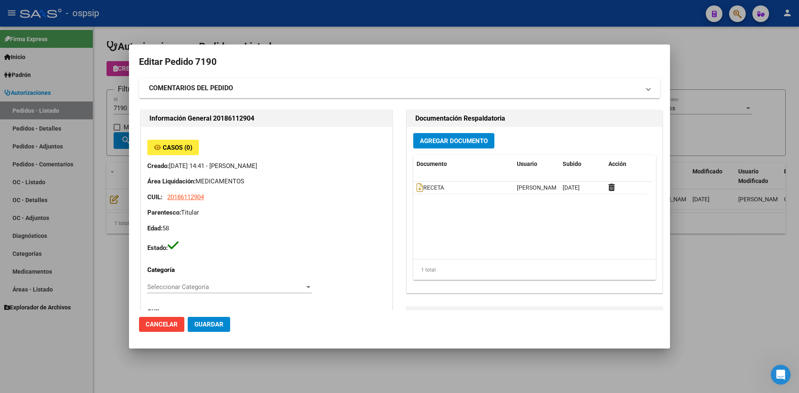
type input "CEFERINO JOSE GALLARDO"
type input "Buenos Aires, JOSE C. PAZ, FRAGA 0"
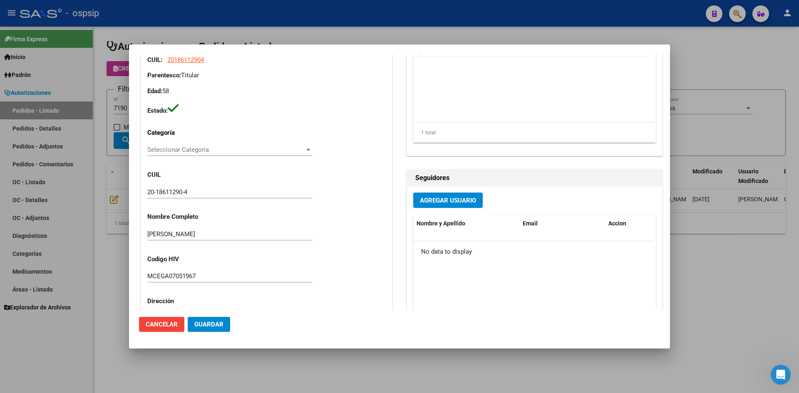
scroll to position [83, 0]
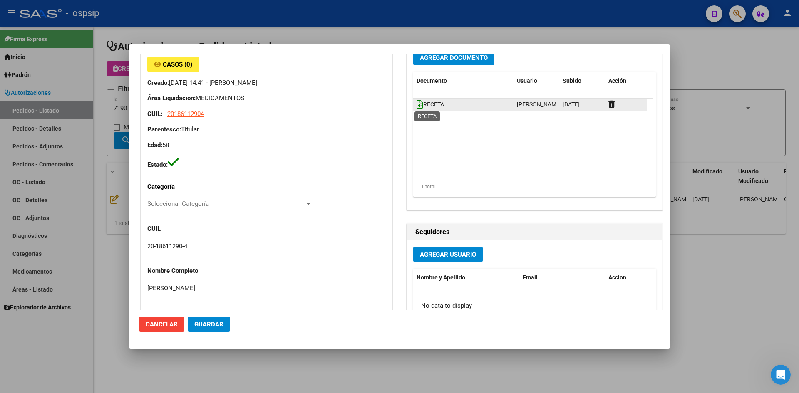
click at [419, 107] on icon at bounding box center [420, 104] width 7 height 9
click at [450, 61] on span "Agregar Documento" at bounding box center [454, 57] width 68 height 7
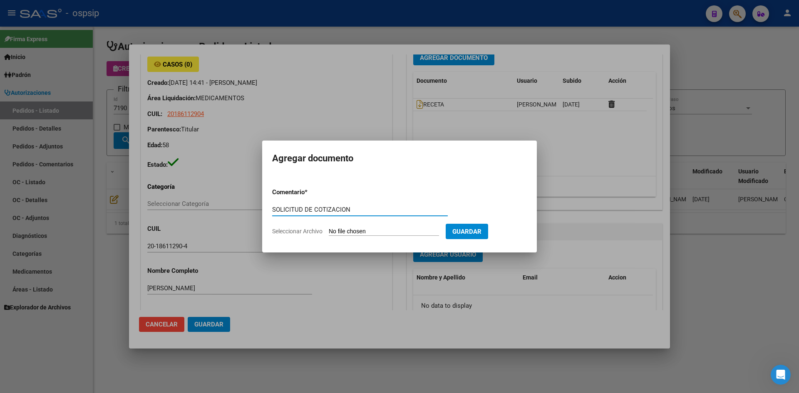
type input "SOLICITUD DE COTIZACION"
click at [329, 228] on input "Seleccionar Archivo" at bounding box center [384, 232] width 110 height 8
type input "C:\fakepath\SOLICITUD DE COTIZACION N°7190.pdf"
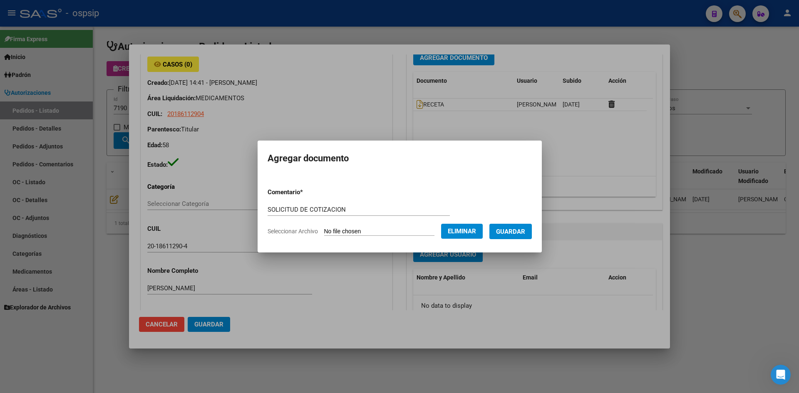
click at [525, 233] on span "Guardar" at bounding box center [510, 231] width 29 height 7
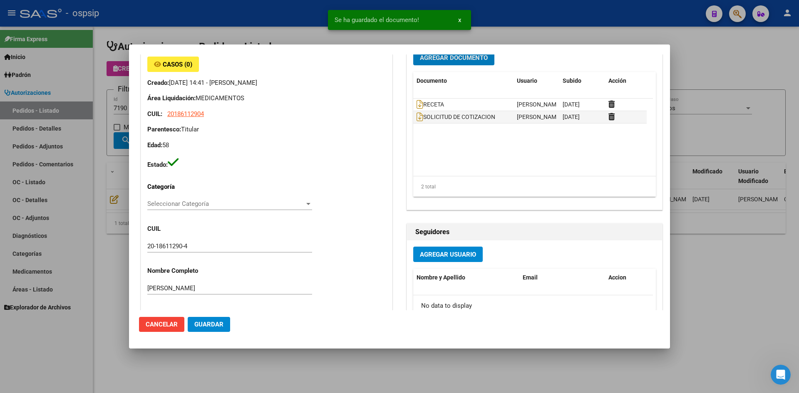
scroll to position [79, 0]
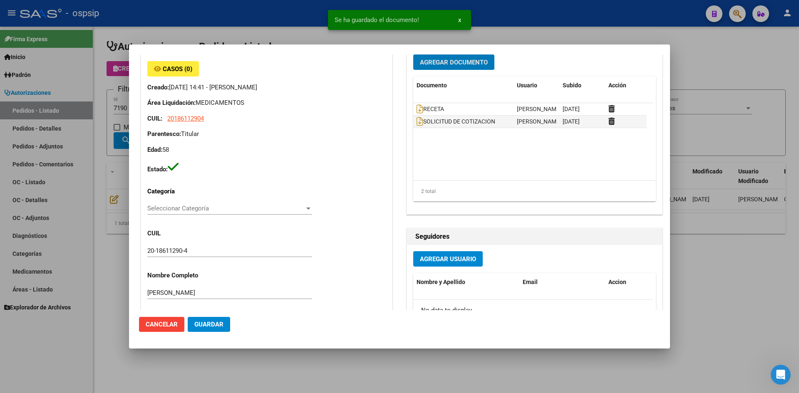
click at [204, 325] on span "Guardar" at bounding box center [208, 324] width 29 height 7
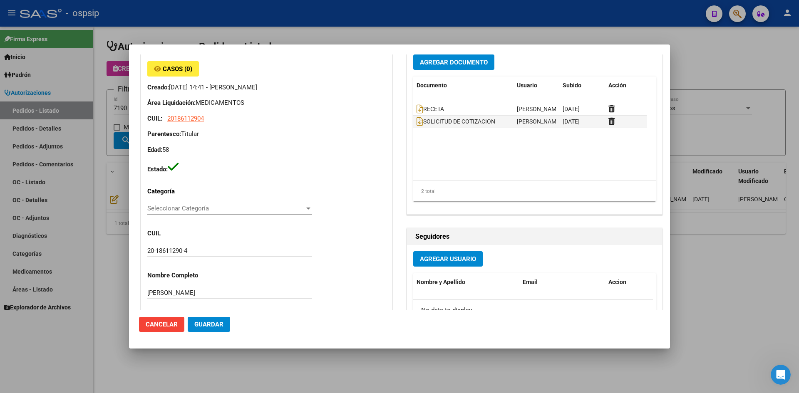
click at [370, 23] on div at bounding box center [399, 196] width 799 height 393
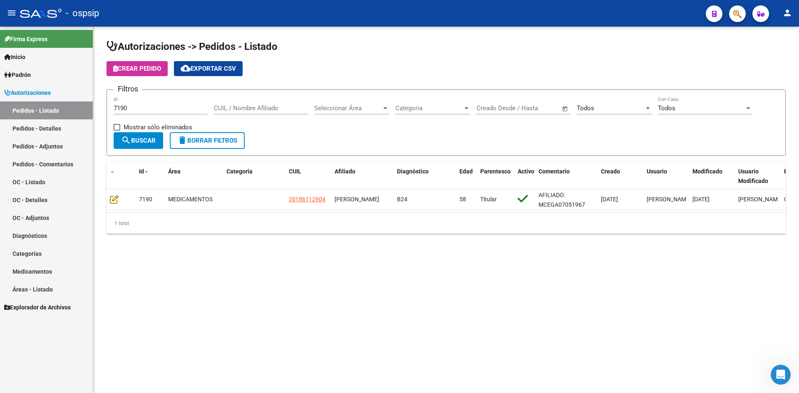
click at [142, 110] on input "7190" at bounding box center [161, 107] width 94 height 7
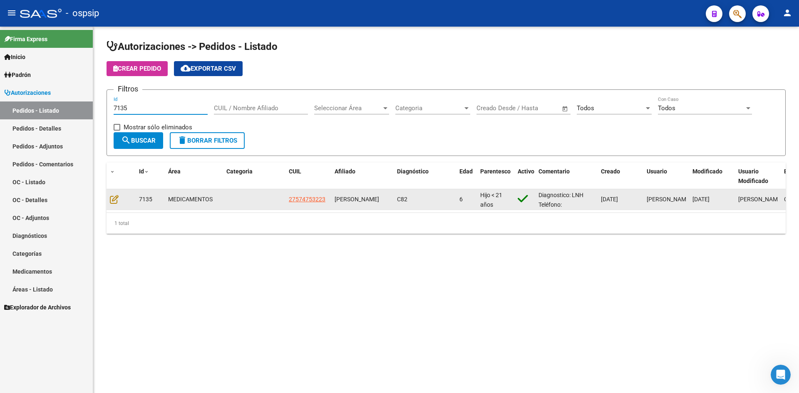
type input "7135"
click at [109, 198] on datatable-body-cell at bounding box center [121, 199] width 29 height 20
click at [112, 199] on icon at bounding box center [114, 199] width 9 height 9
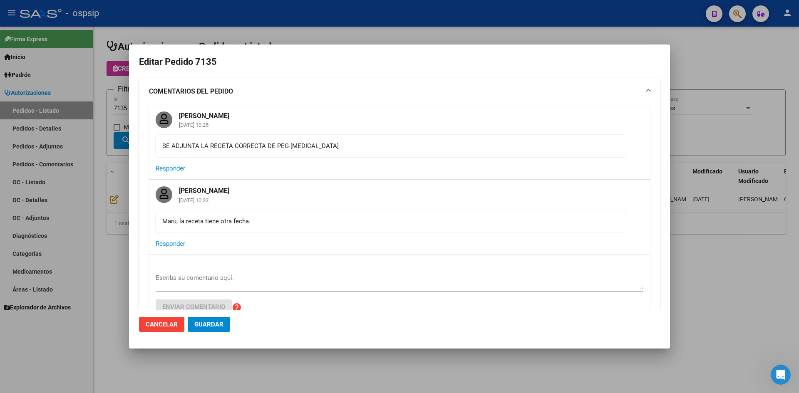
type input "Buenos Aires, ESTEBAN ECHEVERRIA, MATEO SANCHEZ 4375"
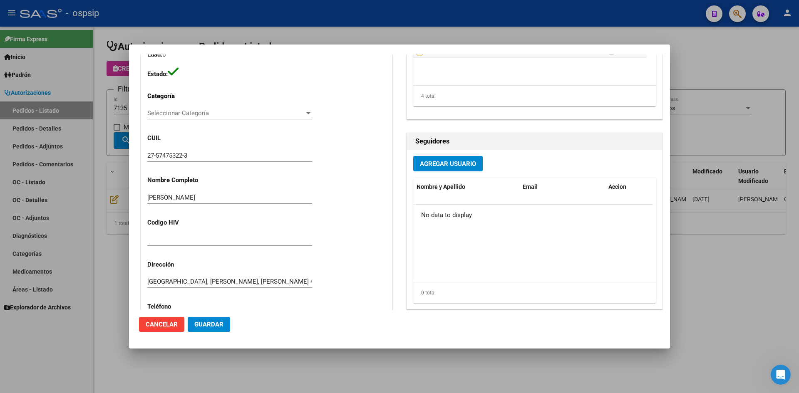
scroll to position [326, 0]
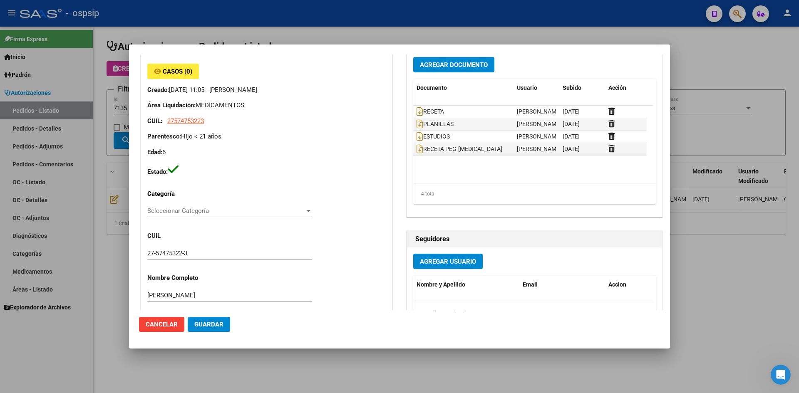
click at [383, 37] on div at bounding box center [399, 196] width 799 height 393
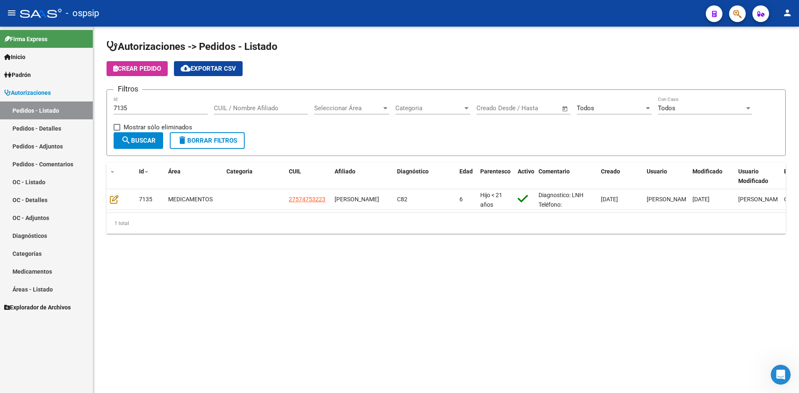
click at [149, 107] on input "7135" at bounding box center [161, 107] width 94 height 7
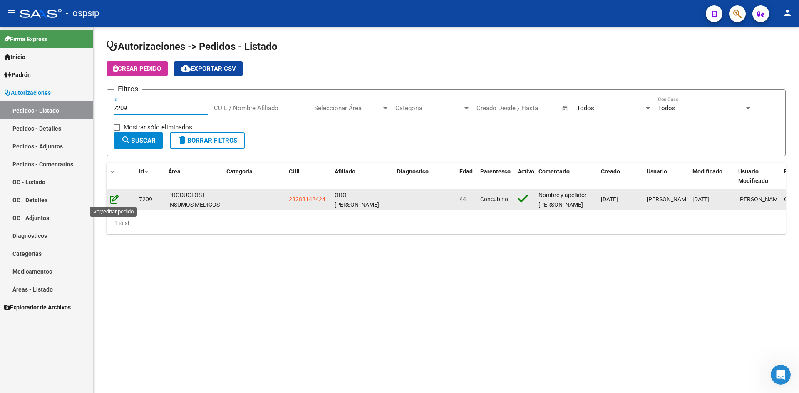
type input "7209"
click at [115, 198] on icon at bounding box center [114, 199] width 9 height 9
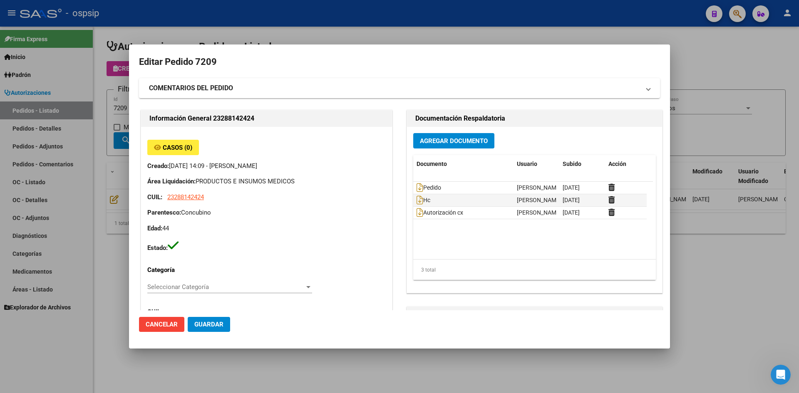
type input "SILVANA INES ORO"
type input "Buenos Aires, TRISTAN SUAREZ, AV. ARGENTINA 757"
click at [418, 186] on icon at bounding box center [420, 187] width 7 height 9
click at [442, 140] on span "Agregar Documento" at bounding box center [454, 140] width 68 height 7
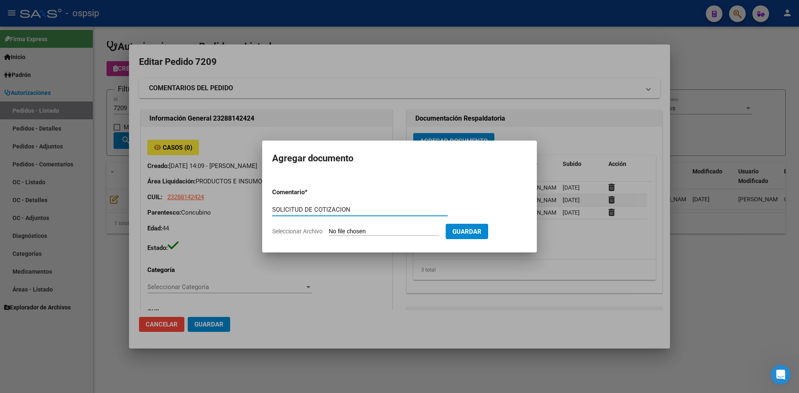
type input "SOLICITUD DE COTIZACION"
click at [329, 228] on input "Seleccionar Archivo" at bounding box center [384, 232] width 110 height 8
type input "C:\fakepath\SOLICITUD DE COTIZACION N°7209.pdf"
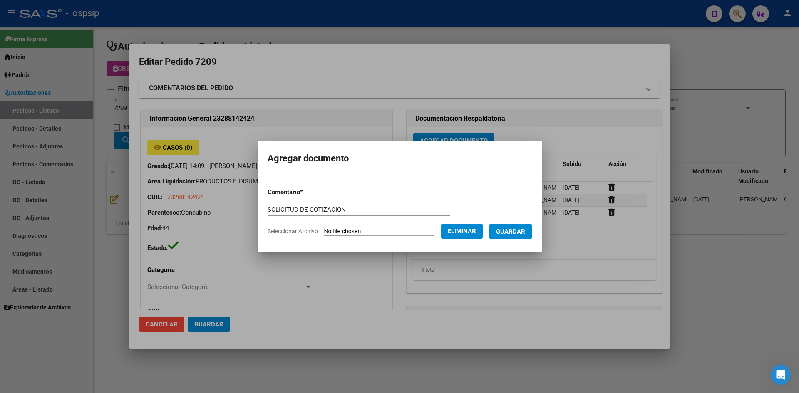
click at [517, 236] on button "Guardar" at bounding box center [511, 231] width 42 height 15
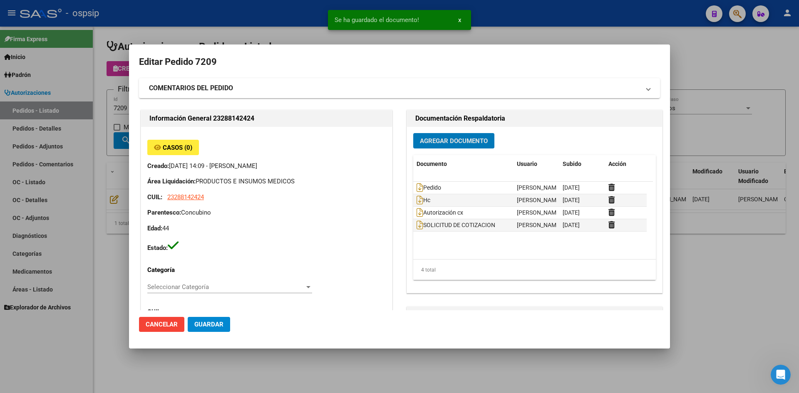
click at [219, 325] on span "Guardar" at bounding box center [208, 324] width 29 height 7
click at [308, 34] on div at bounding box center [399, 196] width 799 height 393
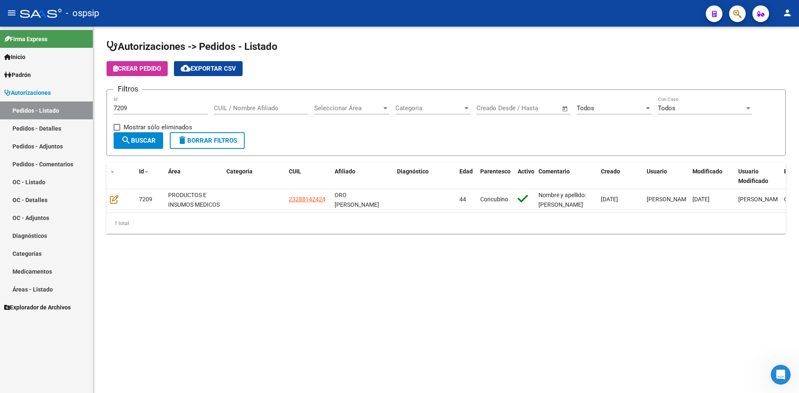
click at [144, 108] on input "7209" at bounding box center [161, 107] width 94 height 7
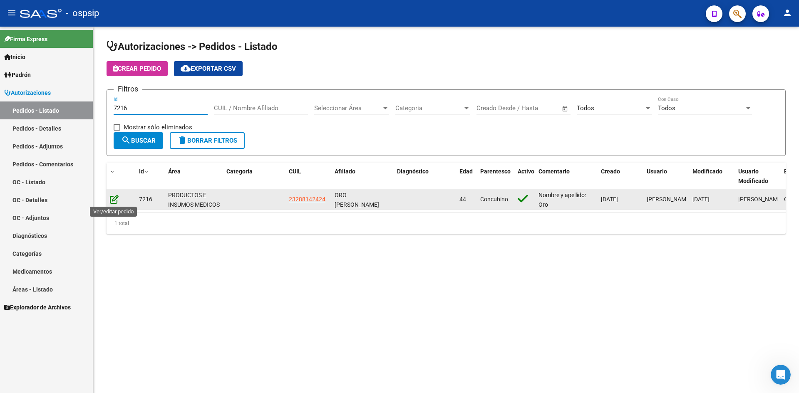
type input "7216"
click at [117, 199] on icon at bounding box center [114, 199] width 9 height 9
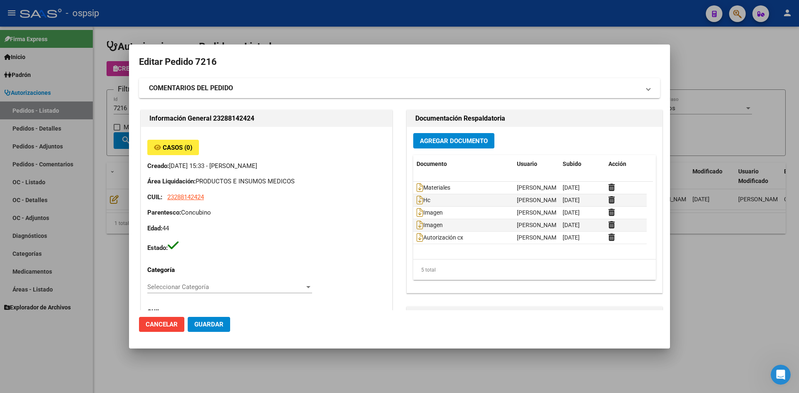
type input "SILVANA INES ORO"
type input "Buenos Aires, TRISTAN SUAREZ, AV. ARGENTINA 757"
click at [417, 186] on icon at bounding box center [420, 187] width 7 height 9
click at [440, 145] on button "Agregar Documento" at bounding box center [453, 140] width 81 height 15
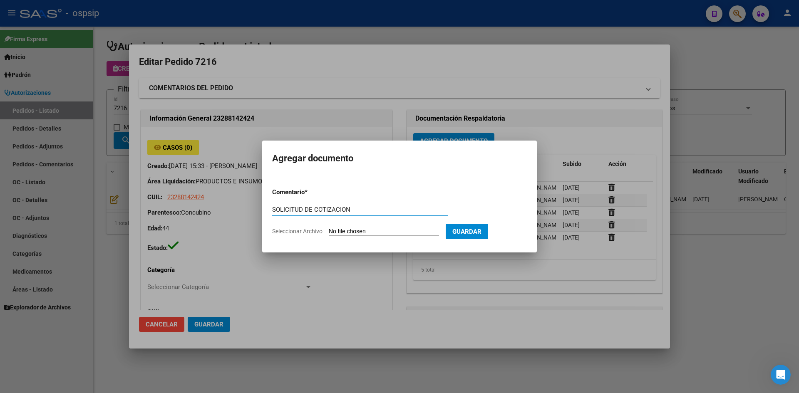
type input "SOLICITUD DE COTIZACION"
click at [329, 228] on input "Seleccionar Archivo" at bounding box center [384, 232] width 110 height 8
type input "C:\fakepath\SOLICITUD DE COTIZACION N°7216.pdf"
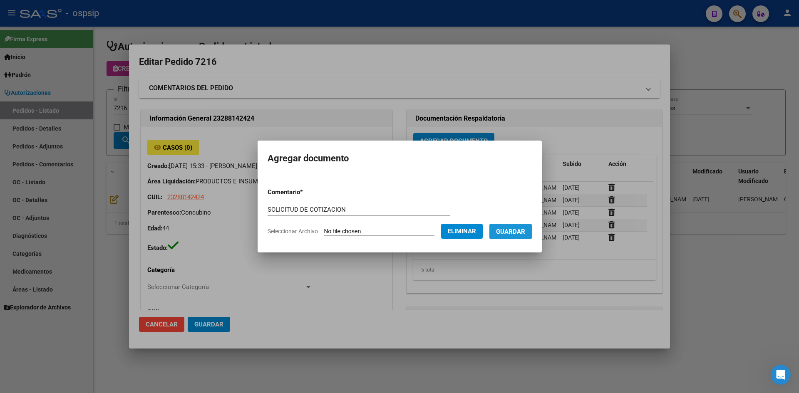
click at [525, 231] on span "Guardar" at bounding box center [510, 231] width 29 height 7
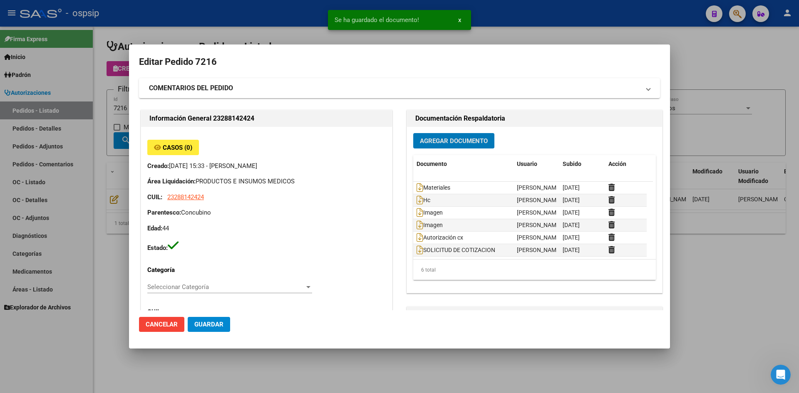
click at [221, 328] on span "Guardar" at bounding box center [208, 324] width 29 height 7
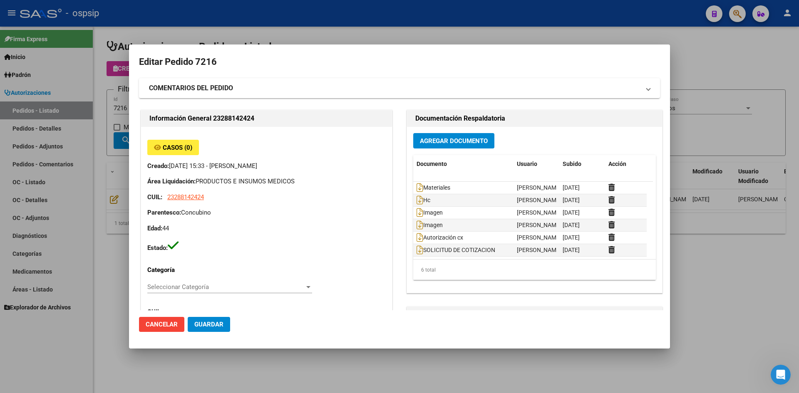
click at [371, 25] on div at bounding box center [399, 196] width 799 height 393
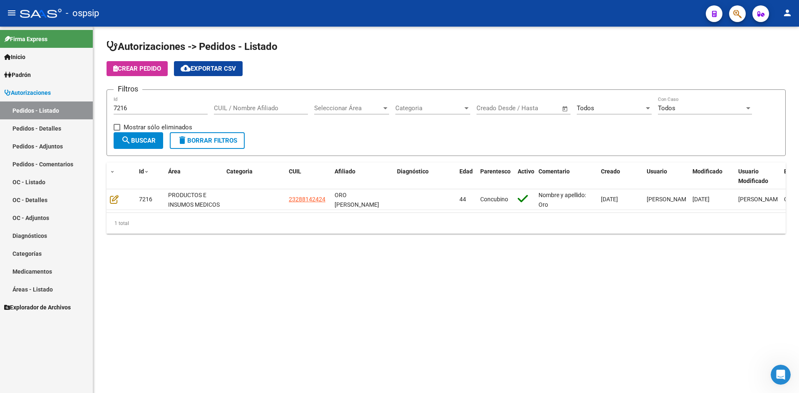
click at [158, 104] on input "7216" at bounding box center [161, 107] width 94 height 7
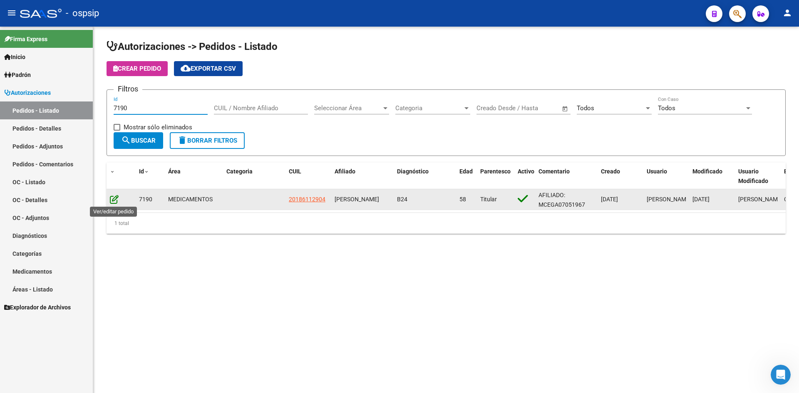
type input "7190"
click at [112, 201] on icon at bounding box center [114, 199] width 9 height 9
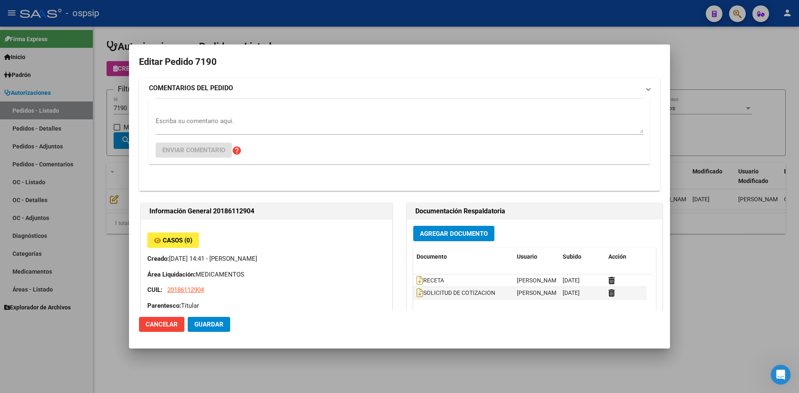
type input "CEFERINO JOSE GALLARDO"
type input "Buenos Aires, JOSE C. PAZ, FRAGA 0"
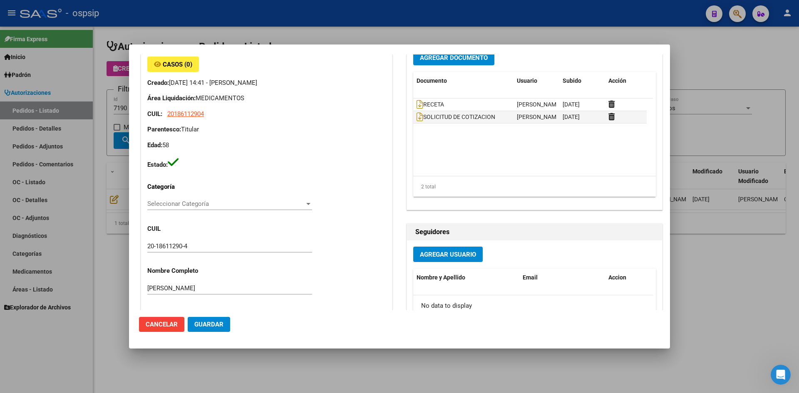
scroll to position [208, 0]
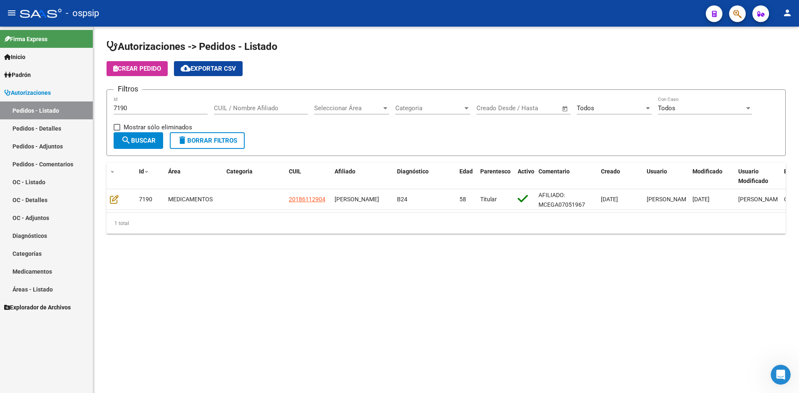
click at [166, 108] on input "7190" at bounding box center [161, 107] width 94 height 7
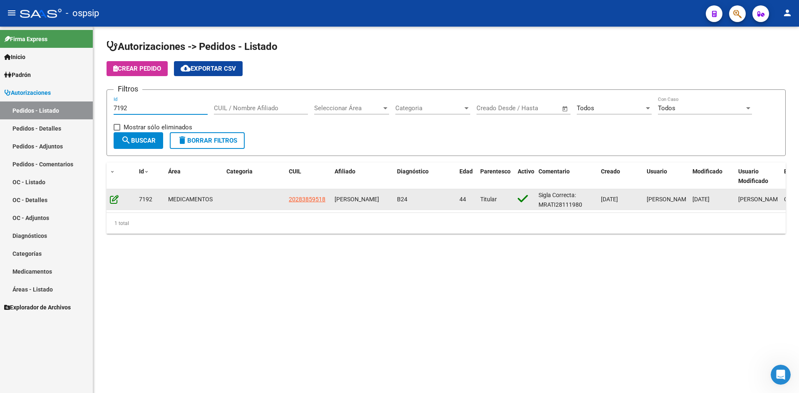
type input "7192"
click at [113, 201] on icon at bounding box center [114, 199] width 9 height 9
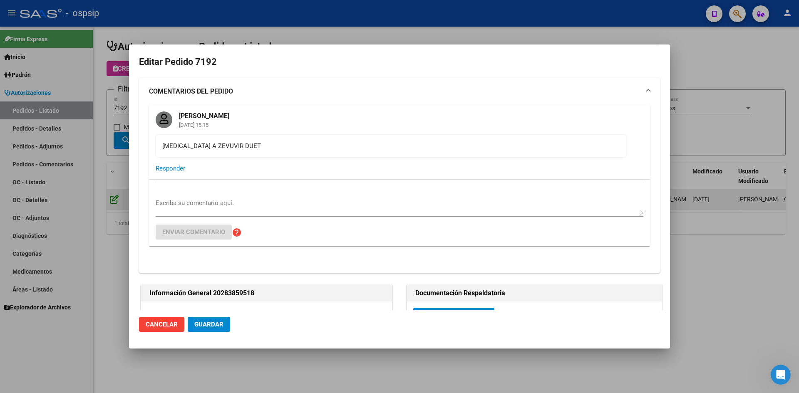
type input "Buenos Aires, MONTE GRANDE, SARDI 873"
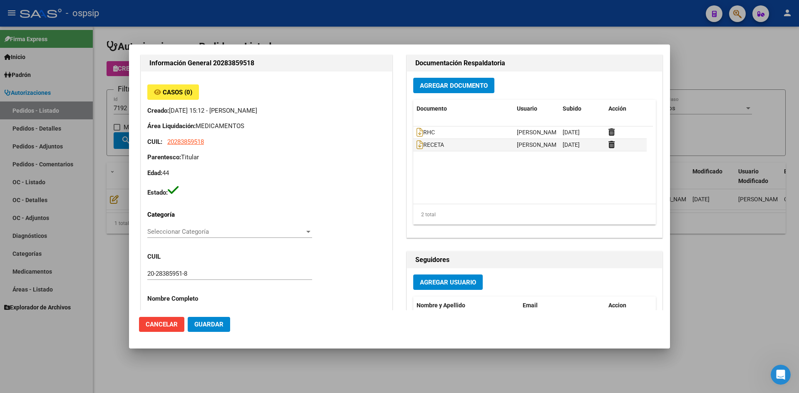
scroll to position [250, 0]
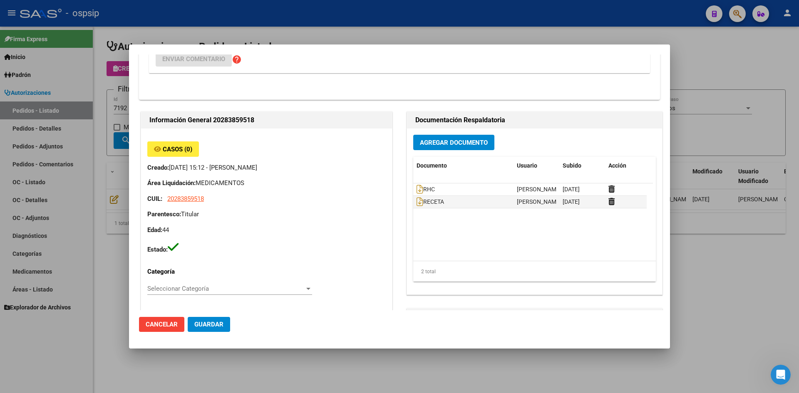
scroll to position [166, 0]
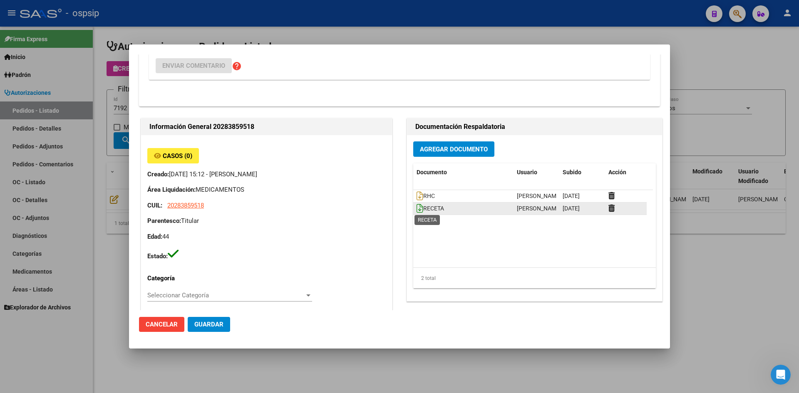
click at [417, 210] on icon at bounding box center [420, 208] width 7 height 9
click at [437, 154] on button "Agregar Documento" at bounding box center [453, 149] width 81 height 15
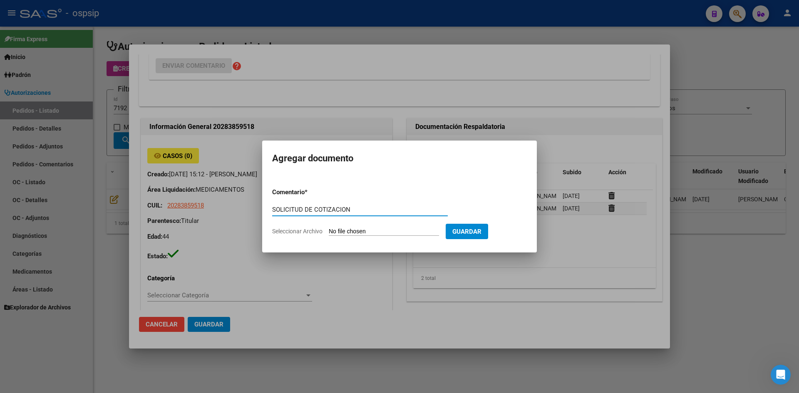
type input "SOLICITUD DE COTIZACION"
click at [329, 228] on input "Seleccionar Archivo" at bounding box center [384, 232] width 110 height 8
type input "C:\fakepath\SOLICITUD DE COTIZACION N°7192.pdf"
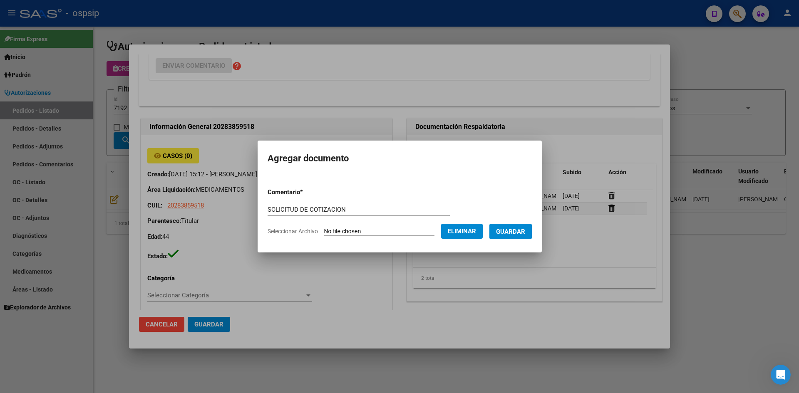
click at [514, 229] on span "Guardar" at bounding box center [510, 231] width 29 height 7
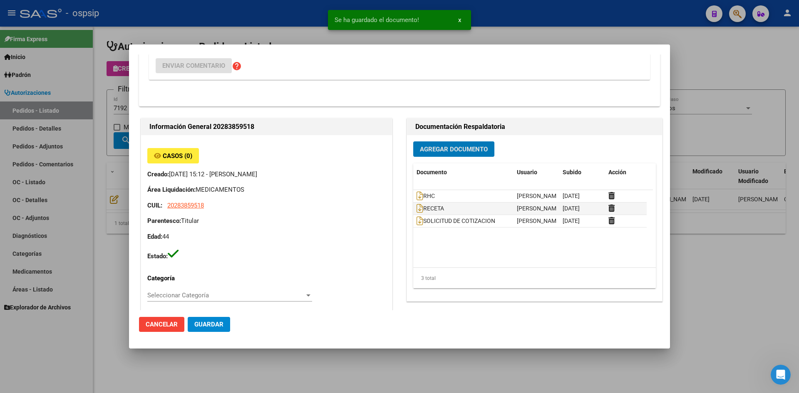
click at [209, 319] on button "Guardar" at bounding box center [209, 324] width 42 height 15
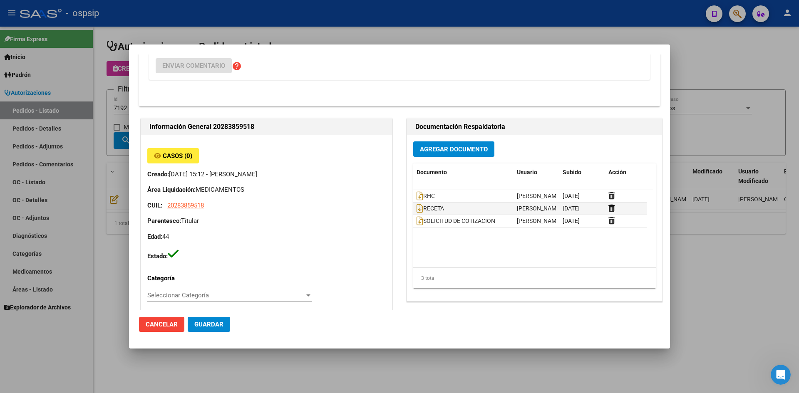
click at [284, 24] on div at bounding box center [399, 196] width 799 height 393
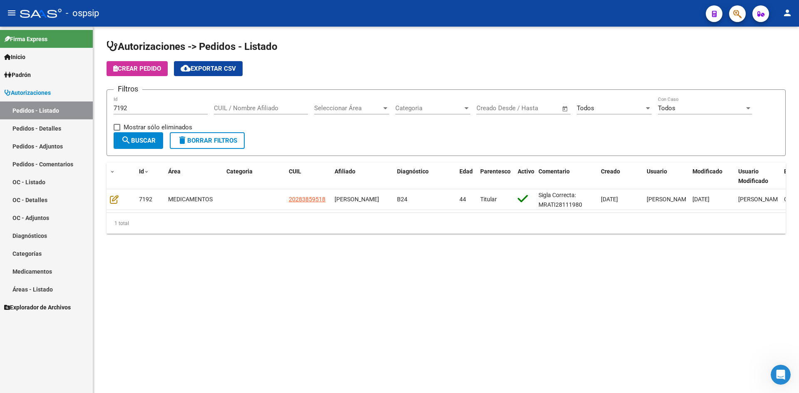
click at [167, 106] on input "7192" at bounding box center [161, 107] width 94 height 7
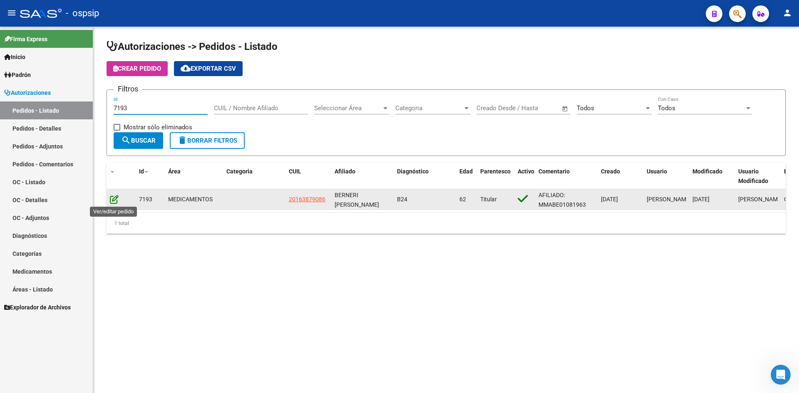
type input "7193"
click at [117, 203] on icon at bounding box center [114, 199] width 9 height 9
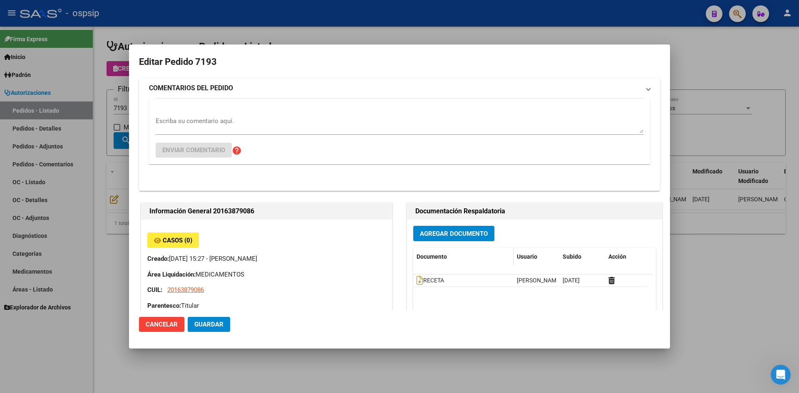
type input "MARIO SEFERINO BERNERI"
type input "Capital Federal, CABA, CARLOS CALVO 3577, Piso: 02, Departamento: 5"
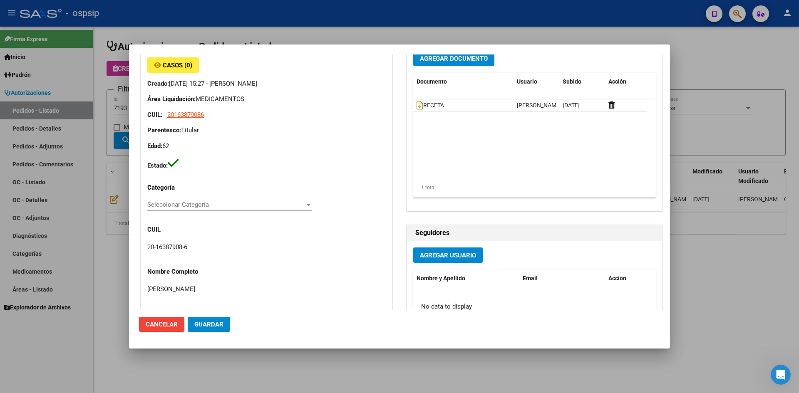
scroll to position [42, 0]
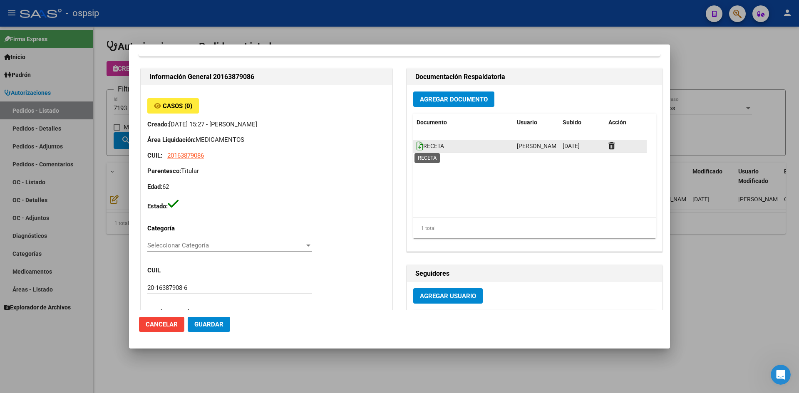
click at [417, 142] on icon at bounding box center [420, 146] width 7 height 9
click at [433, 107] on button "Agregar Documento" at bounding box center [453, 99] width 81 height 15
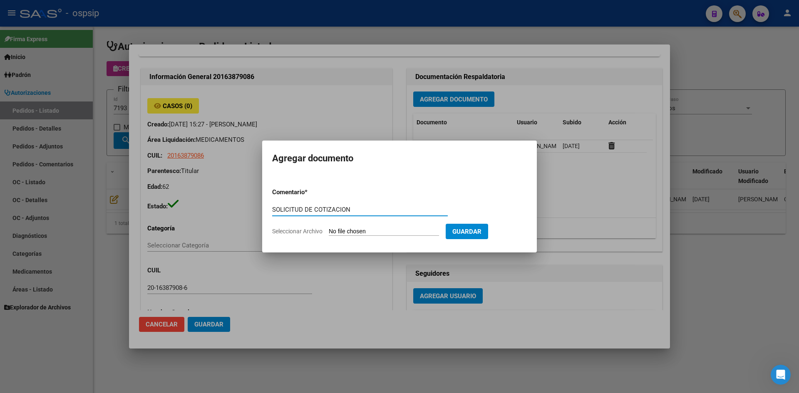
type input "SOLICITUD DE COTIZACION"
click at [329, 228] on input "Seleccionar Archivo" at bounding box center [384, 232] width 110 height 8
type input "C:\fakepath\SOLICITUD DE COTIZACION N°7193.pdf"
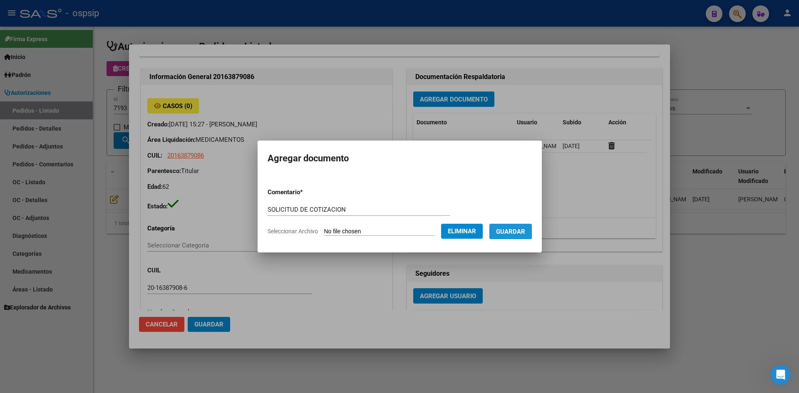
click at [512, 228] on span "Guardar" at bounding box center [510, 231] width 29 height 7
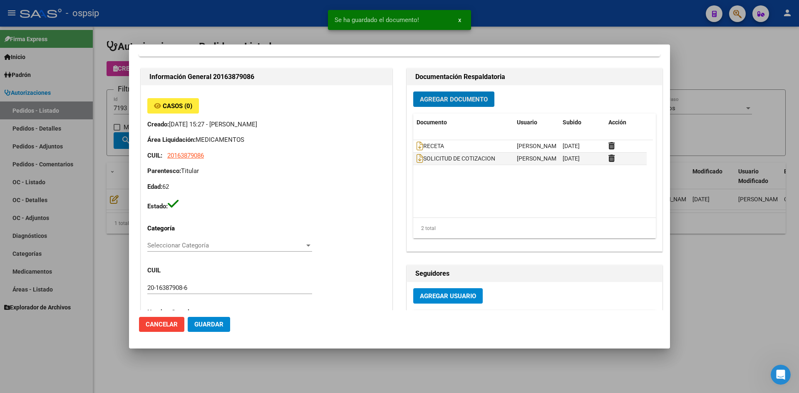
click at [216, 323] on span "Guardar" at bounding box center [208, 324] width 29 height 7
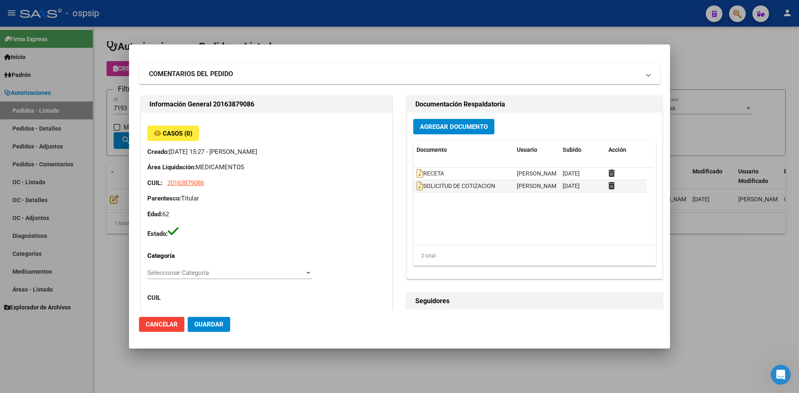
scroll to position [0, 0]
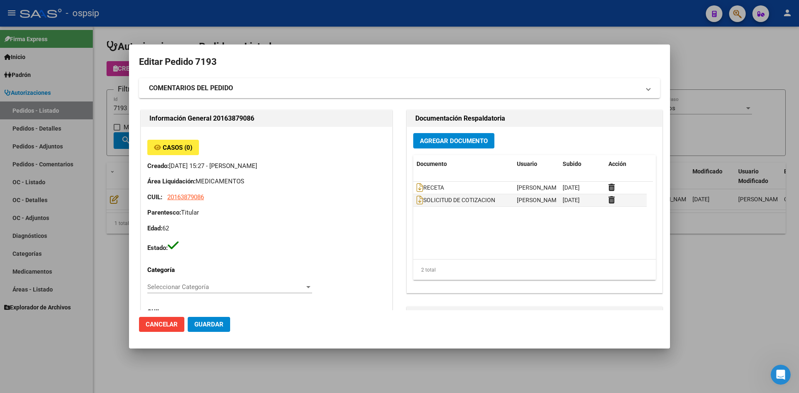
click at [351, 39] on div at bounding box center [399, 196] width 799 height 393
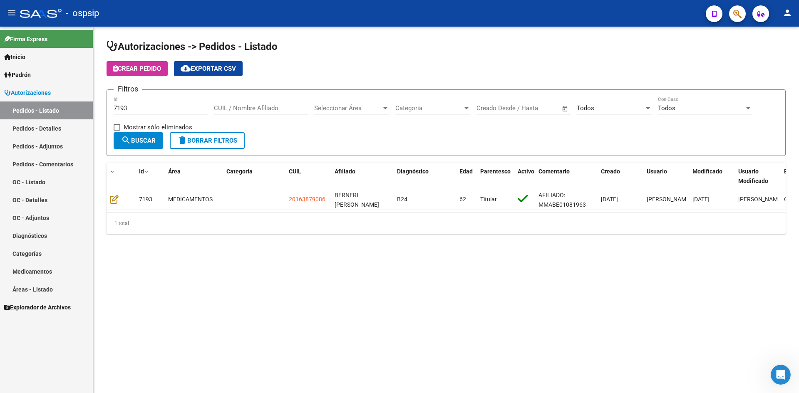
click at [152, 108] on input "7193" at bounding box center [161, 107] width 94 height 7
click at [152, 108] on input "719" at bounding box center [161, 107] width 94 height 7
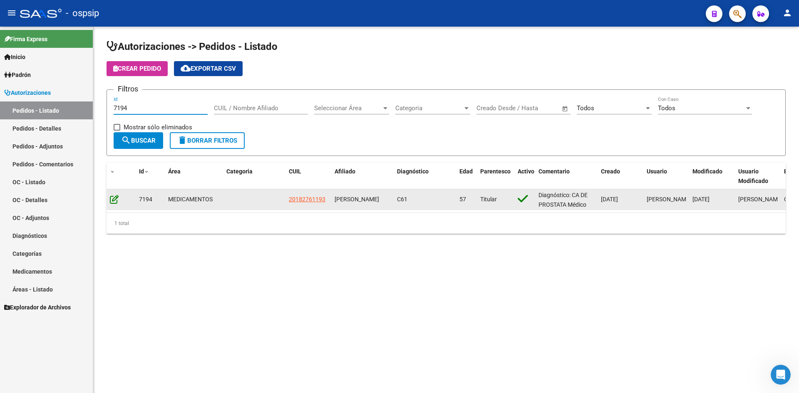
type input "7194"
click at [117, 199] on icon at bounding box center [114, 199] width 9 height 9
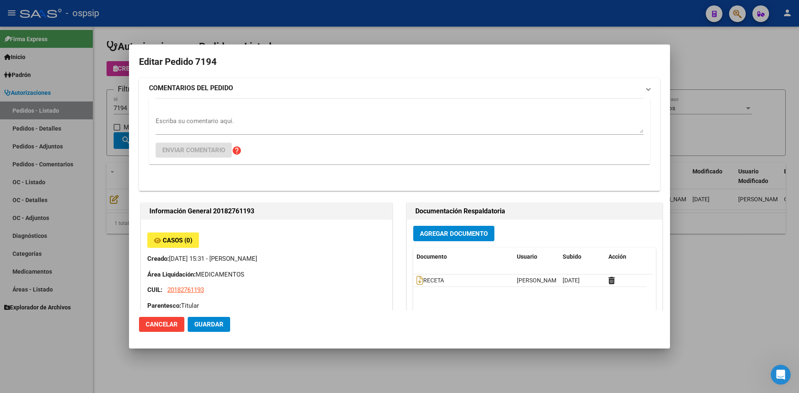
type input "Buenos Aires, BELLA VISTA, CORDOBA 569"
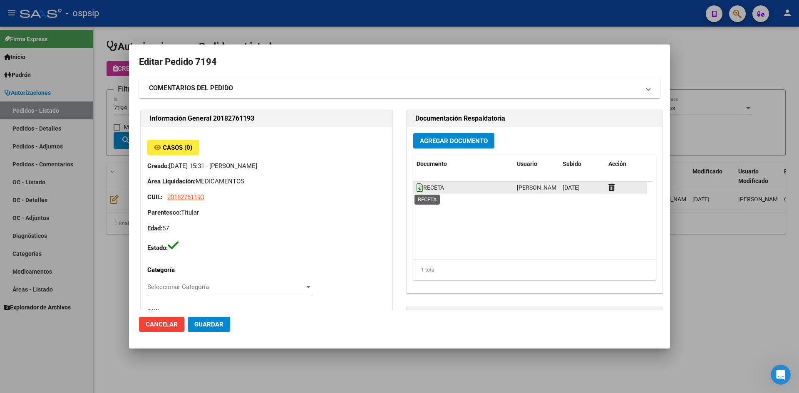
click at [418, 184] on icon at bounding box center [420, 187] width 7 height 9
click at [450, 143] on span "Agregar Documento" at bounding box center [454, 140] width 68 height 7
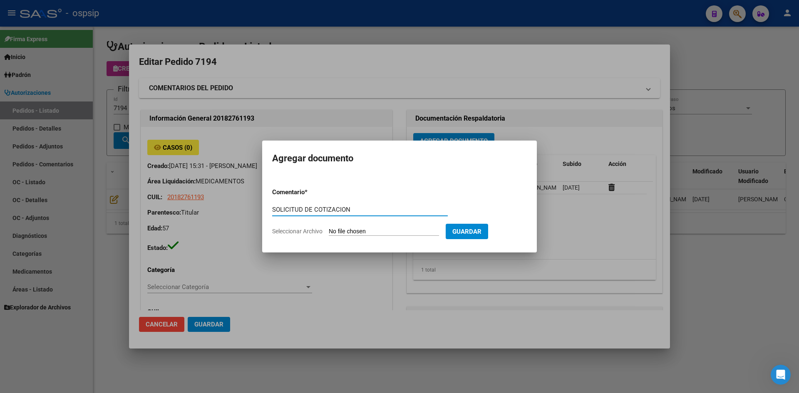
type input "SOLICITUD DE COTIZACION"
click at [329, 228] on input "Seleccionar Archivo" at bounding box center [384, 232] width 110 height 8
type input "C:\fakepath\SOLICITUD DE COTIZACION N°7194.pdf"
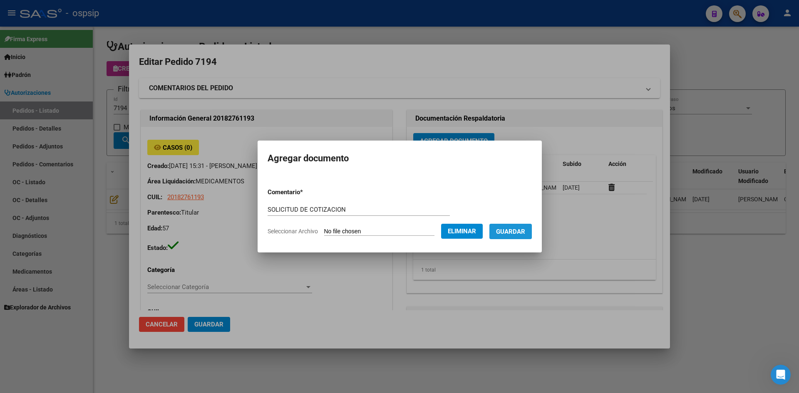
click at [516, 228] on span "Guardar" at bounding box center [510, 231] width 29 height 7
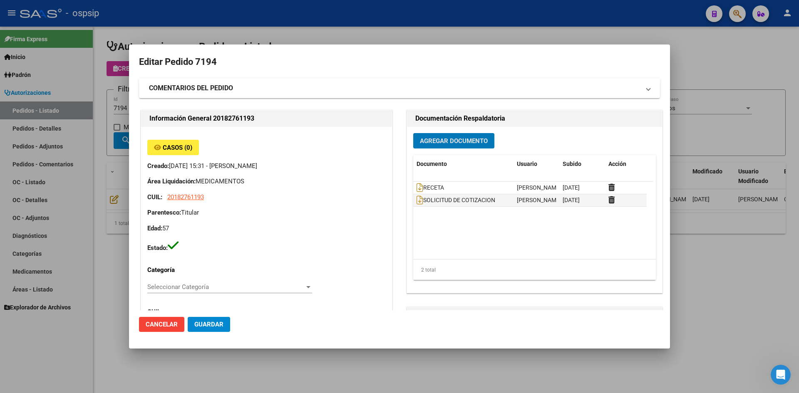
click at [333, 27] on div at bounding box center [399, 196] width 799 height 393
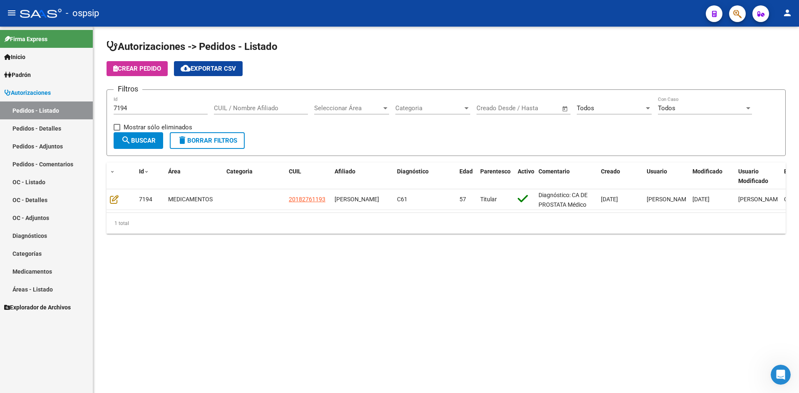
click at [185, 105] on input "7194" at bounding box center [161, 107] width 94 height 7
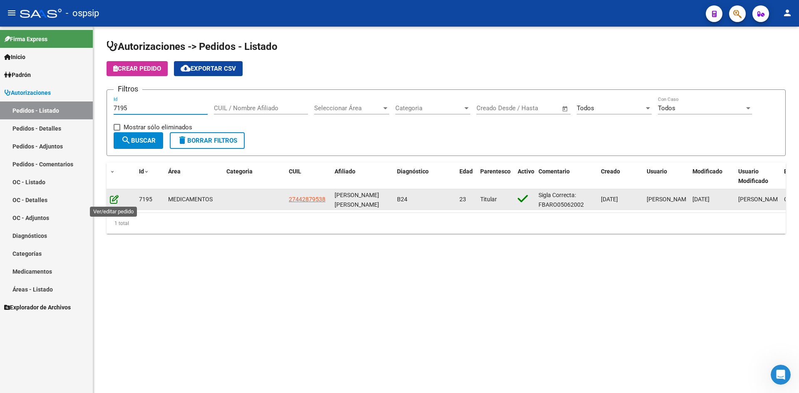
type input "7195"
click at [115, 198] on icon at bounding box center [114, 199] width 9 height 9
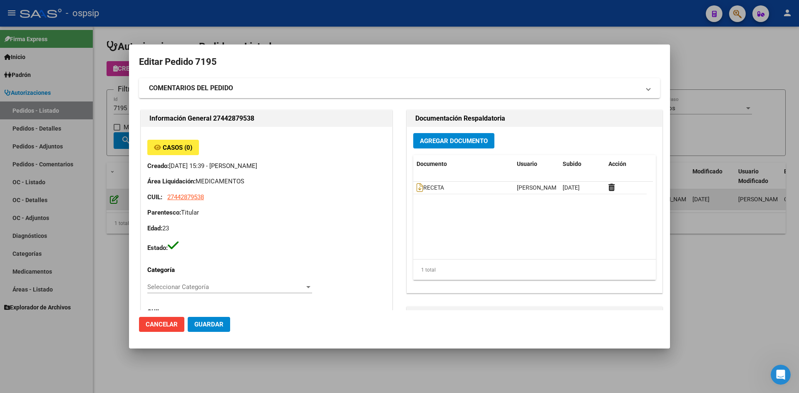
type input "BARBARA BELEN RODRIGUEZ"
type input "Buenos Aires, DEL VISO, 25 DE MAYO 518"
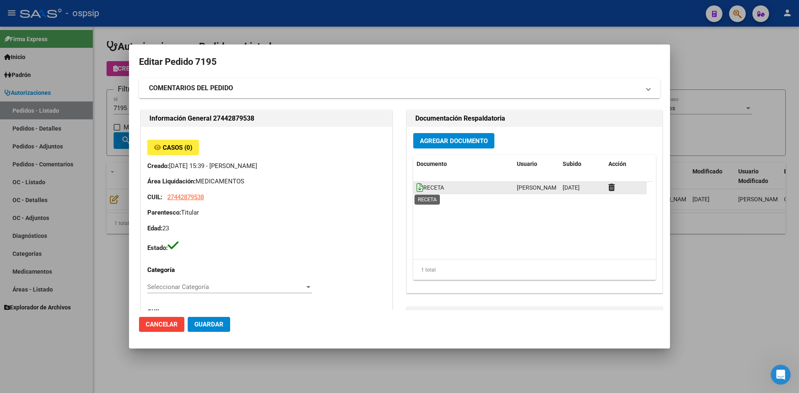
click at [417, 185] on icon at bounding box center [420, 187] width 7 height 9
click at [442, 138] on span "Agregar Documento" at bounding box center [454, 140] width 68 height 7
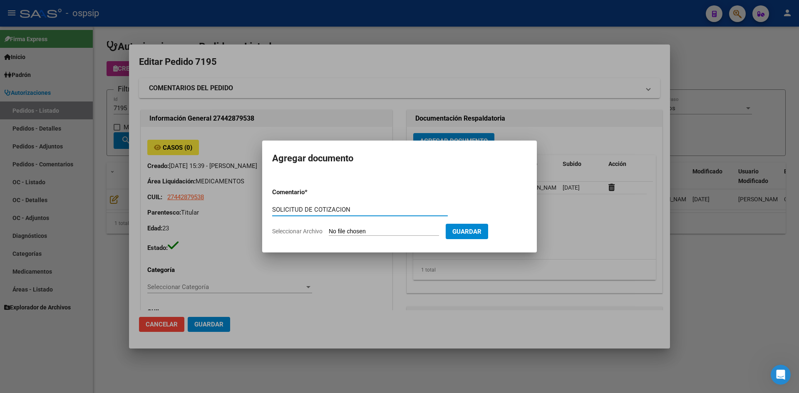
type input "SOLICITUD DE COTIZACION"
click at [329, 228] on input "Seleccionar Archivo" at bounding box center [384, 232] width 110 height 8
type input "C:\fakepath\SOLICITUD DE COTIZACION N°7195.pdf"
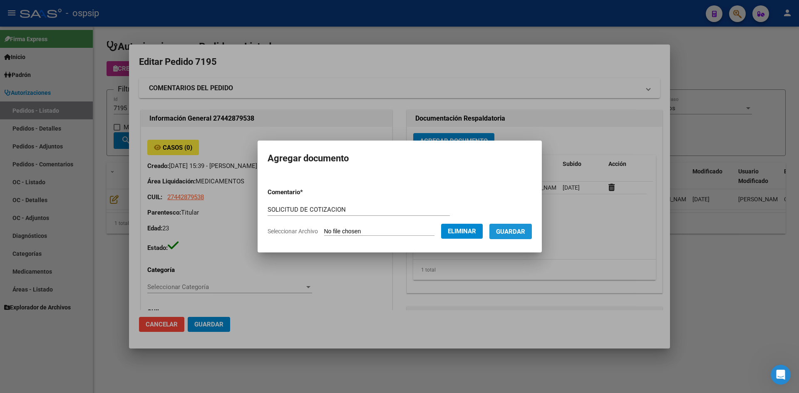
click at [519, 228] on span "Guardar" at bounding box center [510, 231] width 29 height 7
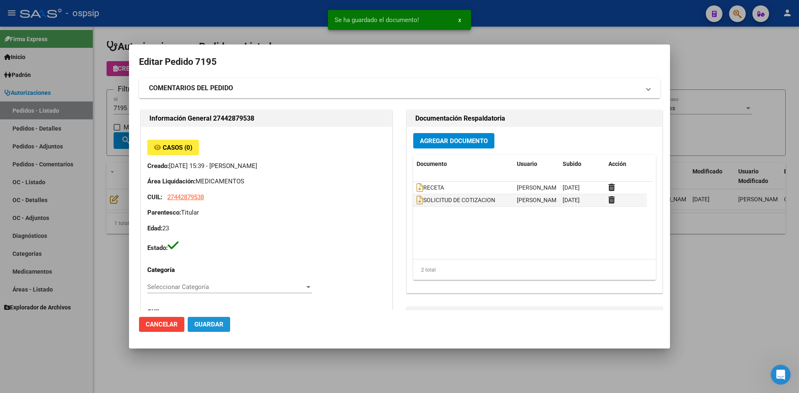
click at [206, 323] on span "Guardar" at bounding box center [208, 324] width 29 height 7
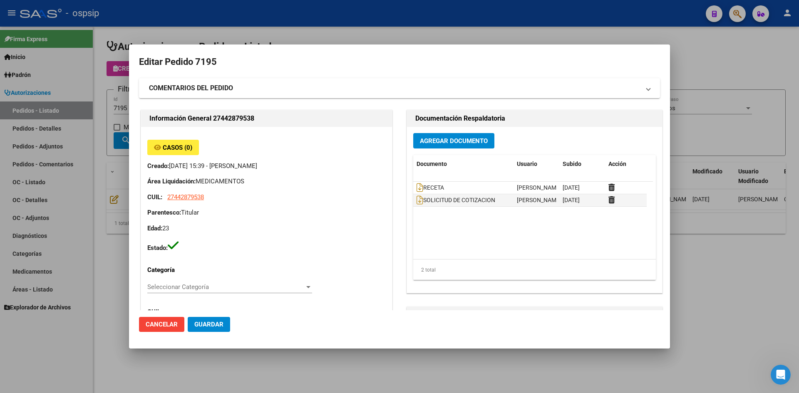
click at [266, 27] on div at bounding box center [399, 196] width 799 height 393
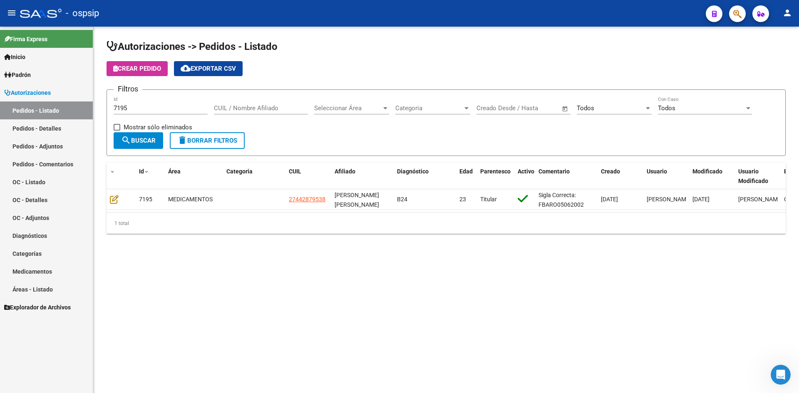
click at [183, 107] on input "7195" at bounding box center [161, 107] width 94 height 7
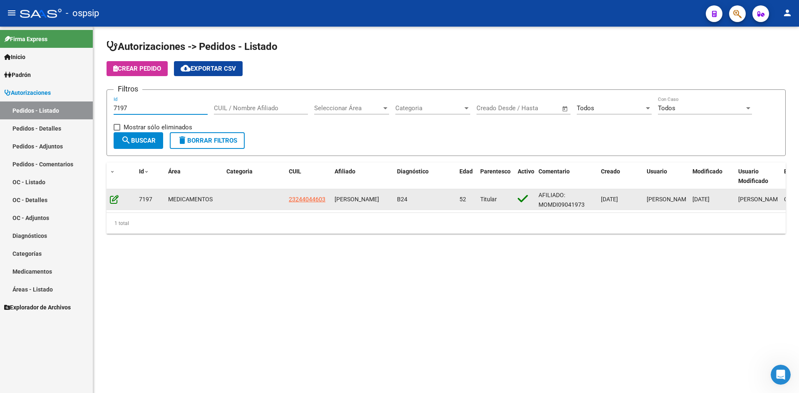
type input "7197"
click at [117, 200] on icon at bounding box center [114, 199] width 9 height 9
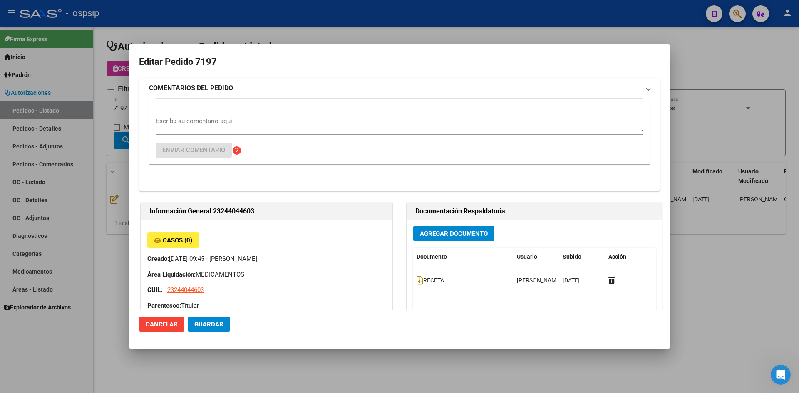
type input "Capital Federal, CABA, SALTA 989"
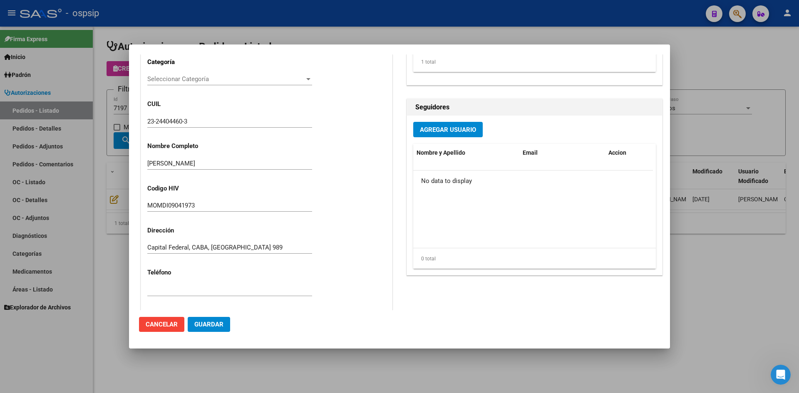
scroll to position [42, 0]
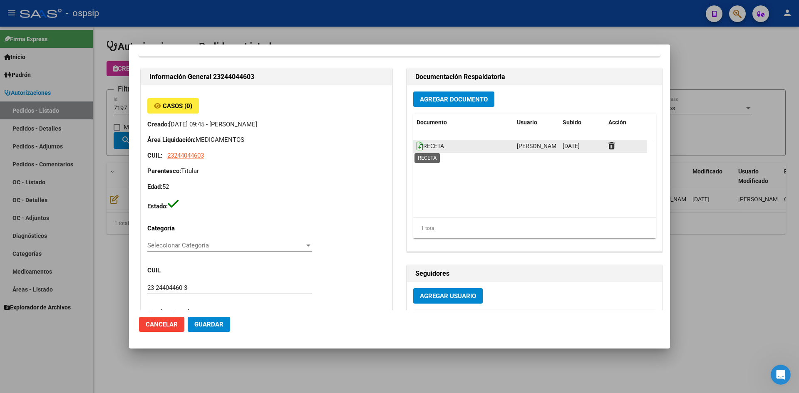
click at [417, 148] on icon at bounding box center [420, 146] width 7 height 9
click at [442, 96] on span "Agregar Documento" at bounding box center [454, 99] width 68 height 7
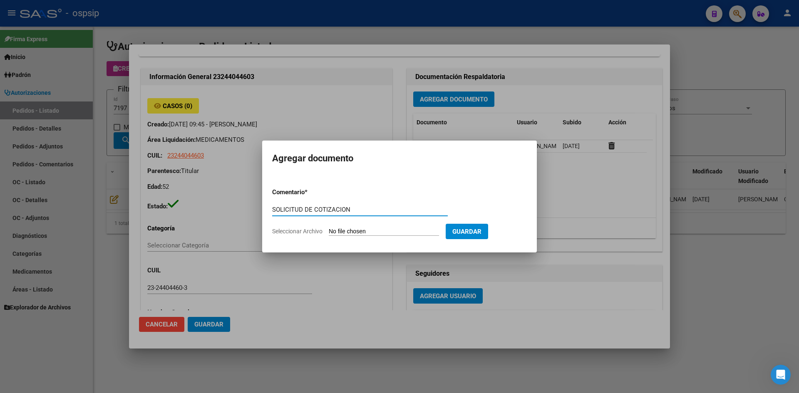
type input "SOLICITUD DE COTIZACION"
click at [329, 228] on input "Seleccionar Archivo" at bounding box center [384, 232] width 110 height 8
type input "C:\fakepath\SOLICITUD DE COTIZACION N°7197.pdf"
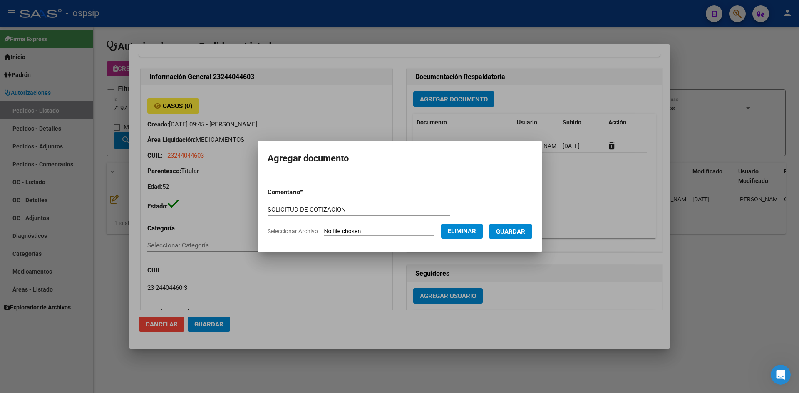
click at [514, 234] on span "Guardar" at bounding box center [510, 231] width 29 height 7
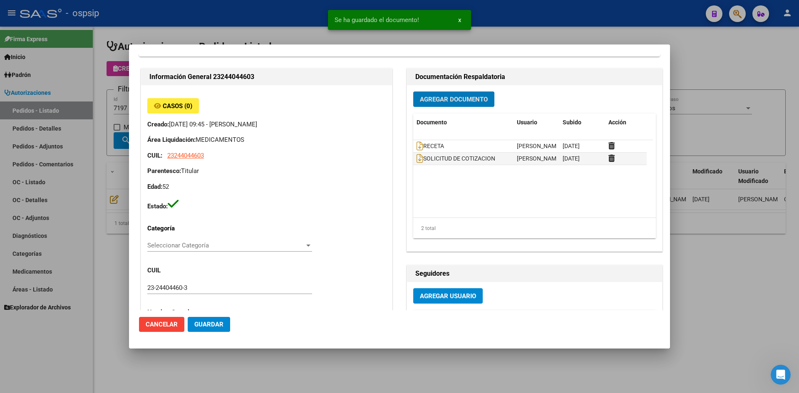
click at [219, 322] on span "Guardar" at bounding box center [208, 324] width 29 height 7
click at [305, 33] on div at bounding box center [399, 196] width 799 height 393
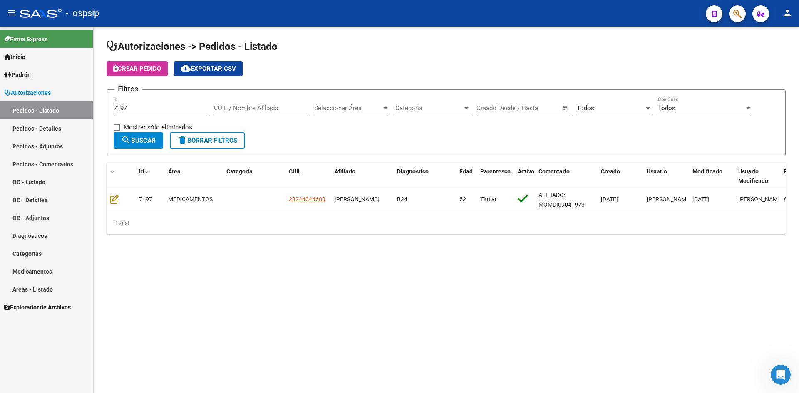
click at [141, 109] on input "7197" at bounding box center [161, 107] width 94 height 7
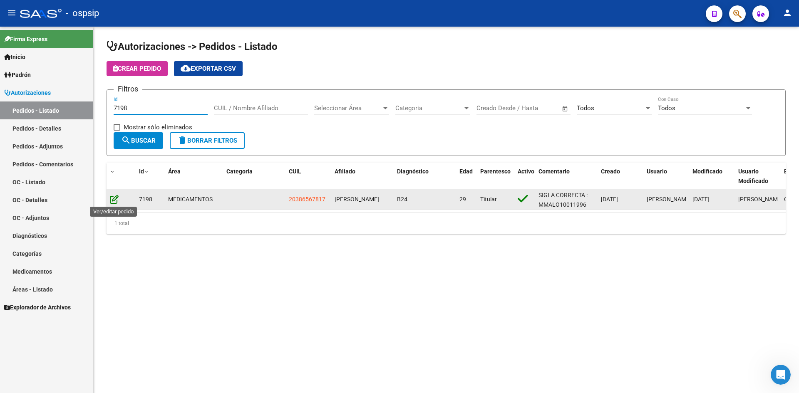
type input "7198"
click at [116, 202] on icon at bounding box center [114, 199] width 9 height 9
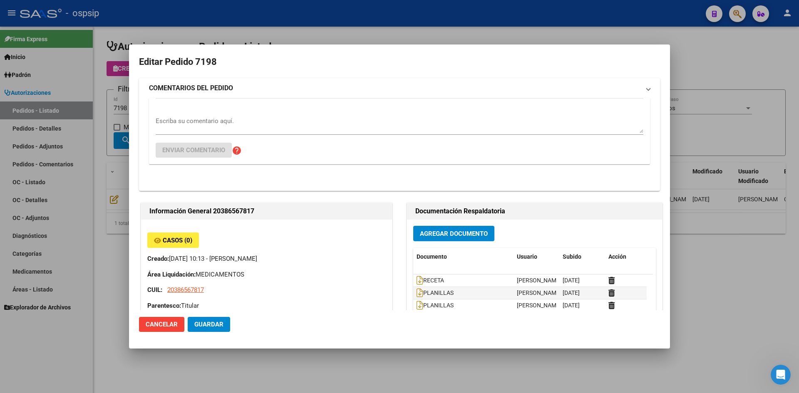
type input "Capital Federal, DEBOTO, FRANCISCO BEIRO 5408"
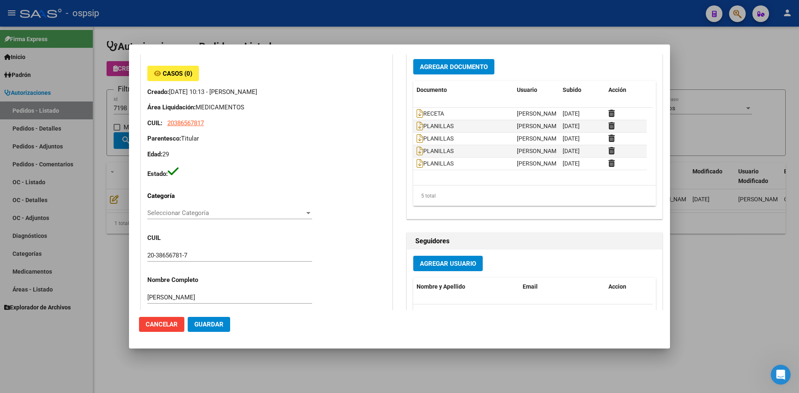
scroll to position [0, 0]
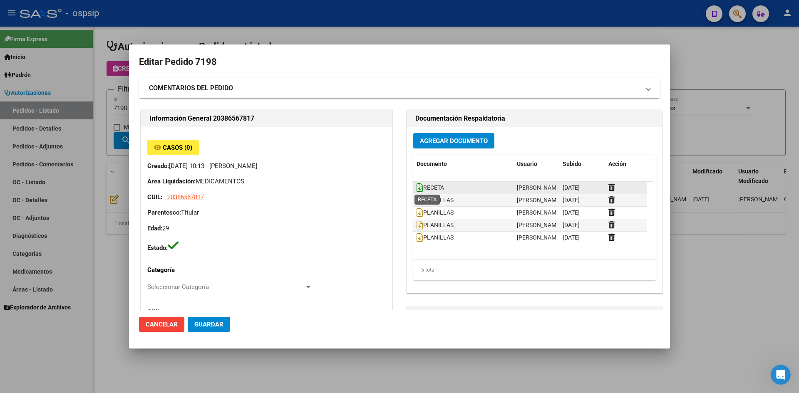
click at [417, 185] on icon at bounding box center [420, 187] width 7 height 9
click at [436, 135] on button "Agregar Documento" at bounding box center [453, 140] width 81 height 15
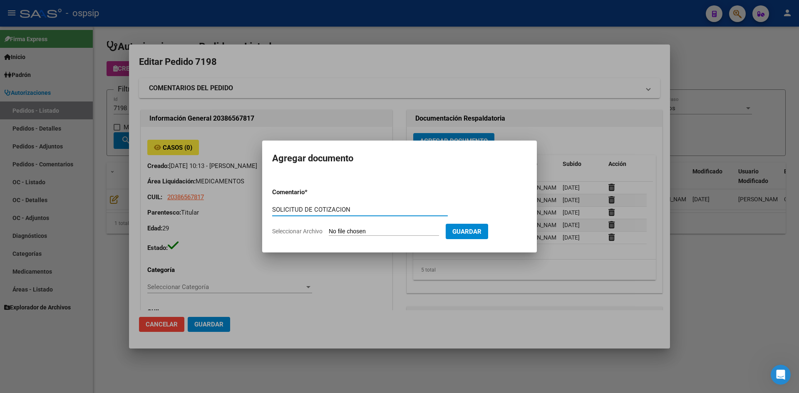
type input "SOLICITUD DE COTIZACION"
click at [329, 228] on input "Seleccionar Archivo" at bounding box center [384, 232] width 110 height 8
type input "C:\fakepath\SOLICITUD DE COTIZACION N°7198.pdf"
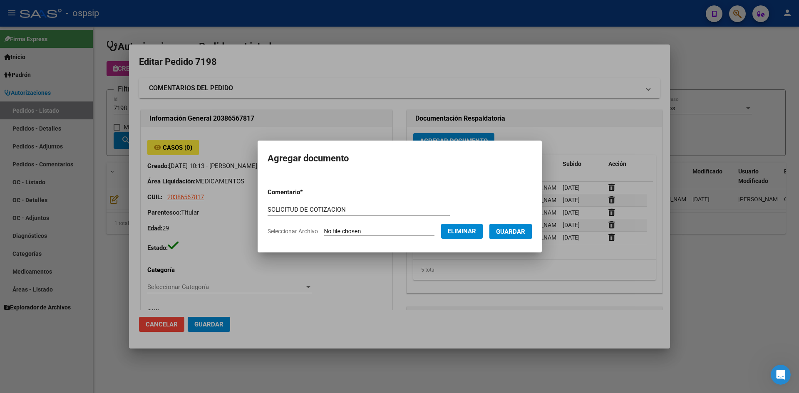
click at [525, 236] on button "Guardar" at bounding box center [511, 231] width 42 height 15
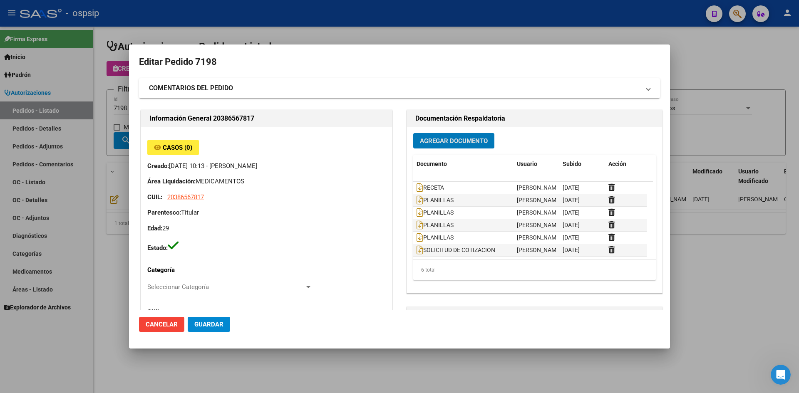
click at [415, 28] on div at bounding box center [399, 196] width 799 height 393
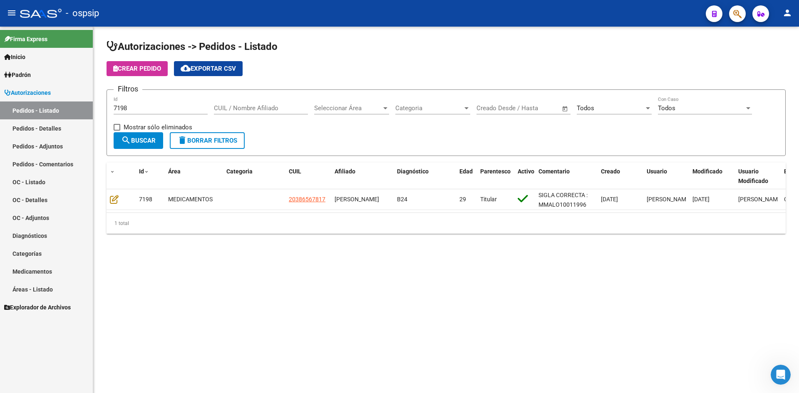
click at [159, 108] on input "7198" at bounding box center [161, 107] width 94 height 7
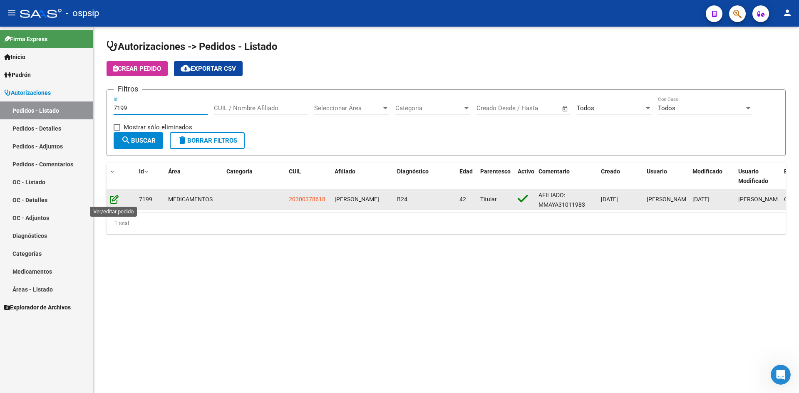
type input "7199"
click at [114, 201] on icon at bounding box center [114, 199] width 9 height 9
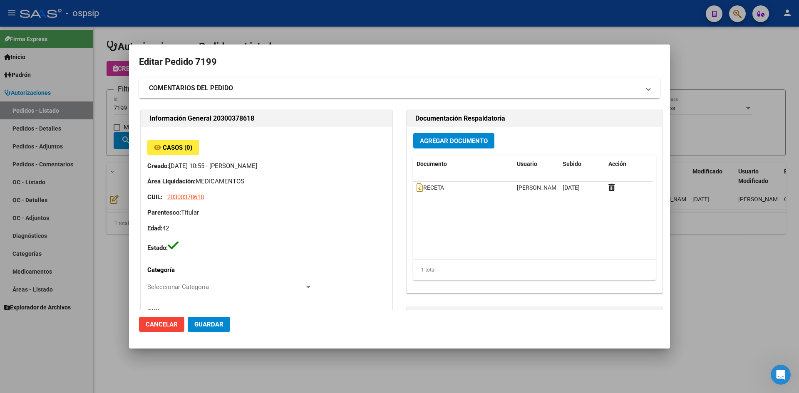
type input "Capital Federal, CABA, PAZ GRAL AV. 6320"
click at [417, 187] on icon at bounding box center [420, 187] width 7 height 9
click at [420, 146] on button "Agregar Documento" at bounding box center [453, 140] width 81 height 15
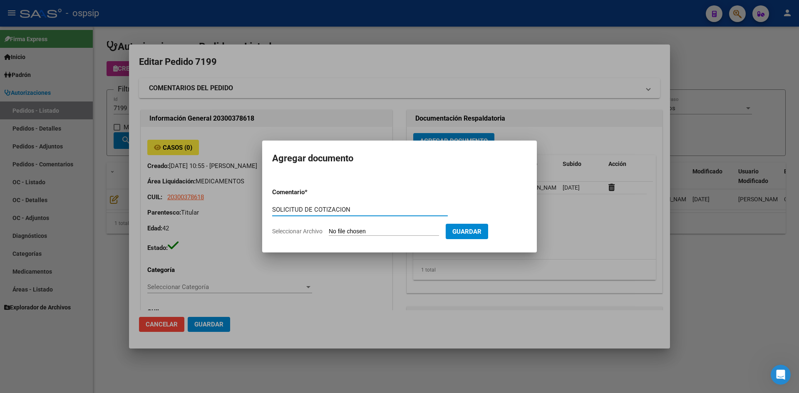
type input "SOLICITUD DE COTIZACION"
click at [329, 228] on input "Seleccionar Archivo" at bounding box center [384, 232] width 110 height 8
type input "C:\fakepath\SOLICITUD DE COTIZACION N°7199.pdf"
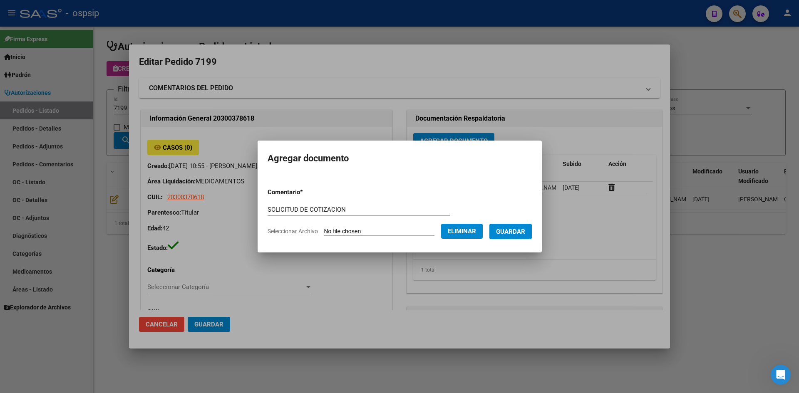
click at [521, 232] on span "Guardar" at bounding box center [510, 231] width 29 height 7
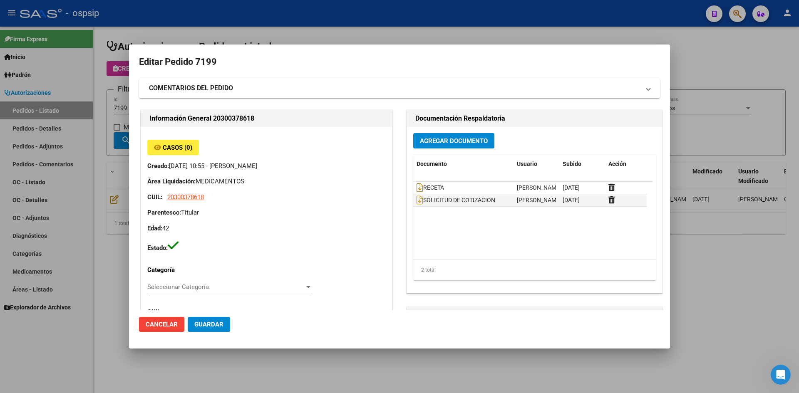
click at [352, 16] on div at bounding box center [399, 196] width 799 height 393
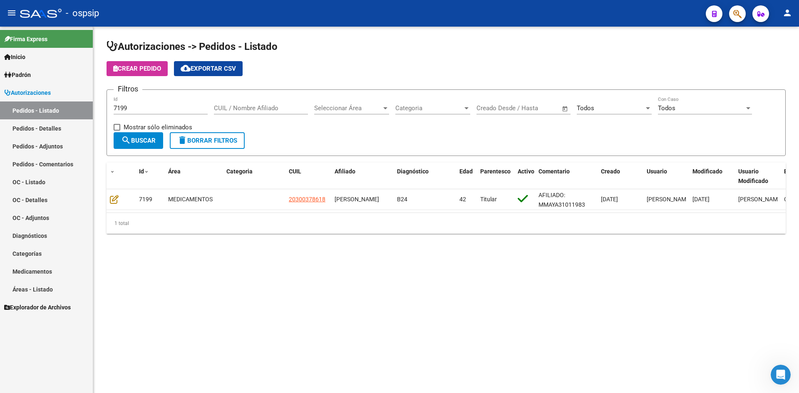
click at [168, 105] on input "7199" at bounding box center [161, 107] width 94 height 7
type input "7200"
click at [100, 194] on div "Autorizaciones -> Pedidos - Listado Crear Pedido cloud_download Exportar CSV Fi…" at bounding box center [446, 144] width 706 height 234
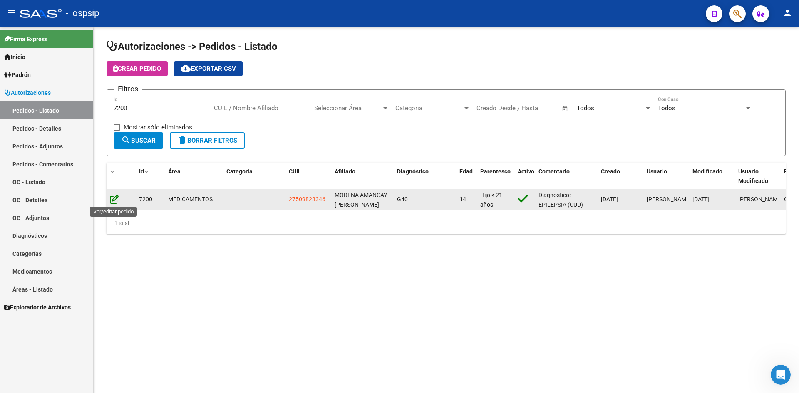
click at [114, 201] on icon at bounding box center [114, 199] width 9 height 9
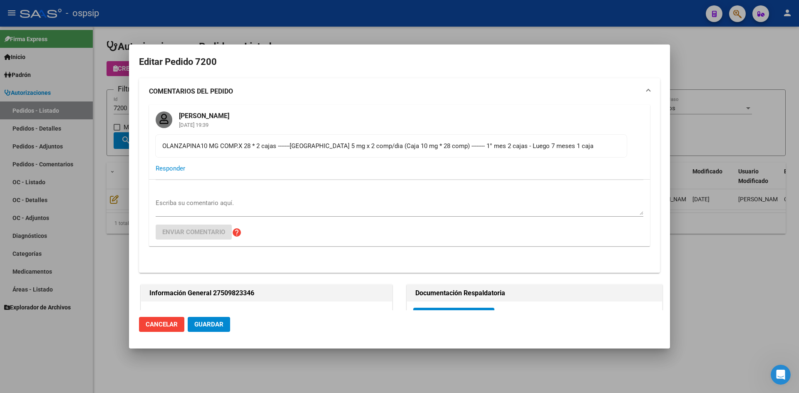
type input "Buenos Aires, QUEQUEN, 584 BIS 1574"
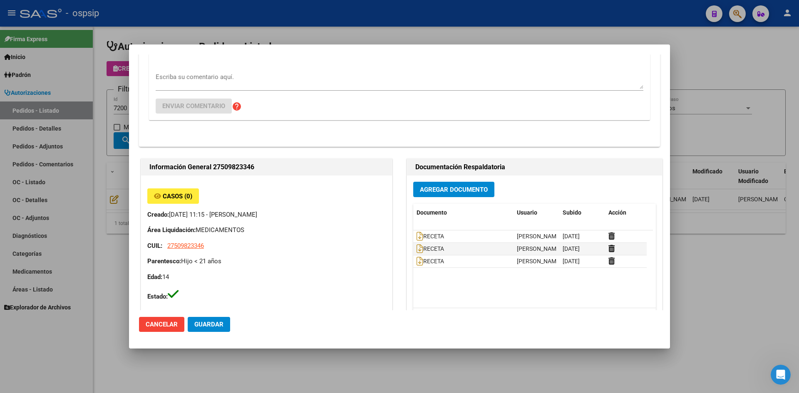
scroll to position [84, 0]
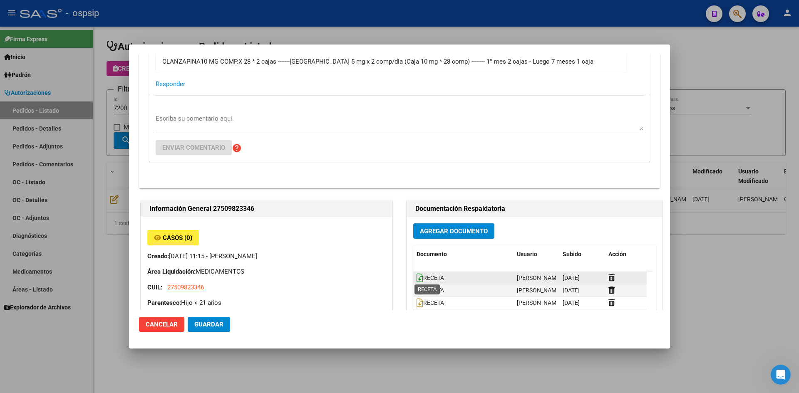
click at [417, 276] on icon at bounding box center [420, 277] width 7 height 9
click at [417, 289] on icon at bounding box center [420, 290] width 7 height 9
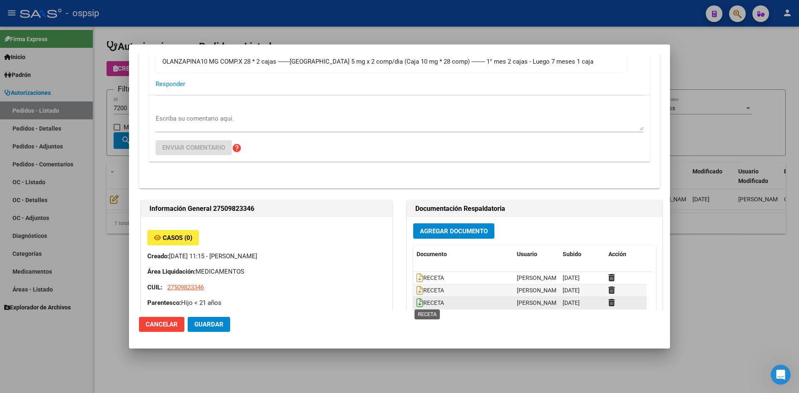
click at [417, 304] on icon at bounding box center [420, 302] width 7 height 9
click at [428, 233] on span "Agregar Documento" at bounding box center [454, 231] width 68 height 7
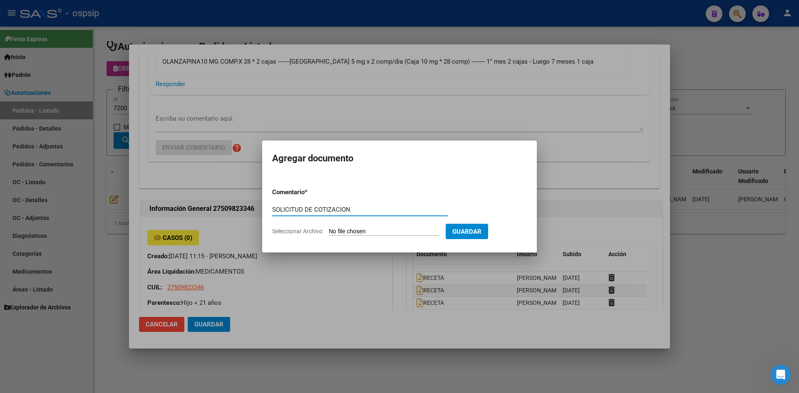
type input "SOLICITUD DE COTIZACION"
click at [329, 228] on input "Seleccionar Archivo" at bounding box center [384, 232] width 110 height 8
type input "C:\fakepath\SOLICITUD DE COTIZACION N°7200.pdf"
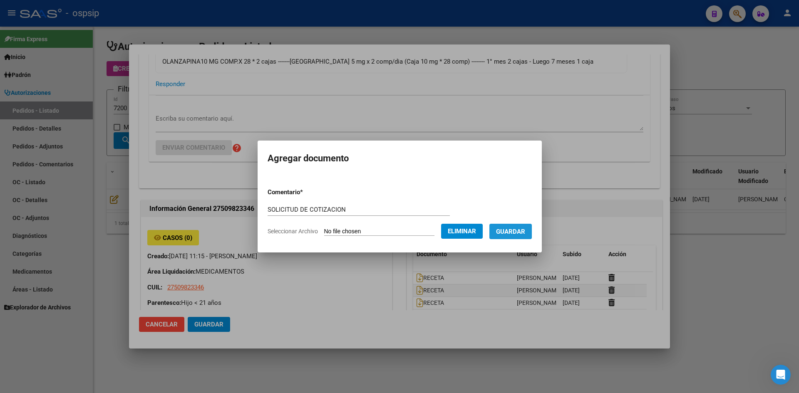
click at [520, 234] on span "Guardar" at bounding box center [510, 231] width 29 height 7
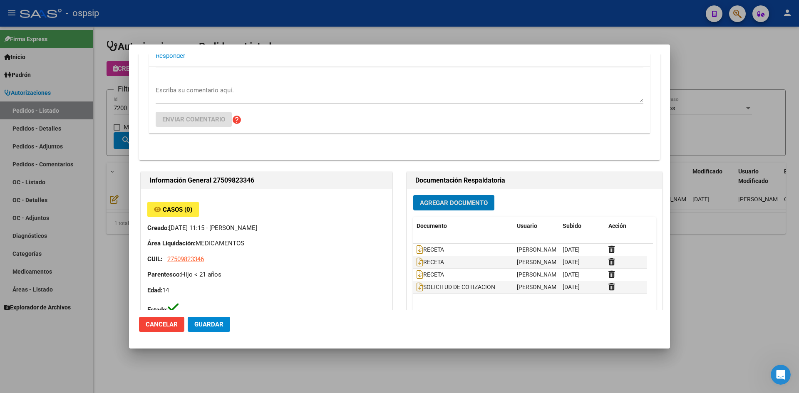
scroll to position [43, 0]
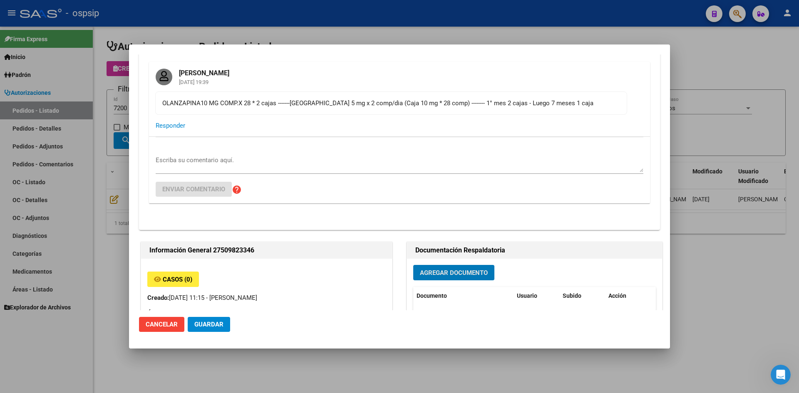
click at [272, 33] on div at bounding box center [399, 196] width 799 height 393
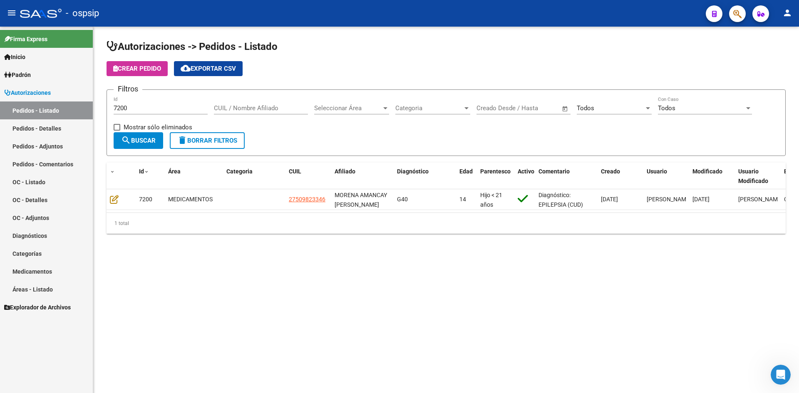
click at [159, 108] on input "7200" at bounding box center [161, 107] width 94 height 7
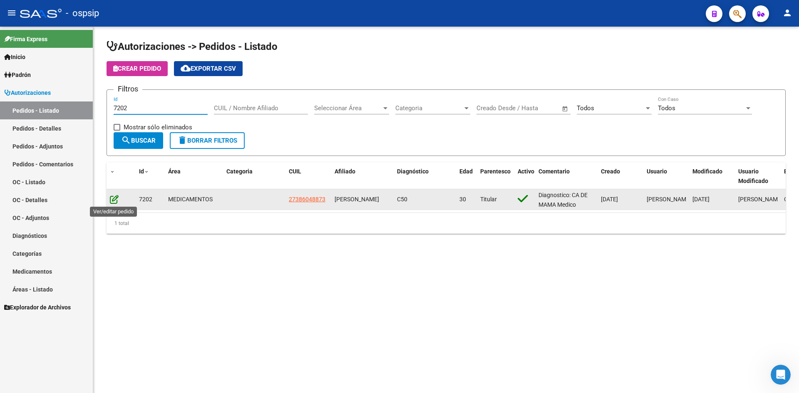
type input "7202"
click at [111, 201] on icon at bounding box center [114, 199] width 9 height 9
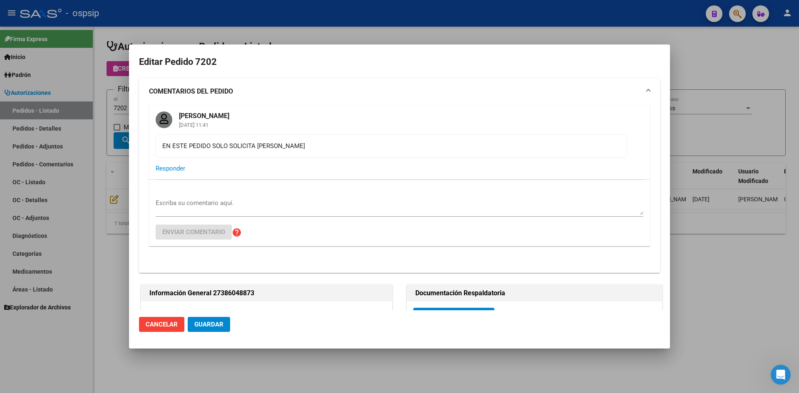
type input "Buenos Aires, RICARDO ROJAS, BOUSSOF 2818, Piso: 0, Departamento: 0"
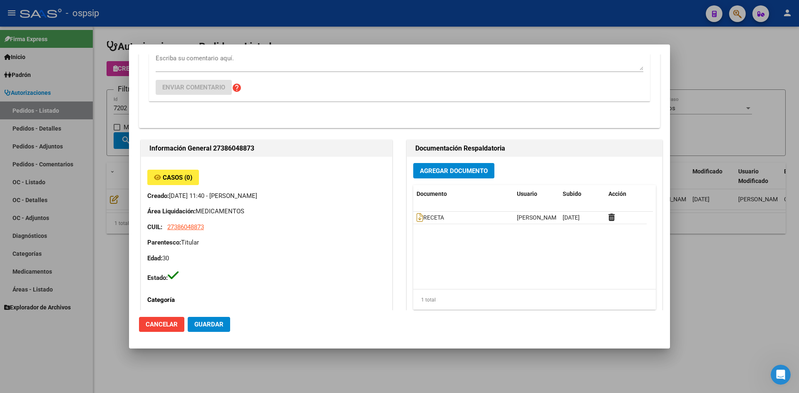
scroll to position [83, 0]
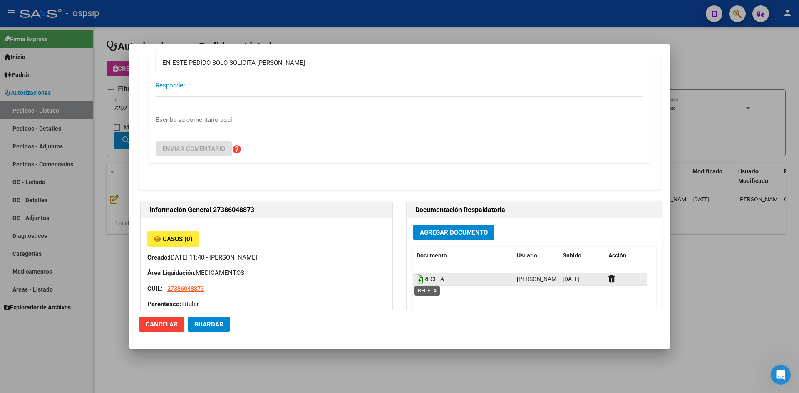
click at [417, 278] on icon at bounding box center [420, 279] width 7 height 9
click at [425, 229] on span "Agregar Documento" at bounding box center [454, 232] width 68 height 7
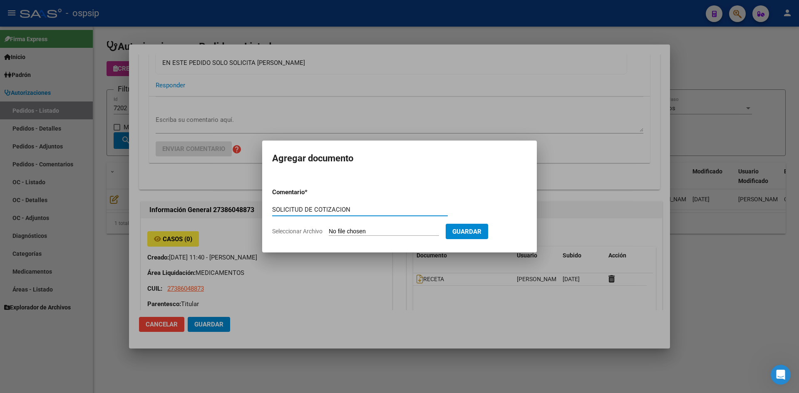
type input "SOLICITUD DE COTIZACION"
click at [329, 228] on input "Seleccionar Archivo" at bounding box center [384, 232] width 110 height 8
type input "C:\fakepath\SOLICITUD DE COTIZACION N°7202.pdf"
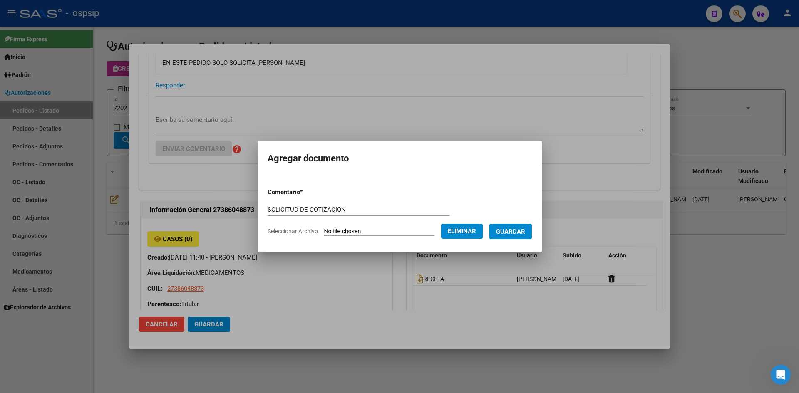
click at [514, 224] on button "Guardar" at bounding box center [511, 231] width 42 height 15
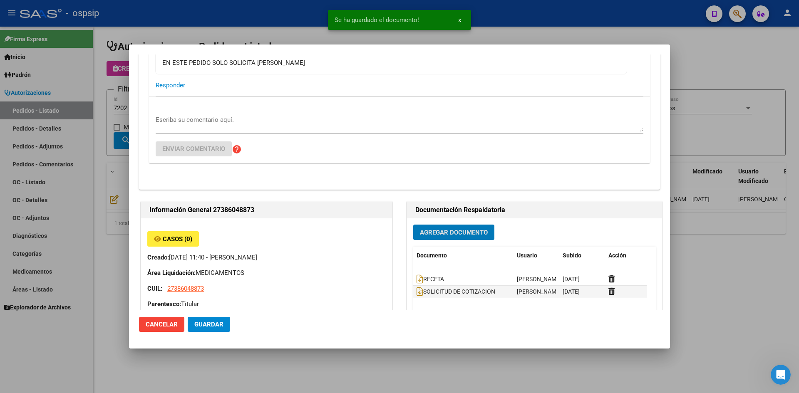
click at [210, 322] on span "Guardar" at bounding box center [208, 324] width 29 height 7
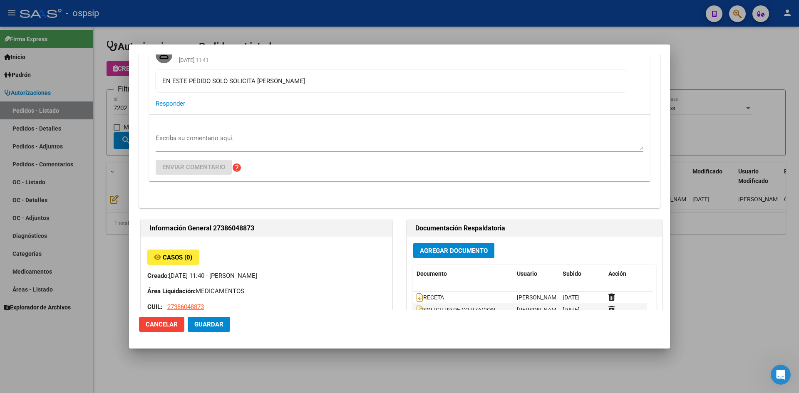
scroll to position [0, 0]
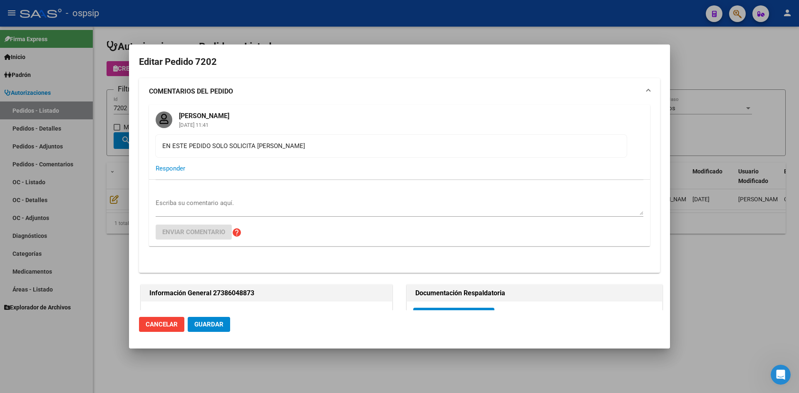
drag, startPoint x: 267, startPoint y: 37, endPoint x: 263, endPoint y: 41, distance: 5.3
click at [265, 39] on div at bounding box center [399, 196] width 799 height 393
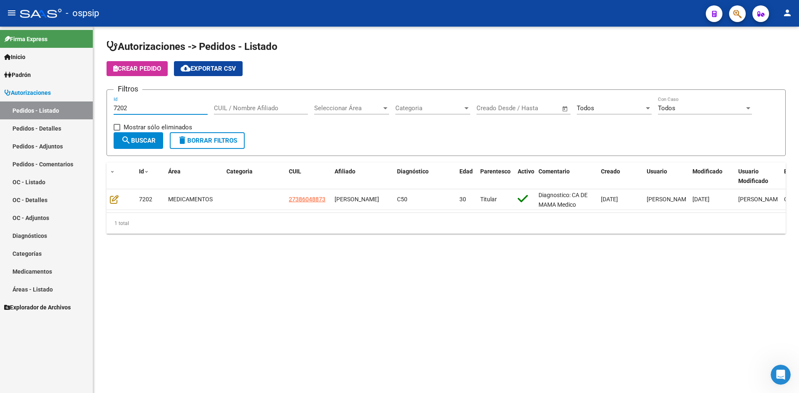
click at [186, 110] on input "7202" at bounding box center [161, 107] width 94 height 7
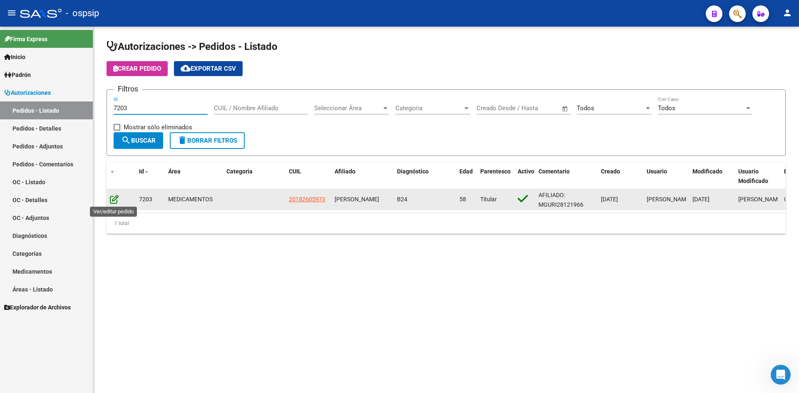
type input "7203"
click at [112, 201] on icon at bounding box center [114, 199] width 9 height 9
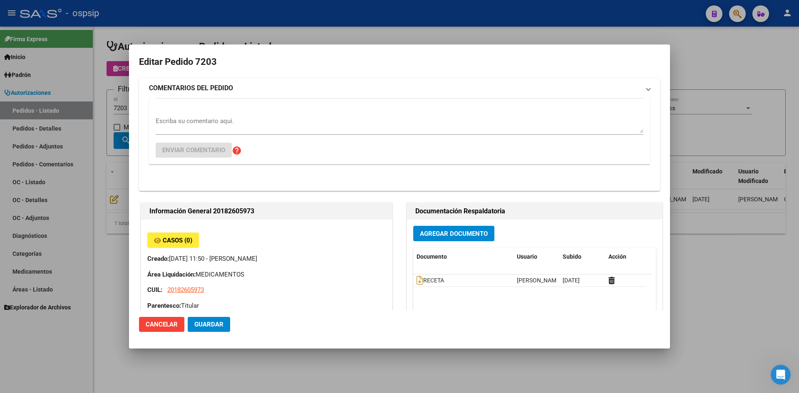
type input "Buenos Aires, VILLA TESEI, OYANARTE 612, Piso: 1, Departamento: 2"
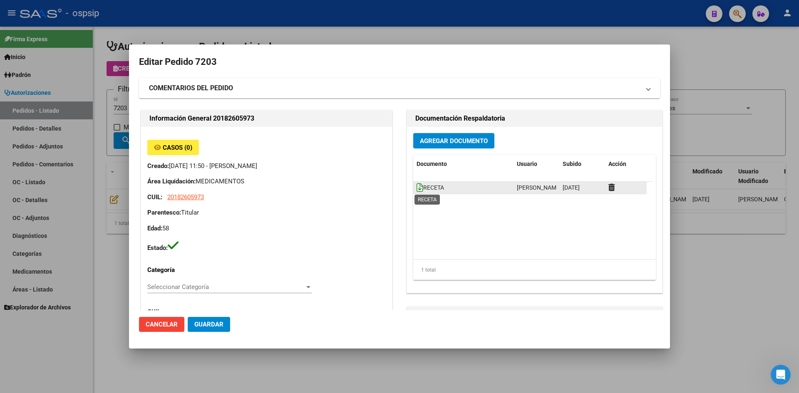
click at [417, 190] on icon at bounding box center [420, 187] width 7 height 9
click at [430, 142] on span "Agregar Documento" at bounding box center [454, 140] width 68 height 7
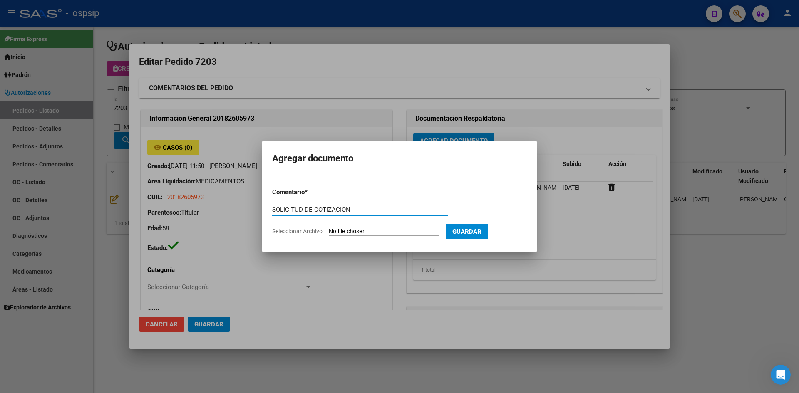
type input "SOLICITUD DE COTIZACION"
click at [329, 228] on input "Seleccionar Archivo" at bounding box center [384, 232] width 110 height 8
type input "C:\fakepath\SOLICITUD DE COTIZACION N°7203.pdf"
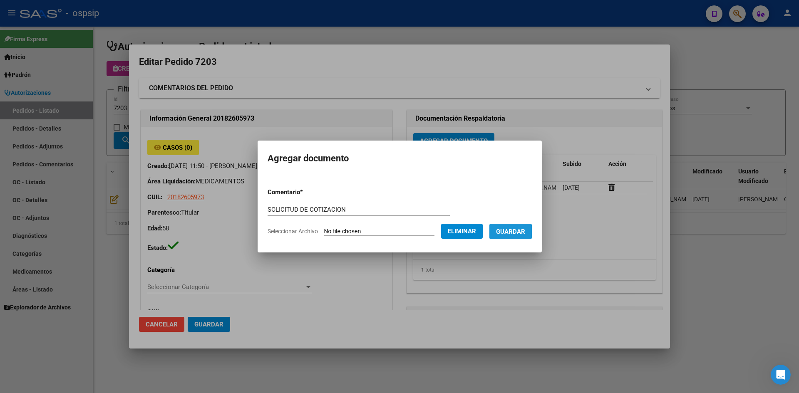
click at [504, 236] on button "Guardar" at bounding box center [511, 231] width 42 height 15
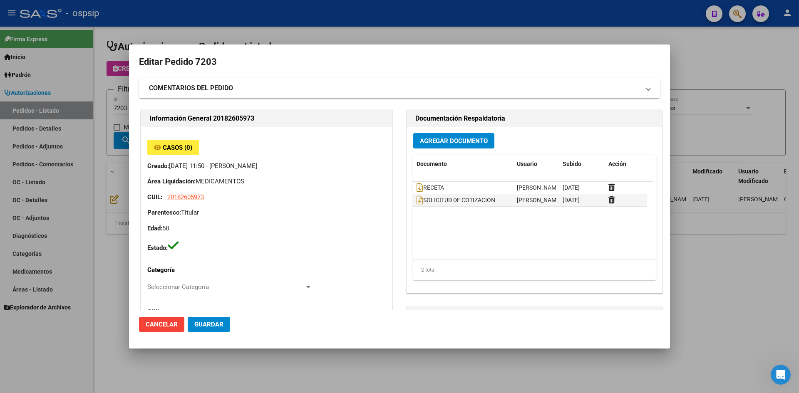
drag, startPoint x: 389, startPoint y: 36, endPoint x: 334, endPoint y: 5, distance: 62.4
click at [388, 35] on div at bounding box center [399, 196] width 799 height 393
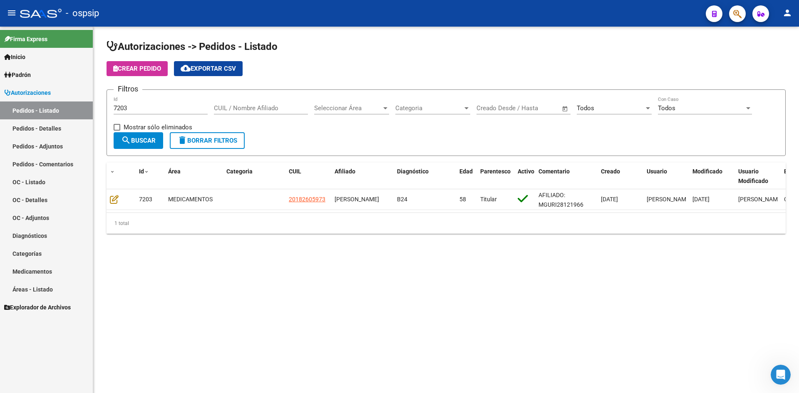
click at [156, 110] on input "7203" at bounding box center [161, 107] width 94 height 7
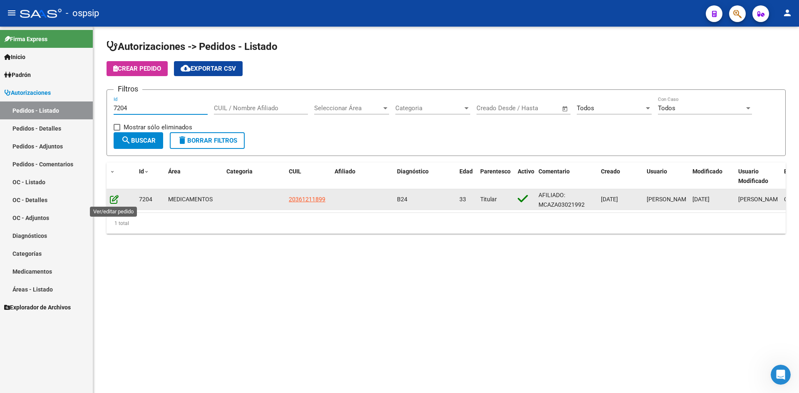
type input "7204"
click at [113, 202] on icon at bounding box center [114, 199] width 9 height 9
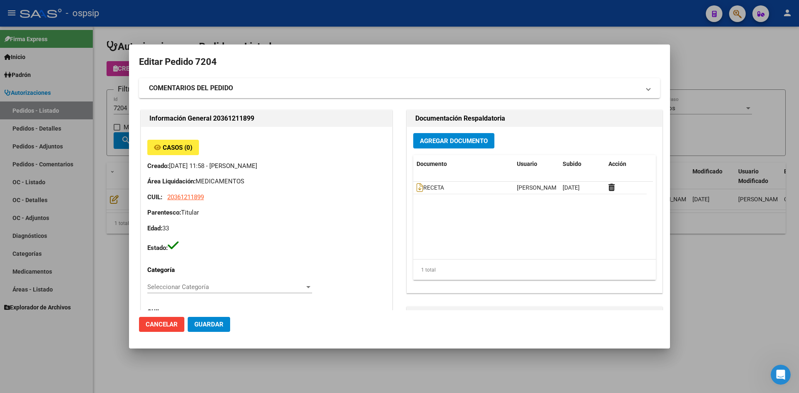
type input "CARLOS MATIAS ZALAZAR"
type input "Santiago del Estero, SANTIAGO DEL ES, PEDRO G DEL PRADO NÊ 127"
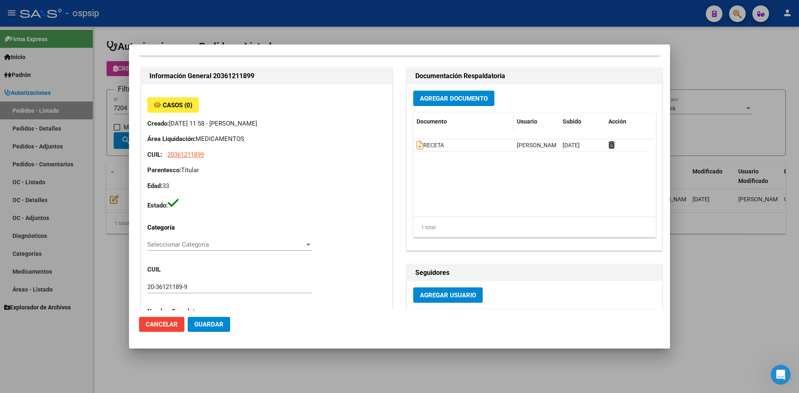
scroll to position [42, 0]
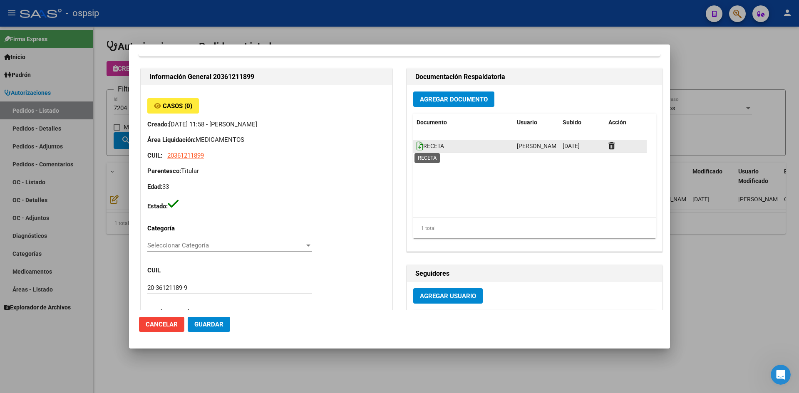
click at [417, 146] on icon at bounding box center [420, 146] width 7 height 9
click at [426, 103] on span "Agregar Documento" at bounding box center [454, 99] width 68 height 7
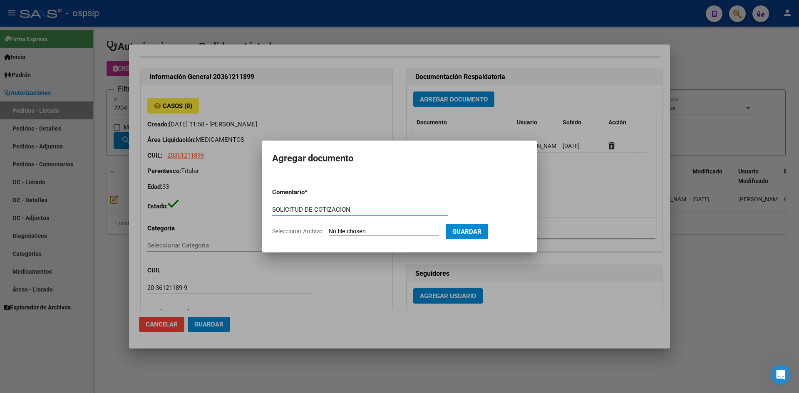
type input "SOLICITUD DE COTIZACION"
click at [329, 228] on input "Seleccionar Archivo" at bounding box center [384, 232] width 110 height 8
type input "C:\fakepath\SOLICITUD DE COTIZACION N°7204.pdf"
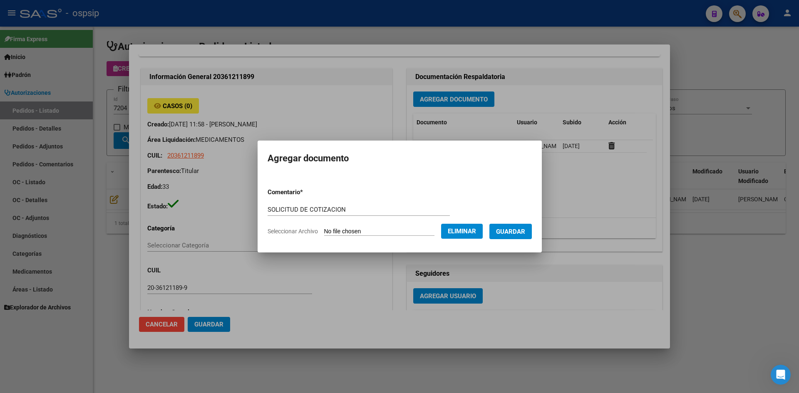
drag, startPoint x: 515, startPoint y: 233, endPoint x: 487, endPoint y: 237, distance: 28.6
click at [515, 233] on span "Guardar" at bounding box center [510, 231] width 29 height 7
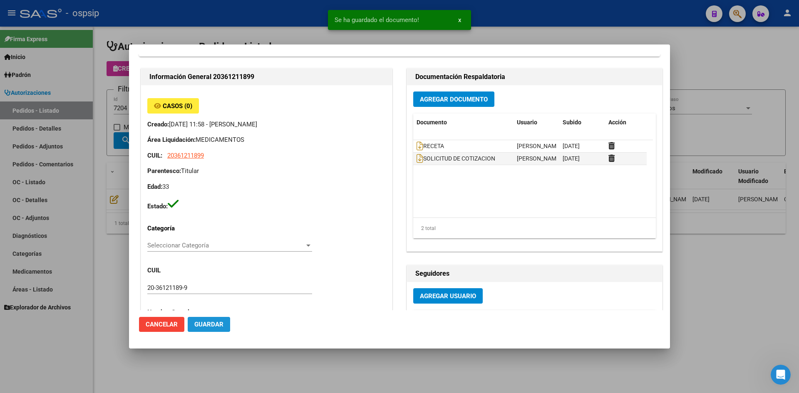
click at [204, 323] on span "Guardar" at bounding box center [208, 324] width 29 height 7
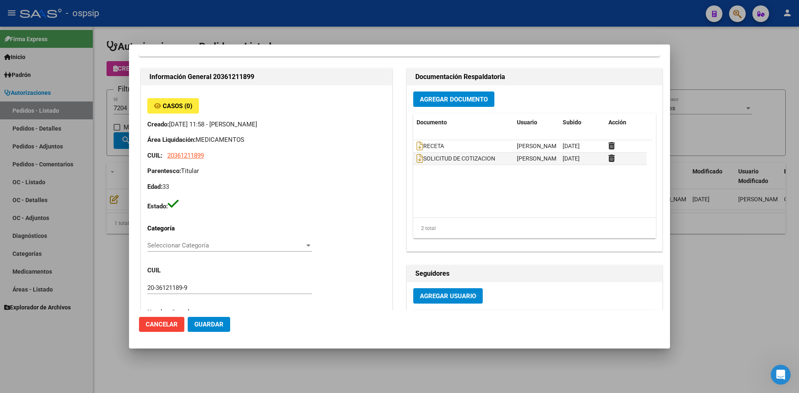
click at [329, 19] on div at bounding box center [399, 196] width 799 height 393
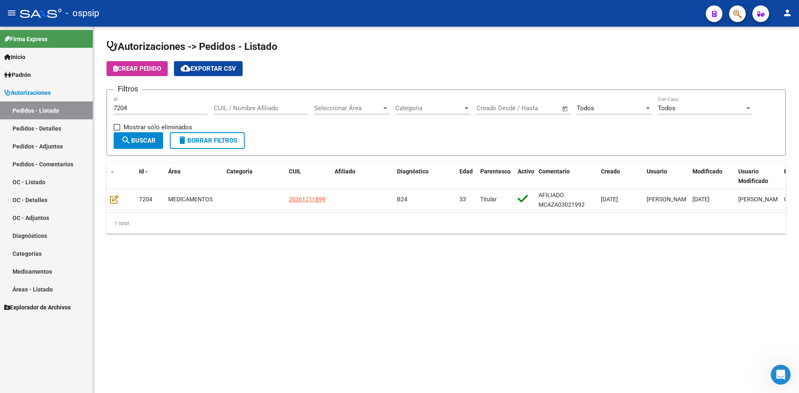
click at [162, 107] on input "7204" at bounding box center [161, 107] width 94 height 7
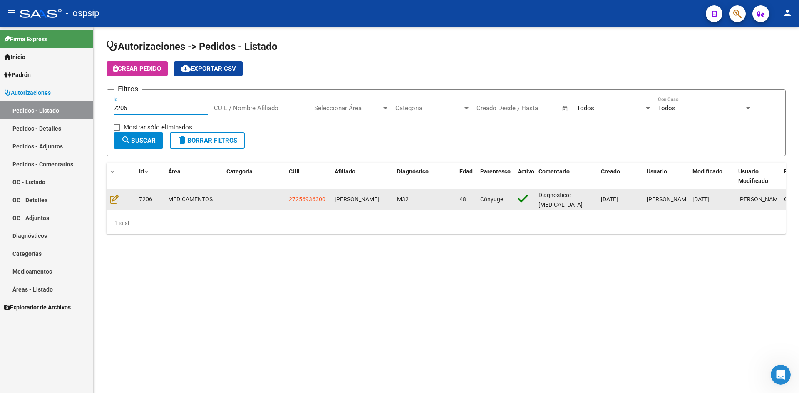
type input "7206"
click at [108, 198] on datatable-body-cell at bounding box center [121, 199] width 29 height 20
click at [112, 200] on icon at bounding box center [114, 199] width 9 height 9
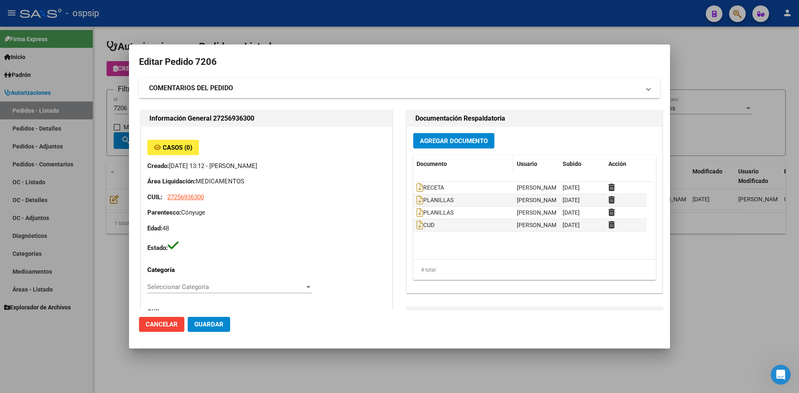
type input "Buenos Aires, LA UNION, EL VOLCAN 1870, Piso: -, Departamento: -"
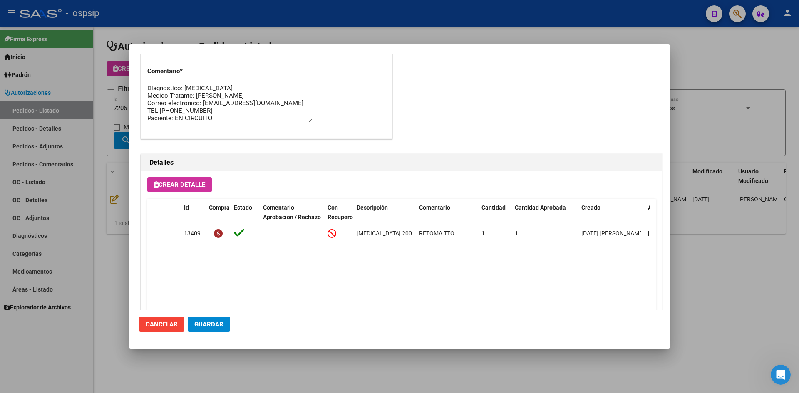
scroll to position [534, 0]
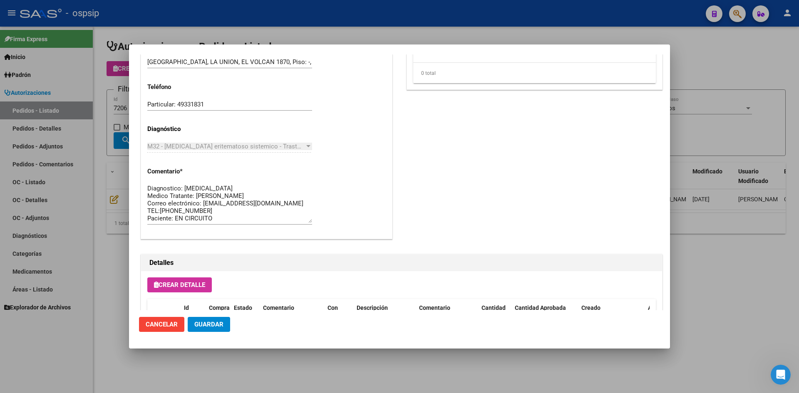
scroll to position [375, 0]
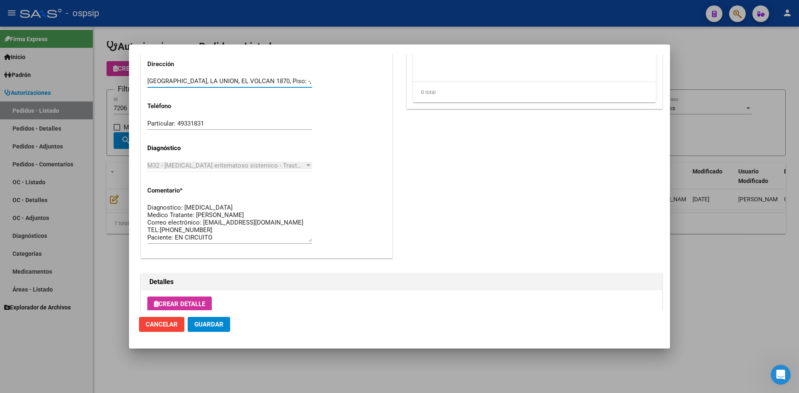
click at [247, 82] on input "[GEOGRAPHIC_DATA], LA UNION, EL VOLCAN 1870, Piso: -, Departamento: -" at bounding box center [229, 80] width 165 height 7
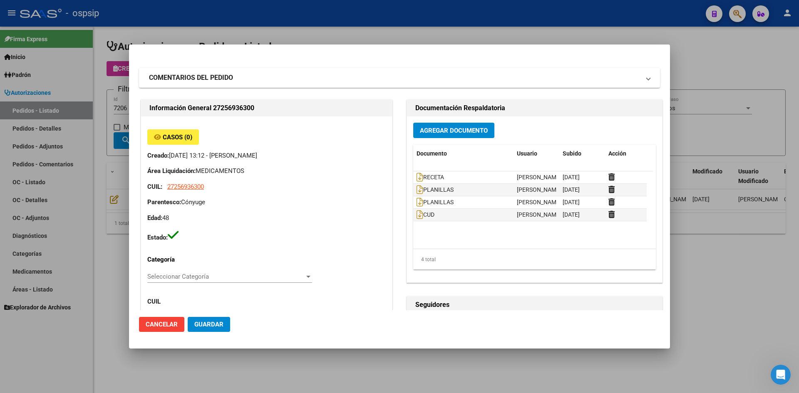
scroll to position [0, 0]
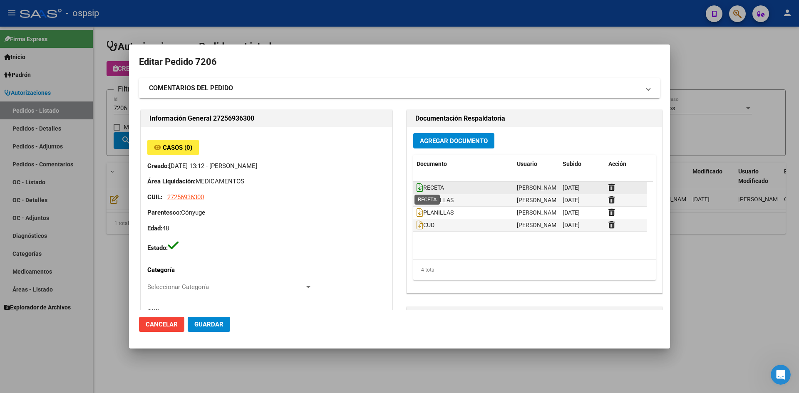
click at [417, 187] on icon at bounding box center [420, 187] width 7 height 9
click at [351, 13] on div at bounding box center [399, 196] width 799 height 393
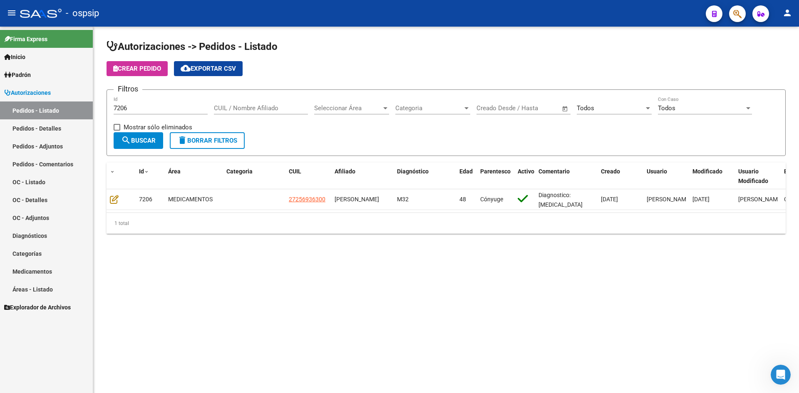
click at [241, 109] on input "CUIL / Nombre Afiliado" at bounding box center [261, 107] width 94 height 7
type input "s"
click at [168, 112] on div "7206 Id" at bounding box center [161, 106] width 94 height 18
click at [166, 111] on input "7206" at bounding box center [161, 107] width 94 height 7
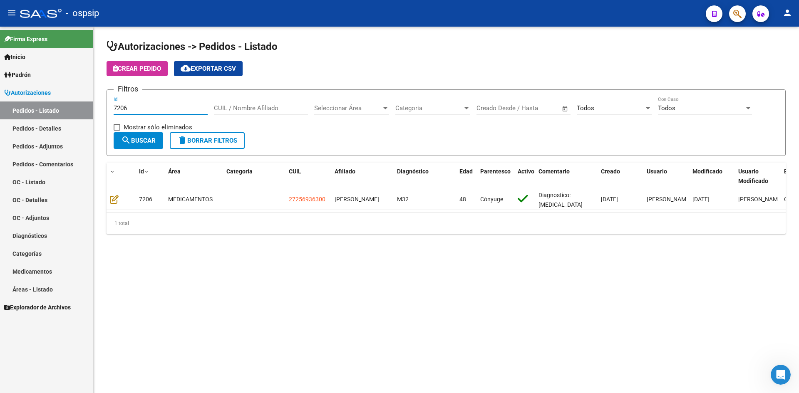
click at [166, 111] on input "7206" at bounding box center [161, 107] width 94 height 7
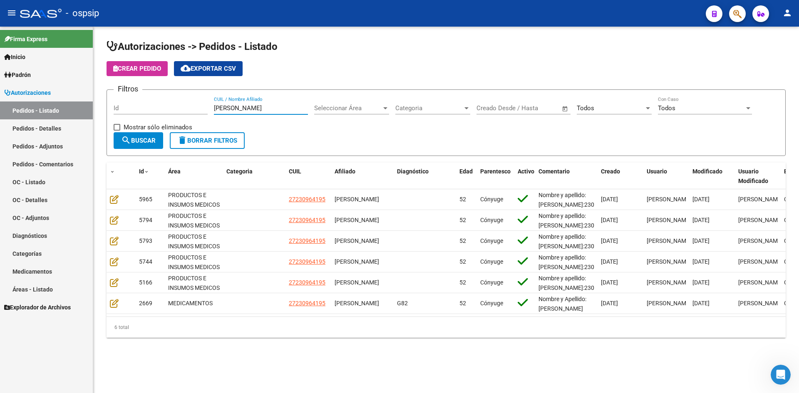
type input "[PERSON_NAME]"
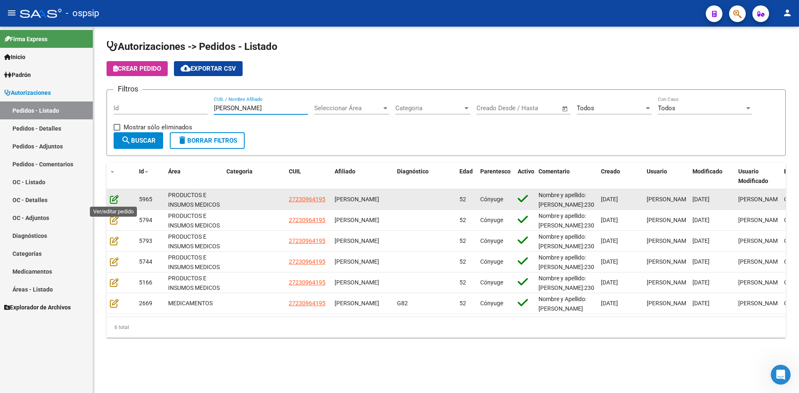
click at [115, 200] on icon at bounding box center [114, 199] width 9 height 9
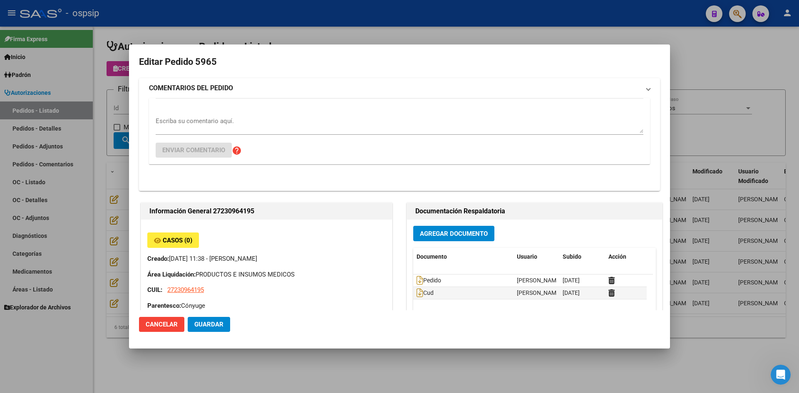
type input "[GEOGRAPHIC_DATA], [PERSON_NAME], [PERSON_NAME][STREET_ADDRESS]"
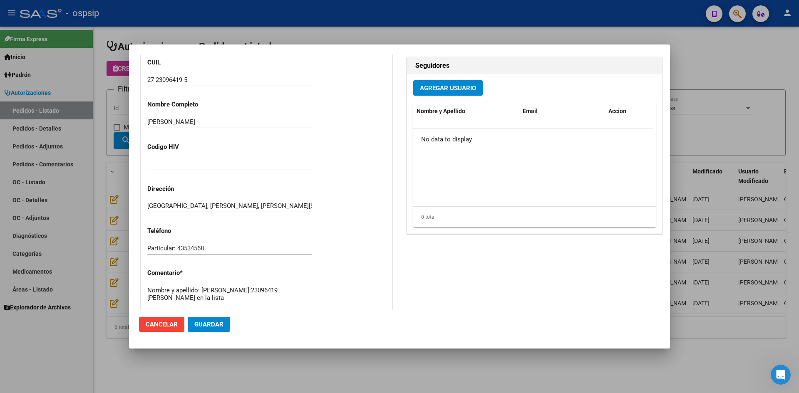
scroll to position [416, 0]
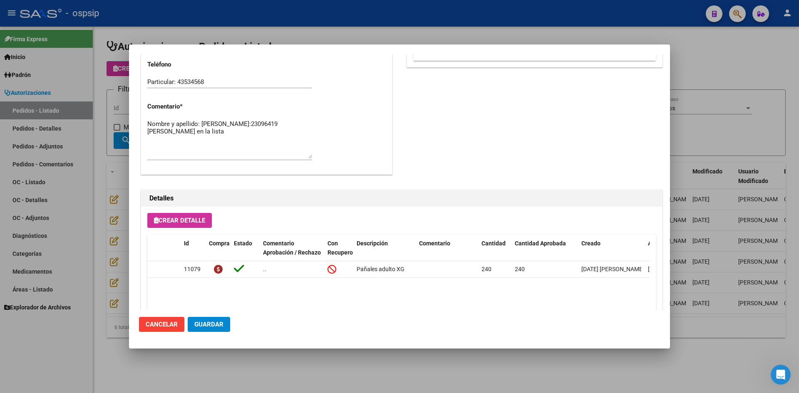
click at [112, 219] on div at bounding box center [399, 196] width 799 height 393
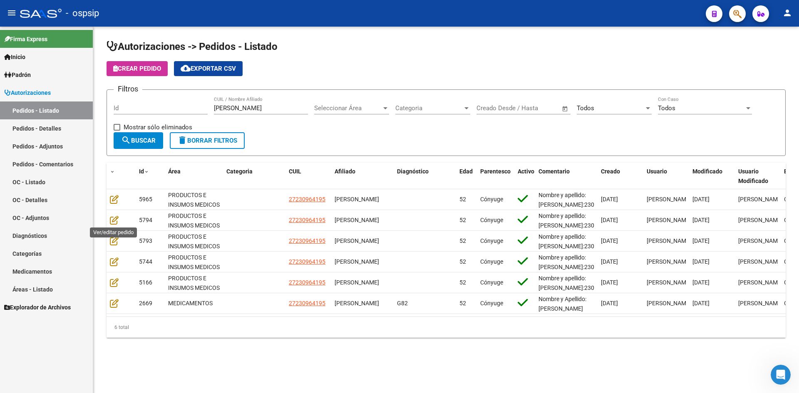
click at [112, 219] on icon at bounding box center [114, 220] width 9 height 9
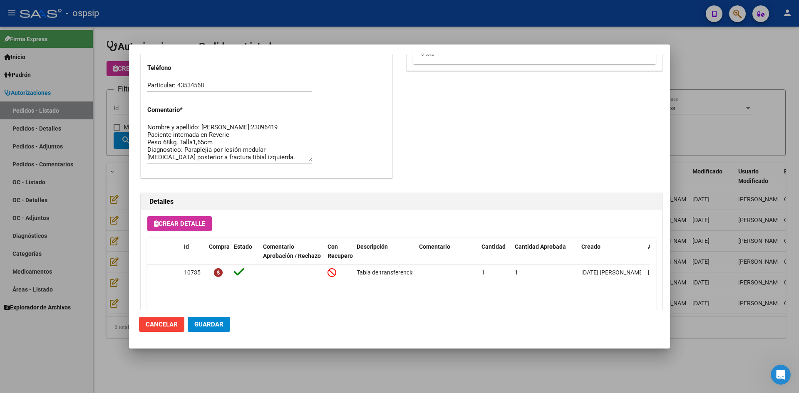
scroll to position [458, 0]
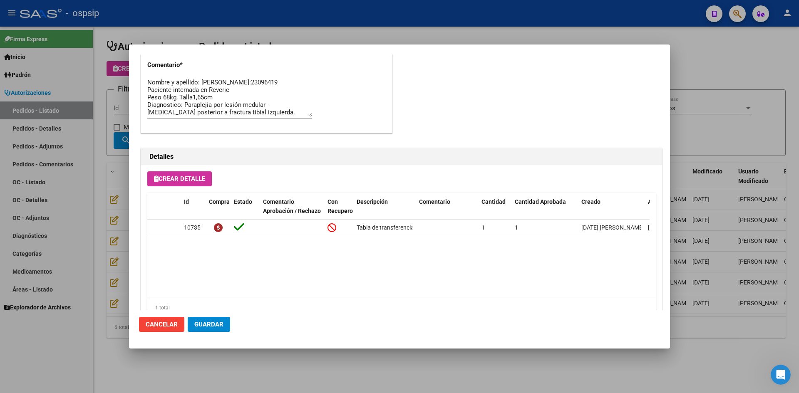
click at [99, 251] on div at bounding box center [399, 196] width 799 height 393
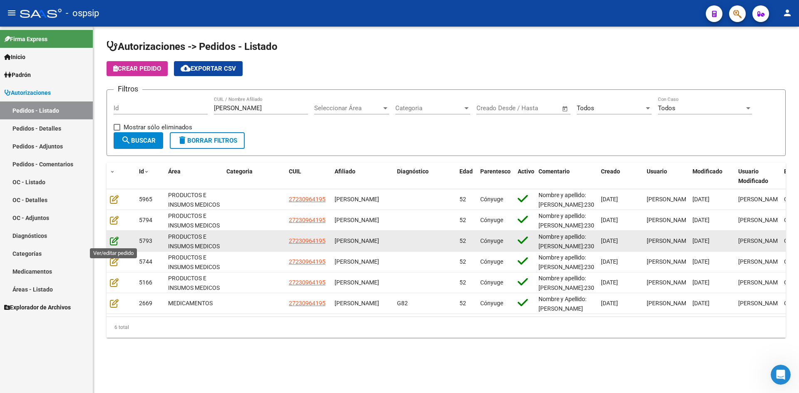
click at [112, 239] on icon at bounding box center [114, 240] width 9 height 9
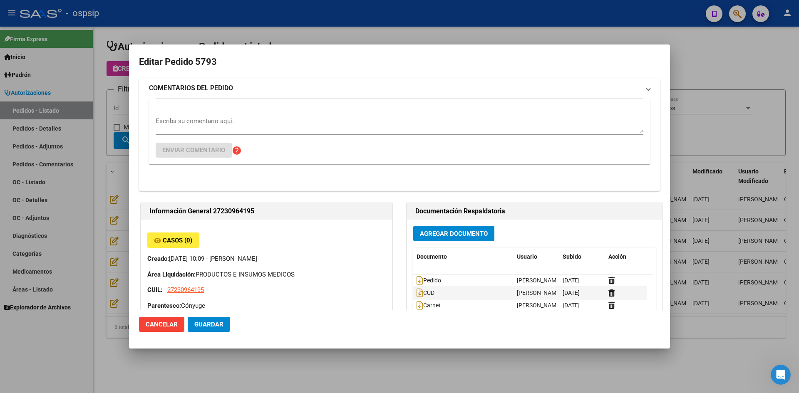
type input "[GEOGRAPHIC_DATA], [PERSON_NAME], [PERSON_NAME][STREET_ADDRESS]"
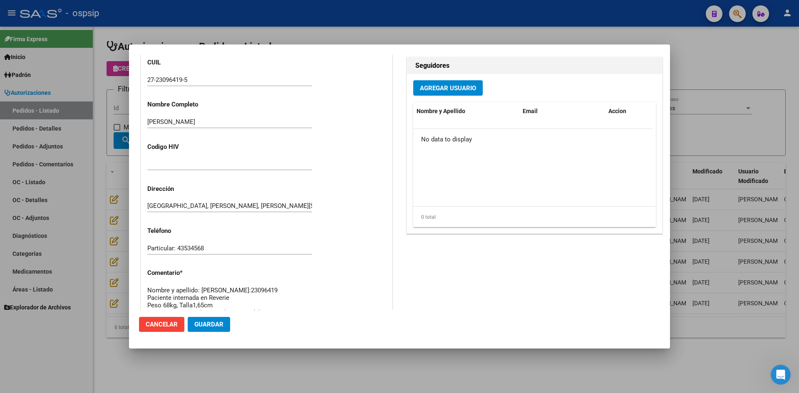
scroll to position [492, 0]
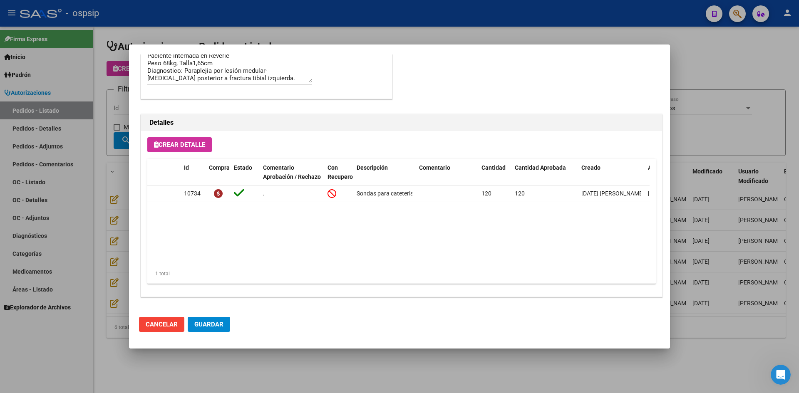
click at [112, 261] on div at bounding box center [399, 196] width 799 height 393
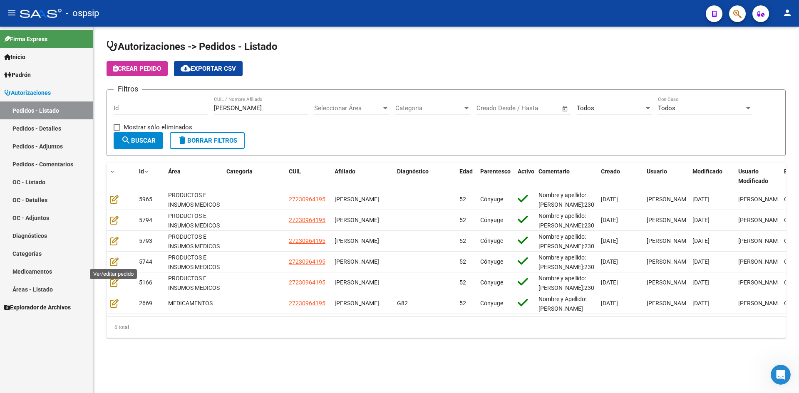
click at [112, 261] on icon at bounding box center [114, 261] width 9 height 9
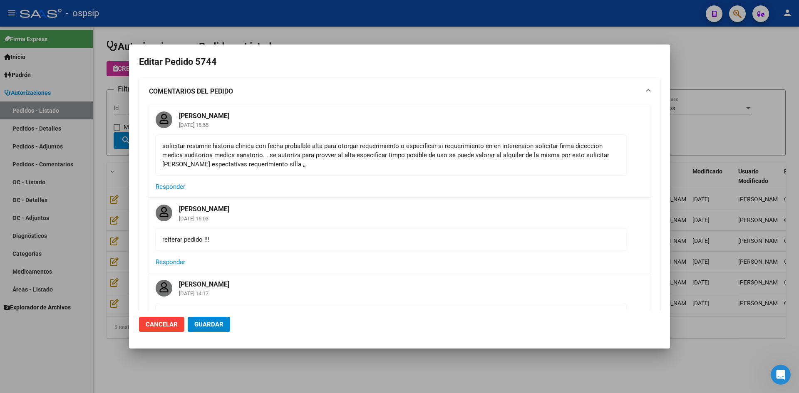
type input "[GEOGRAPHIC_DATA], [PERSON_NAME], [PERSON_NAME][STREET_ADDRESS]"
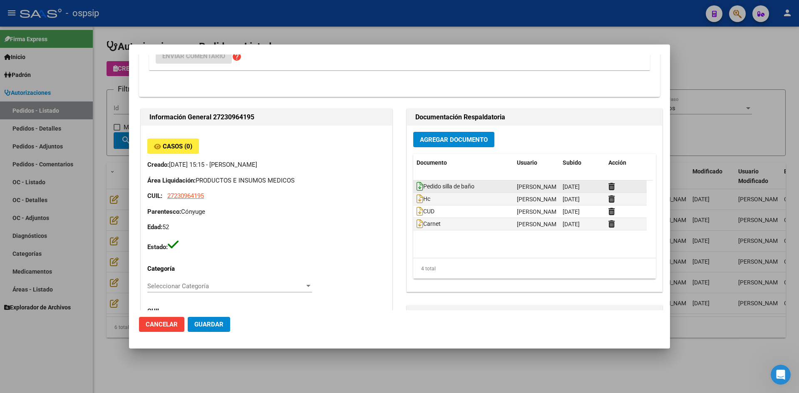
scroll to position [333, 0]
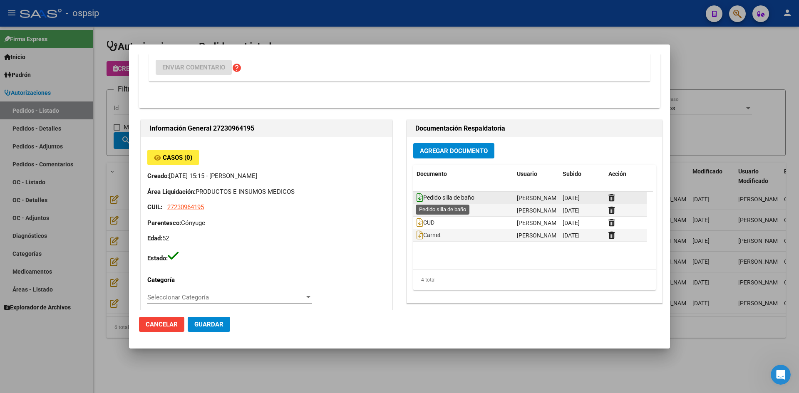
click at [417, 196] on icon at bounding box center [420, 197] width 7 height 9
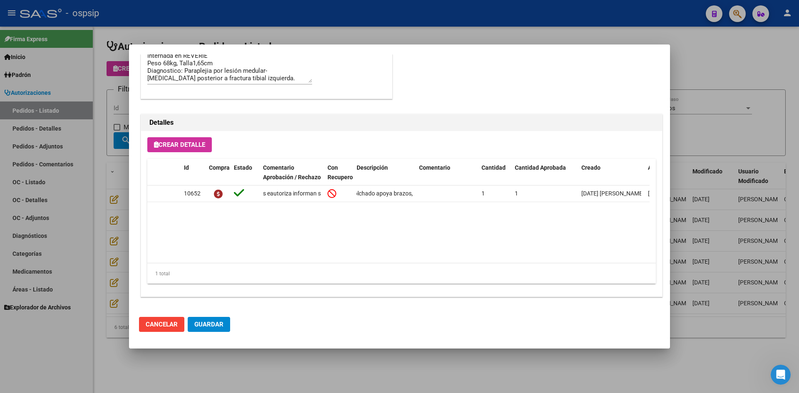
scroll to position [0, 571]
drag, startPoint x: 356, startPoint y: 191, endPoint x: 462, endPoint y: 205, distance: 106.7
click at [462, 205] on datatable-body "10652 s eautoriza informan sta atencion en domicilio se interpreta poible para …" at bounding box center [398, 224] width 502 height 77
drag, startPoint x: 445, startPoint y: 216, endPoint x: 393, endPoint y: 203, distance: 52.9
click at [443, 216] on datatable-body "10652 s eautoriza informan sta atencion en domicilio se interpreta poible para …" at bounding box center [398, 224] width 502 height 77
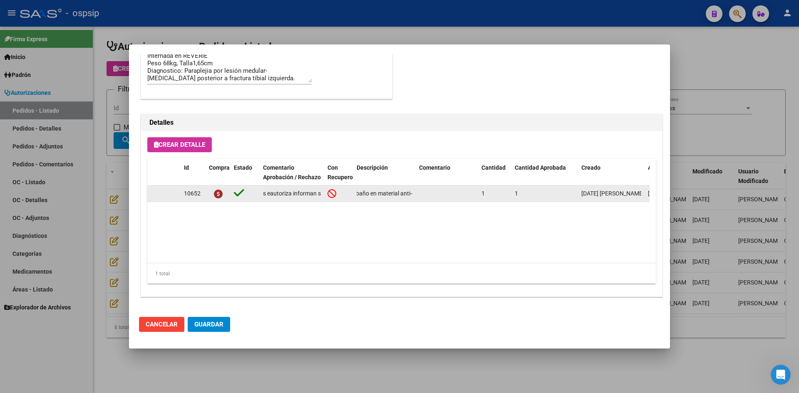
scroll to position [0, 0]
drag, startPoint x: 412, startPoint y: 193, endPoint x: 356, endPoint y: 194, distance: 56.2
click at [356, 194] on datatable-body-cell "Silla de baño en material anti-oxidable (aluminio) resistente al agua caliente …" at bounding box center [384, 194] width 62 height 16
copy span "Silla de baño en material anti-oxidable (aluminio) resistente al agua caliente …"
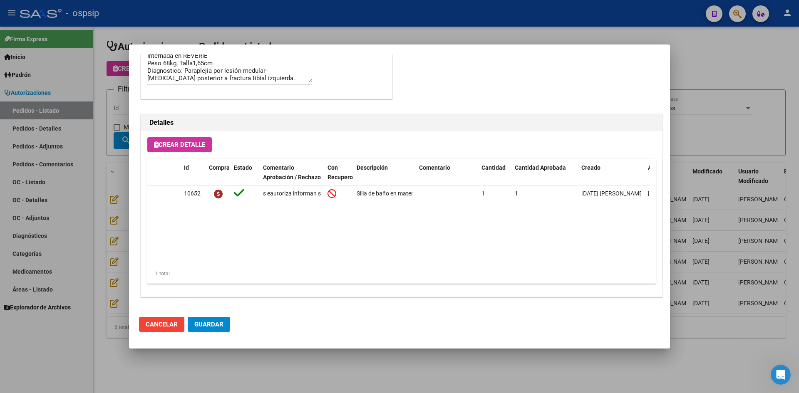
drag, startPoint x: 340, startPoint y: 42, endPoint x: 263, endPoint y: 49, distance: 78.2
click at [324, 45] on div "Editar Pedido 5744 COMENTARIOS DEL PEDIDO Lazaro Lutzky 28/04/2025 15:55 solici…" at bounding box center [399, 196] width 799 height 393
click at [225, 30] on div at bounding box center [399, 196] width 799 height 393
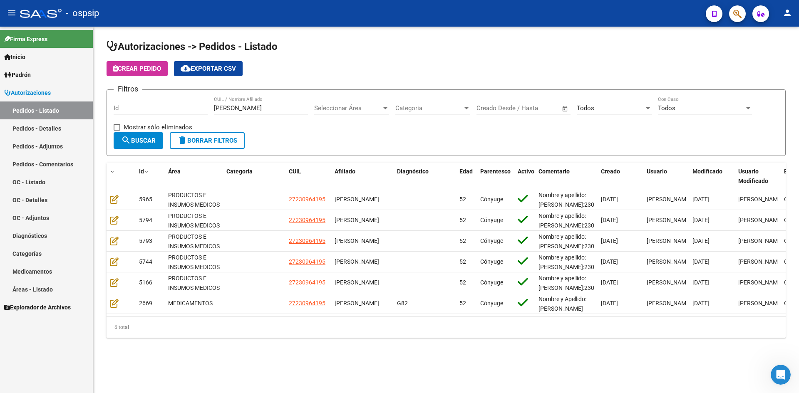
click at [241, 106] on input "[PERSON_NAME]" at bounding box center [261, 107] width 94 height 7
click at [188, 107] on input "Id" at bounding box center [161, 107] width 94 height 7
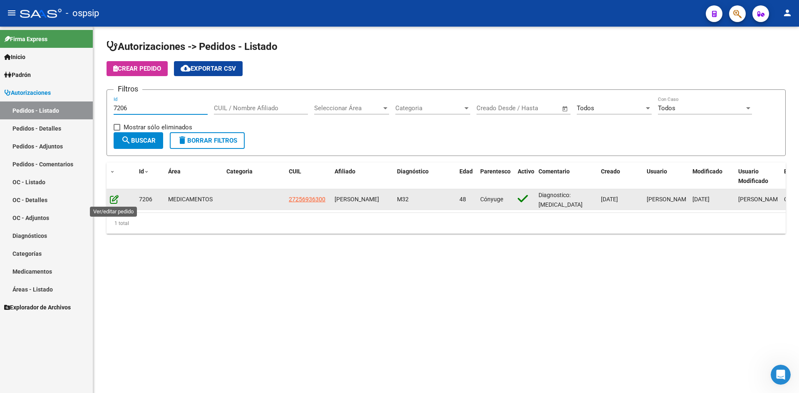
type input "7206"
click at [114, 199] on icon at bounding box center [114, 199] width 9 height 9
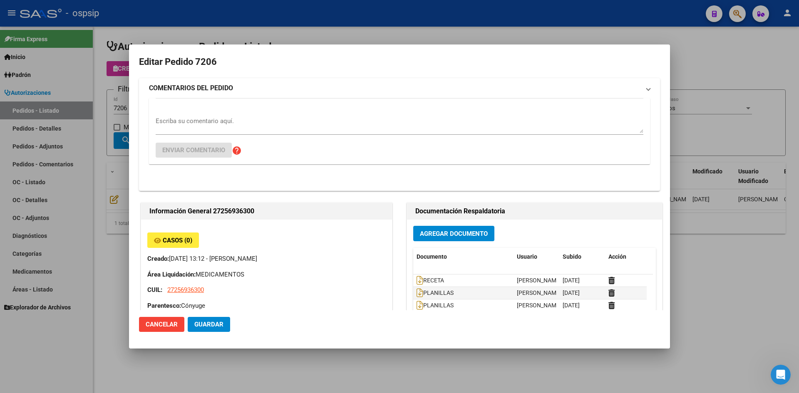
type input "Buenos Aires, LA UNION, EL VOLCAN 1870, Piso: -, Departamento: -"
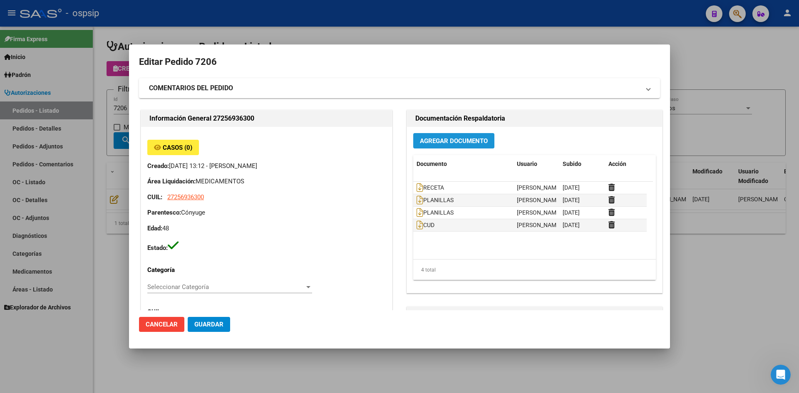
click at [437, 144] on span "Agregar Documento" at bounding box center [454, 140] width 68 height 7
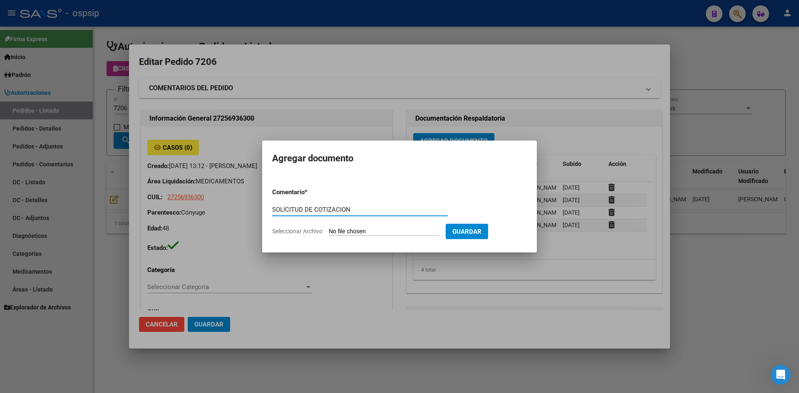
type input "SOLICITUD DE COTIZACION"
click at [329, 228] on input "Seleccionar Archivo" at bounding box center [384, 232] width 110 height 8
type input "C:\fakepath\SOLICITUD DE COTIZACION N°7206.pdf"
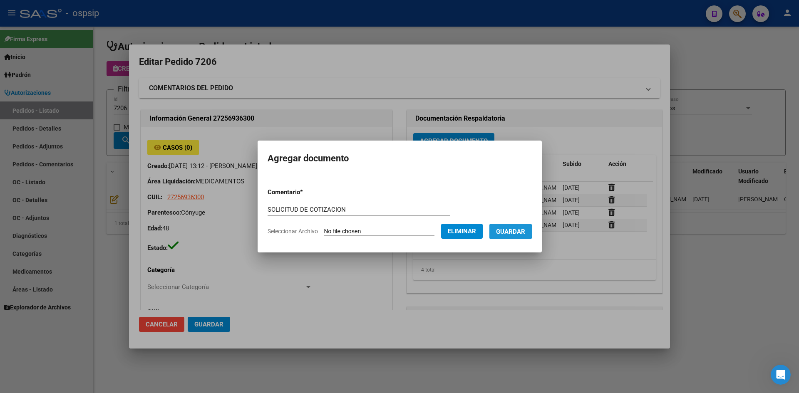
click at [510, 231] on span "Guardar" at bounding box center [510, 231] width 29 height 7
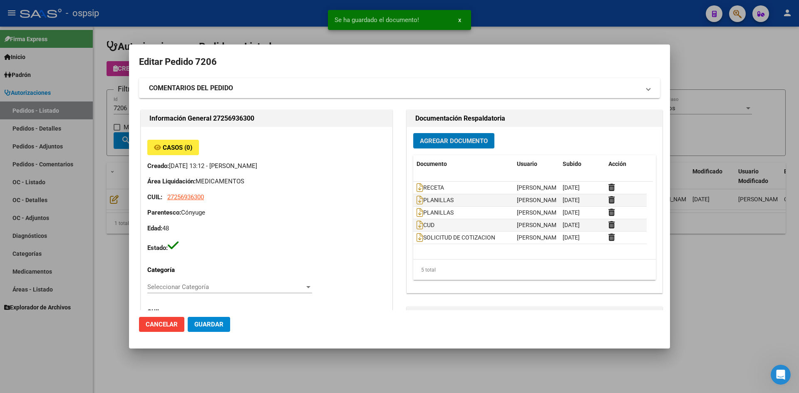
click at [213, 330] on button "Guardar" at bounding box center [209, 324] width 42 height 15
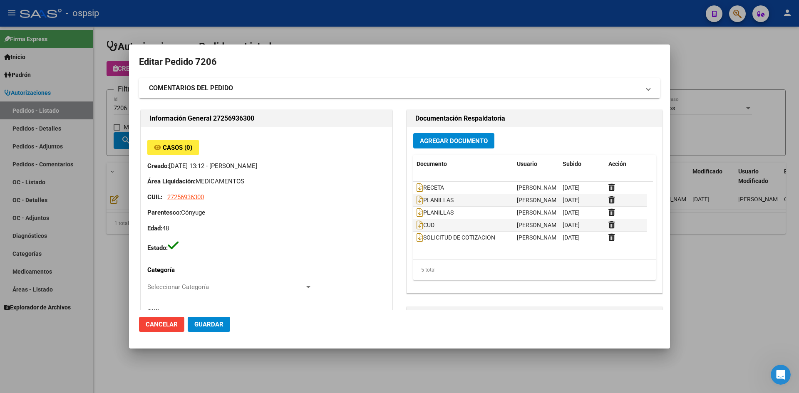
drag, startPoint x: 401, startPoint y: 32, endPoint x: 258, endPoint y: 78, distance: 150.2
click at [395, 35] on div at bounding box center [399, 196] width 799 height 393
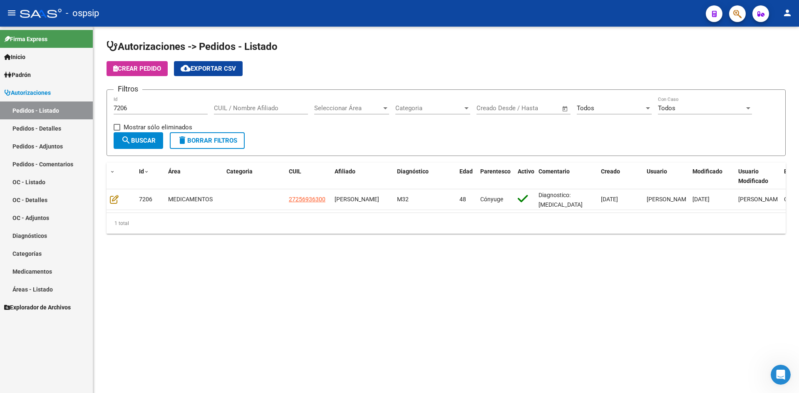
click at [180, 109] on input "7206" at bounding box center [161, 107] width 94 height 7
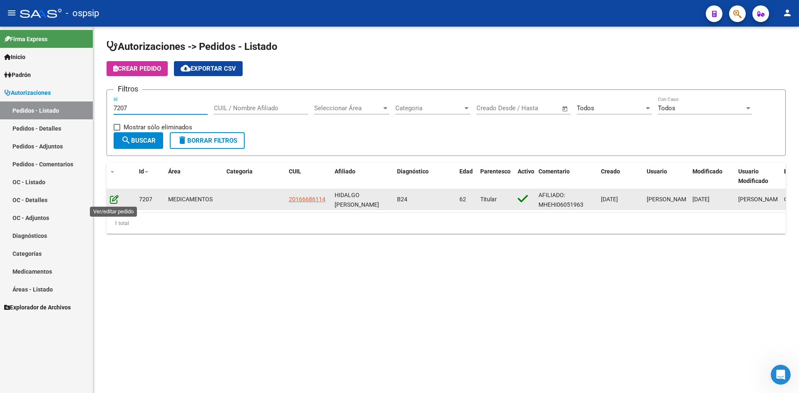
type input "7207"
click at [116, 200] on icon at bounding box center [114, 199] width 9 height 9
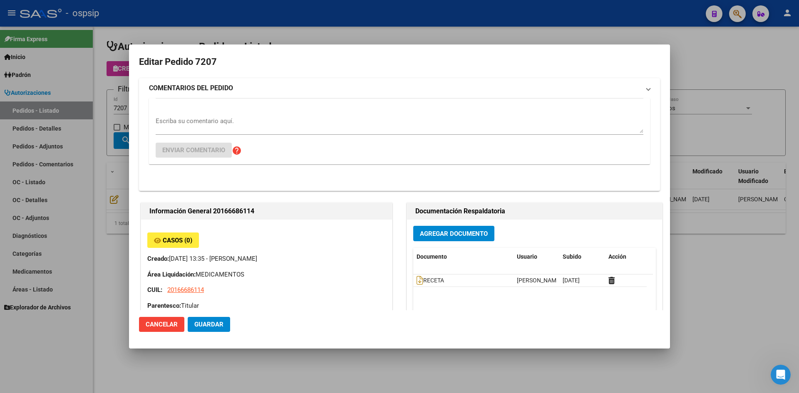
type input "HECTOR DANIEL HIDALGO"
type input "Buenos Aires, AVELLANEDA, MARIANO ACHA 1586"
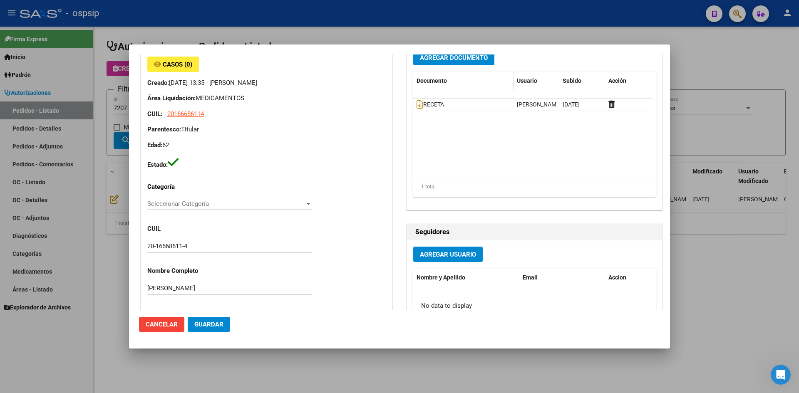
scroll to position [42, 0]
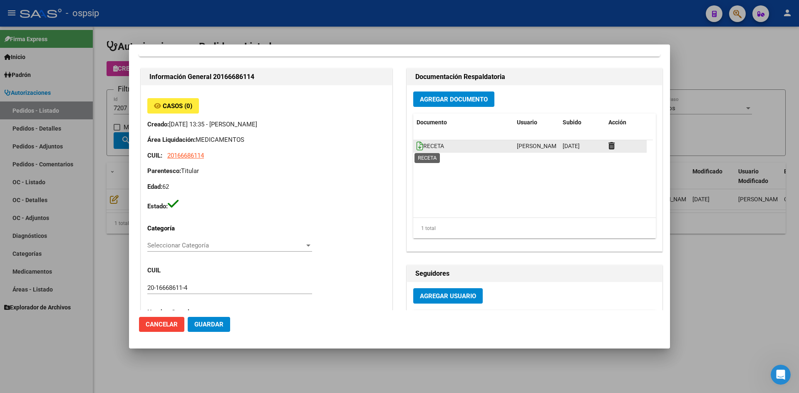
click at [417, 146] on icon at bounding box center [420, 146] width 7 height 9
drag, startPoint x: 288, startPoint y: 34, endPoint x: 194, endPoint y: 86, distance: 107.7
click at [283, 35] on div at bounding box center [399, 196] width 799 height 393
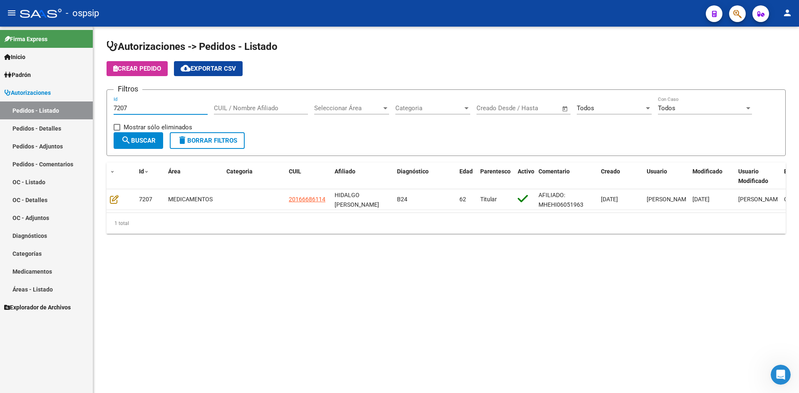
drag, startPoint x: 174, startPoint y: 106, endPoint x: 183, endPoint y: 102, distance: 10.2
click at [177, 104] on input "7207" at bounding box center [161, 107] width 94 height 7
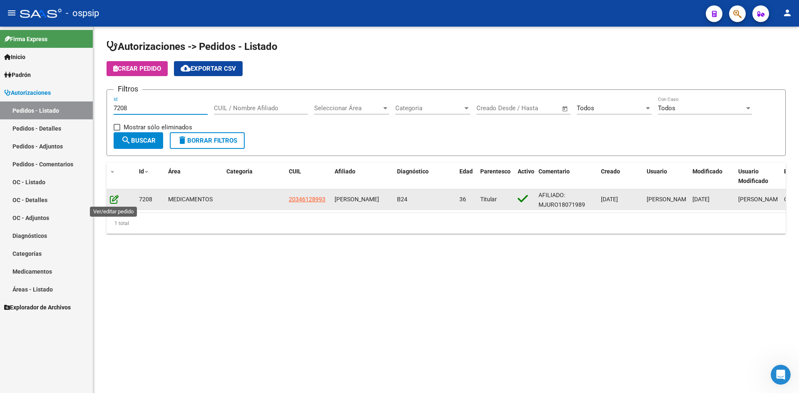
type input "7208"
click at [112, 203] on icon at bounding box center [114, 199] width 9 height 9
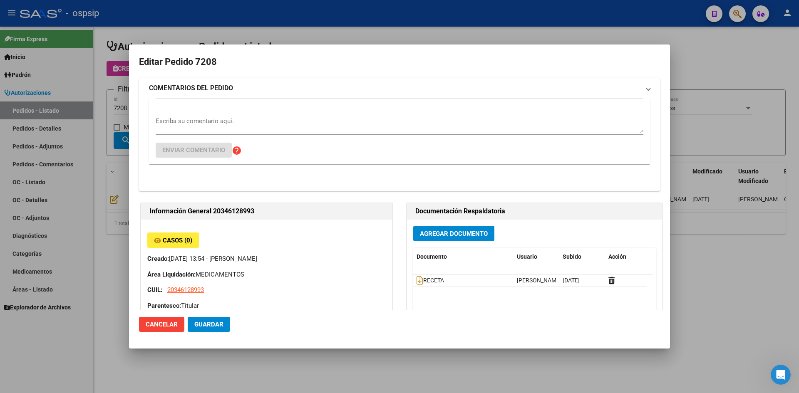
type input "Capital Federal, CABA, DUMONT SANTOS 2719, Piso: 14"
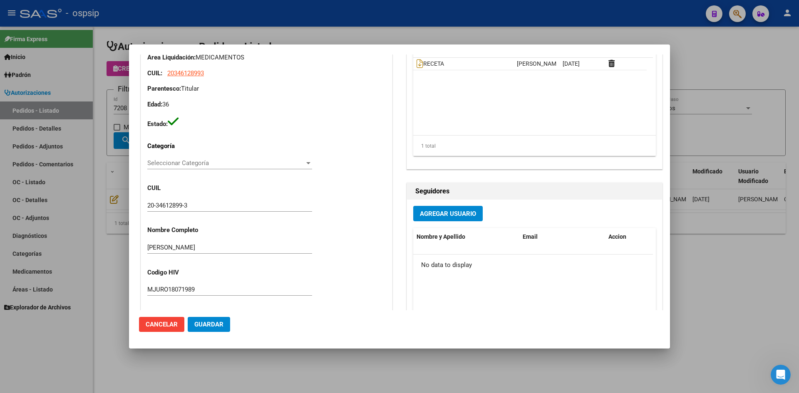
scroll to position [125, 0]
click at [418, 65] on span "RECETA" at bounding box center [430, 63] width 27 height 7
click at [417, 65] on icon at bounding box center [420, 62] width 7 height 9
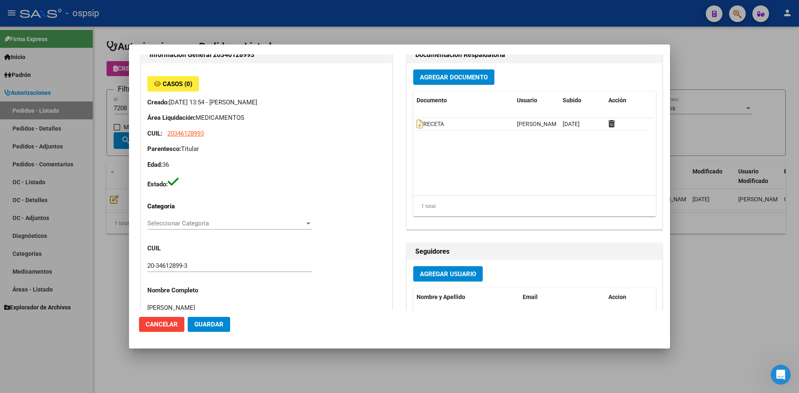
scroll to position [0, 0]
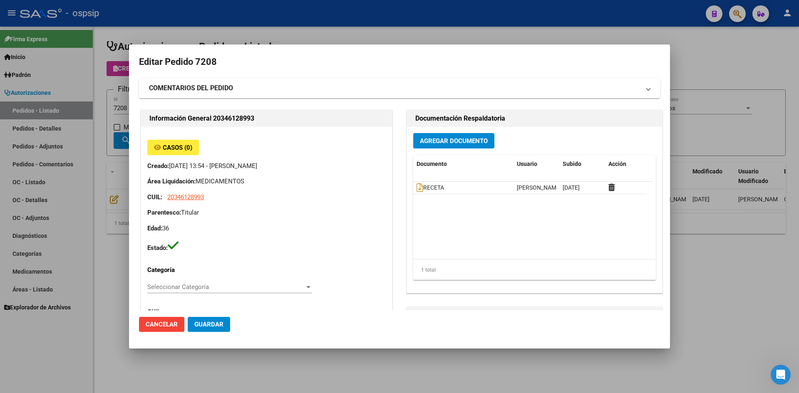
click at [432, 144] on span "Agregar Documento" at bounding box center [454, 140] width 68 height 7
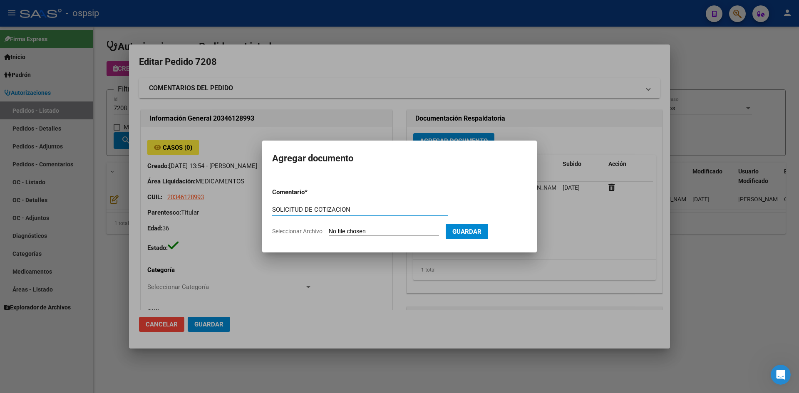
type input "SOLICITUD DE COTIZACION"
click at [329, 228] on input "Seleccionar Archivo" at bounding box center [384, 232] width 110 height 8
type input "C:\fakepath\SOLICITUD DE COTIZACION N°7208.pdf"
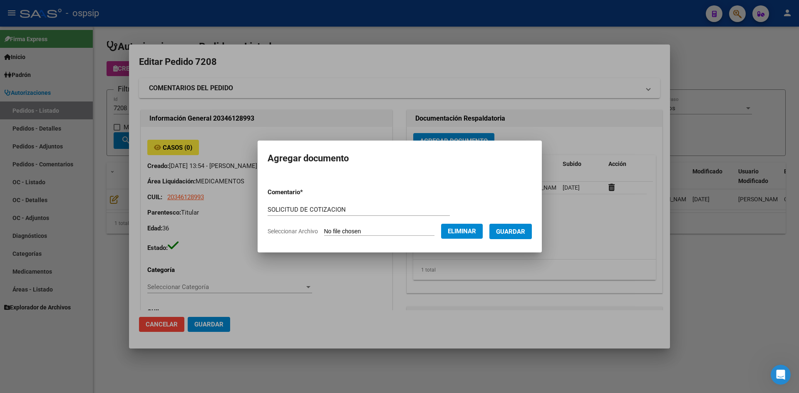
click at [512, 234] on span "Guardar" at bounding box center [510, 231] width 29 height 7
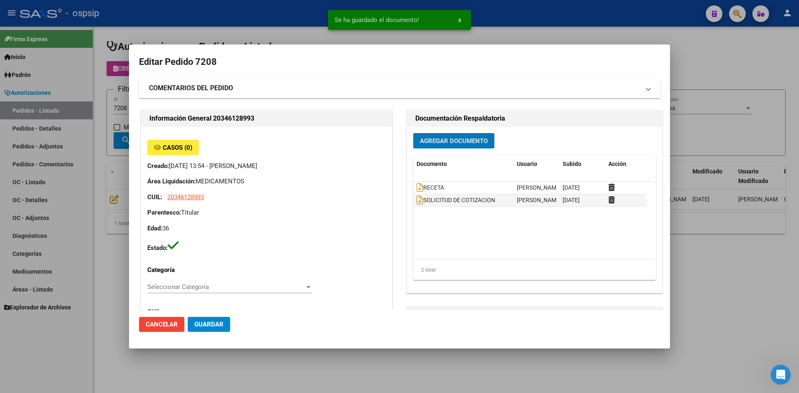
click at [218, 323] on span "Guardar" at bounding box center [208, 324] width 29 height 7
click at [290, 30] on div at bounding box center [399, 196] width 799 height 393
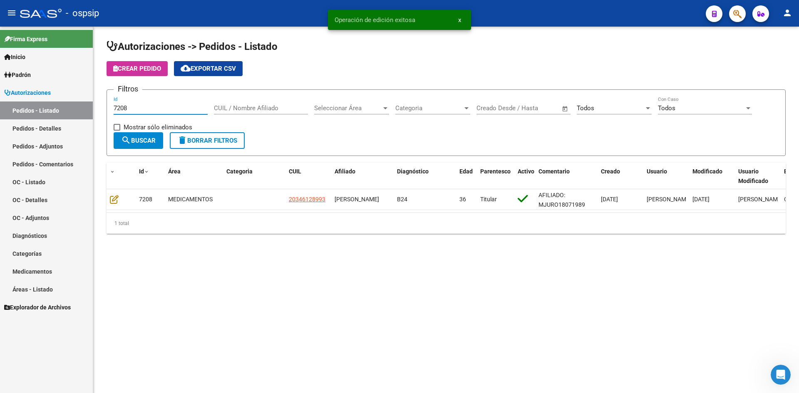
click at [164, 109] on input "7208" at bounding box center [161, 107] width 94 height 7
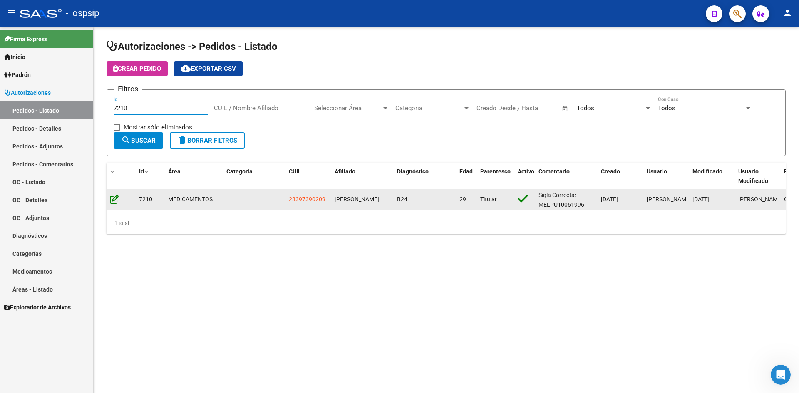
type input "7210"
click at [116, 197] on icon at bounding box center [114, 199] width 9 height 9
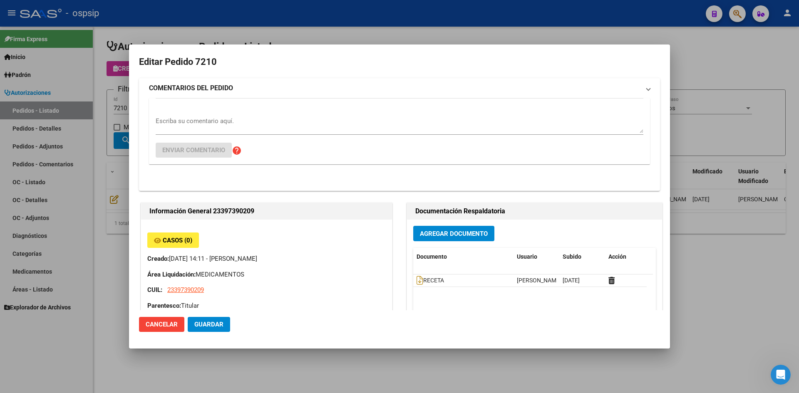
type input "Buenos Aires, MAR DEL PLATA SUR, CORBETA URUGUAY 3975"
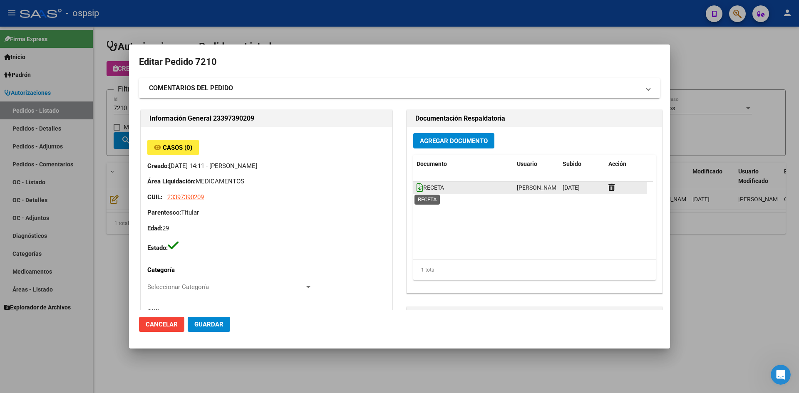
click at [417, 187] on icon at bounding box center [420, 187] width 7 height 9
click at [426, 142] on span "Agregar Documento" at bounding box center [454, 140] width 68 height 7
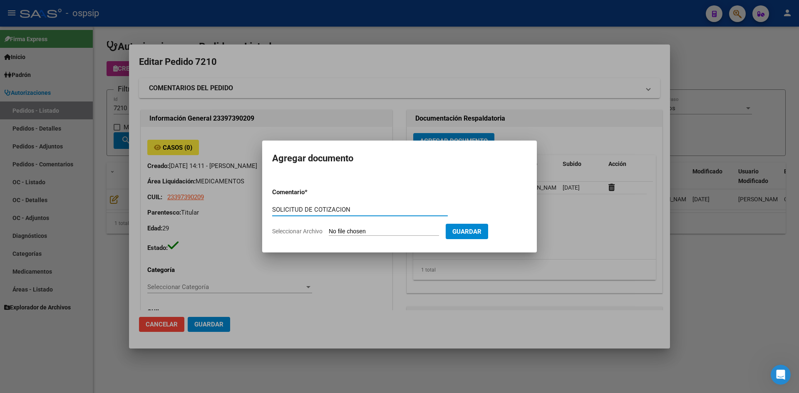
type input "SOLICITUD DE COTIZACION"
click at [329, 228] on input "Seleccionar Archivo" at bounding box center [384, 232] width 110 height 8
type input "C:\fakepath\SOLICITUD DE COTIZACION N°7210.pdf"
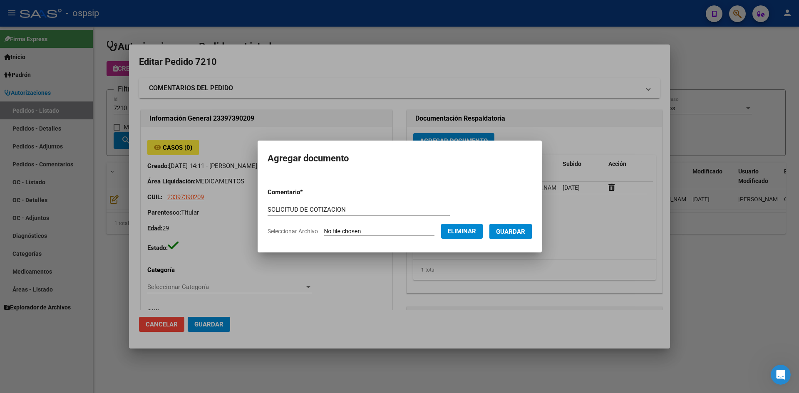
click at [516, 230] on span "Guardar" at bounding box center [510, 231] width 29 height 7
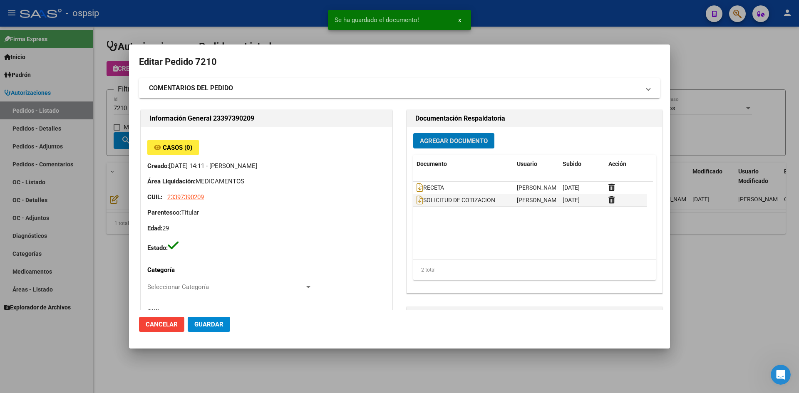
click at [211, 319] on button "Guardar" at bounding box center [209, 324] width 42 height 15
